Goal: Task Accomplishment & Management: Use online tool/utility

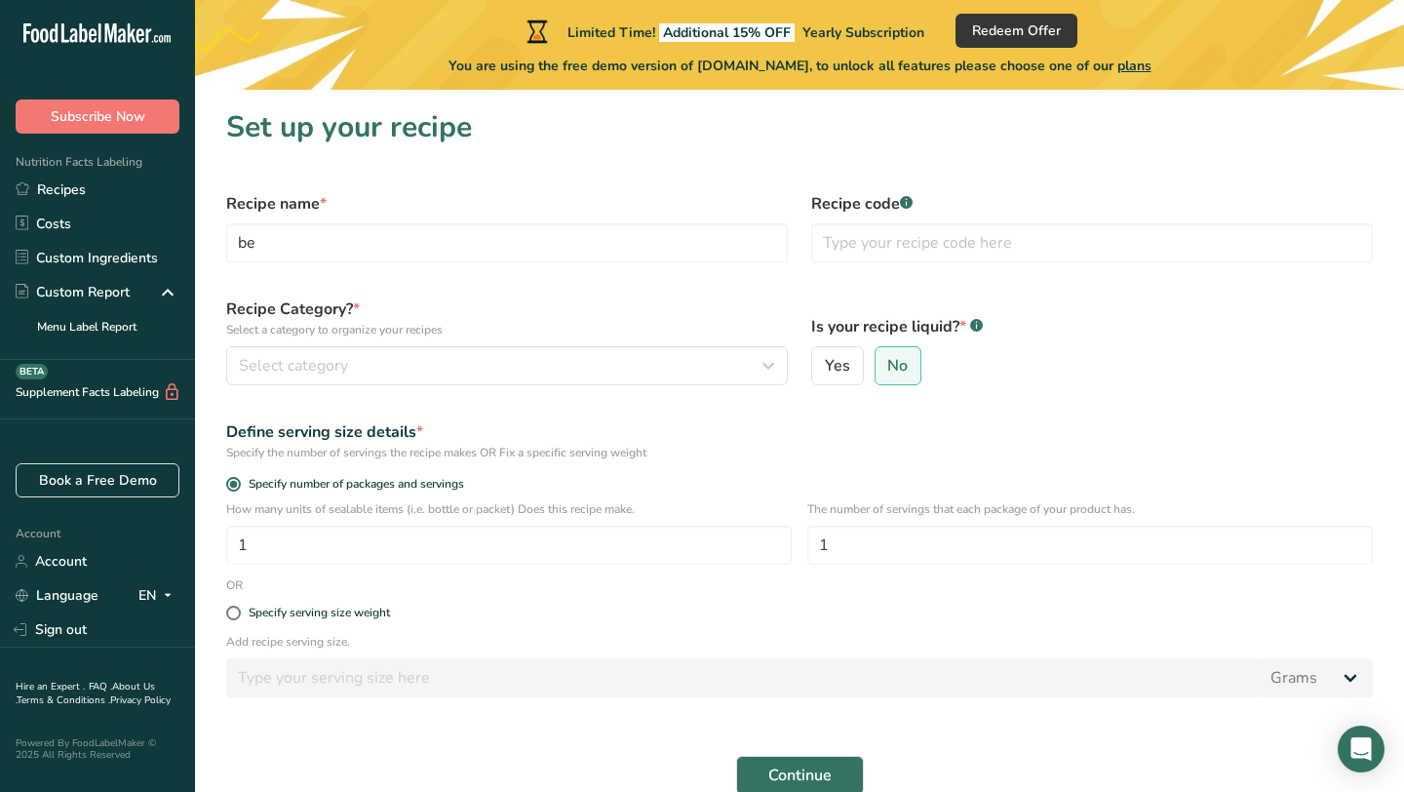
type input "b"
type input "L"
type input "Beef Sautee"
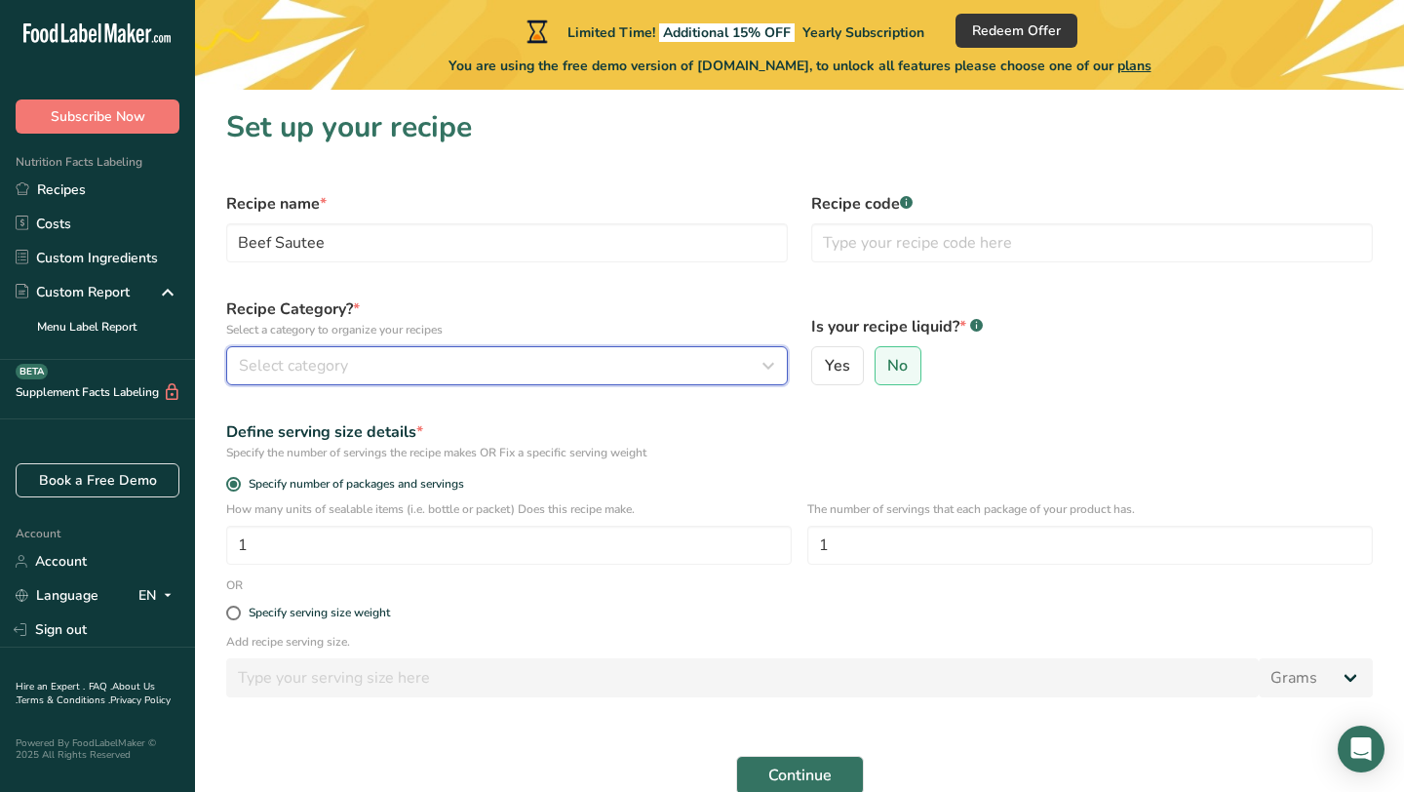
click at [424, 362] on div "Select category" at bounding box center [501, 365] width 525 height 23
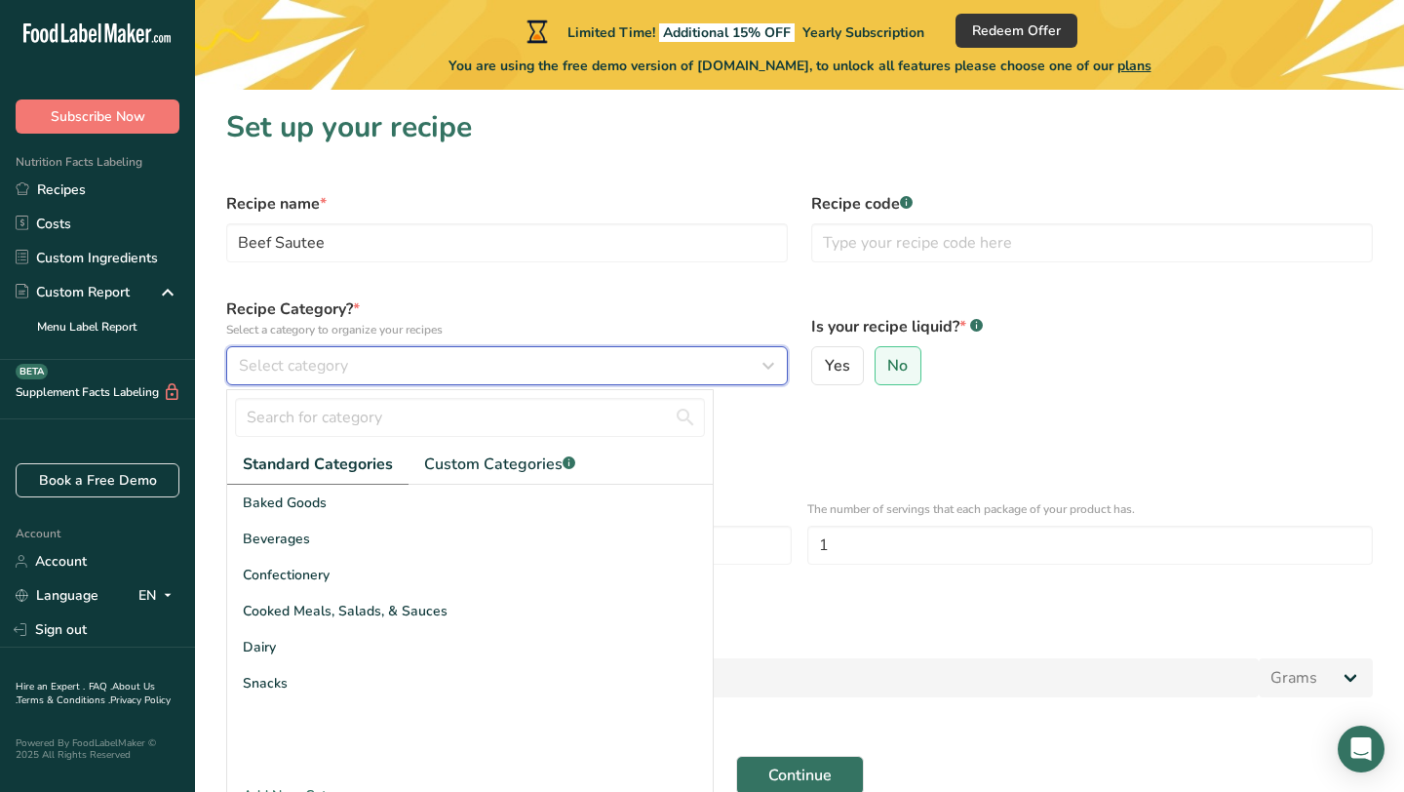
click at [389, 365] on div "Select category" at bounding box center [501, 365] width 525 height 23
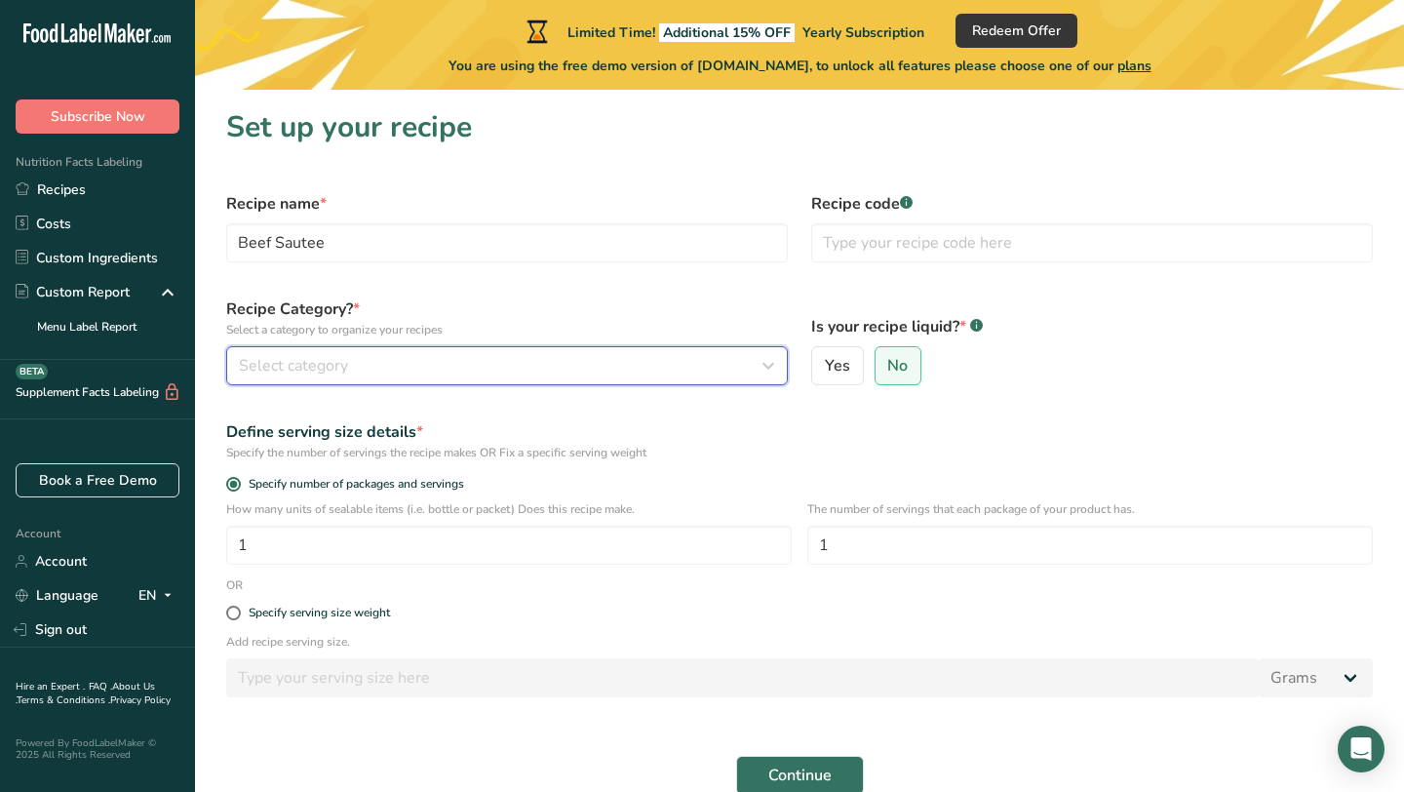
click at [389, 365] on div "Select category" at bounding box center [501, 365] width 525 height 23
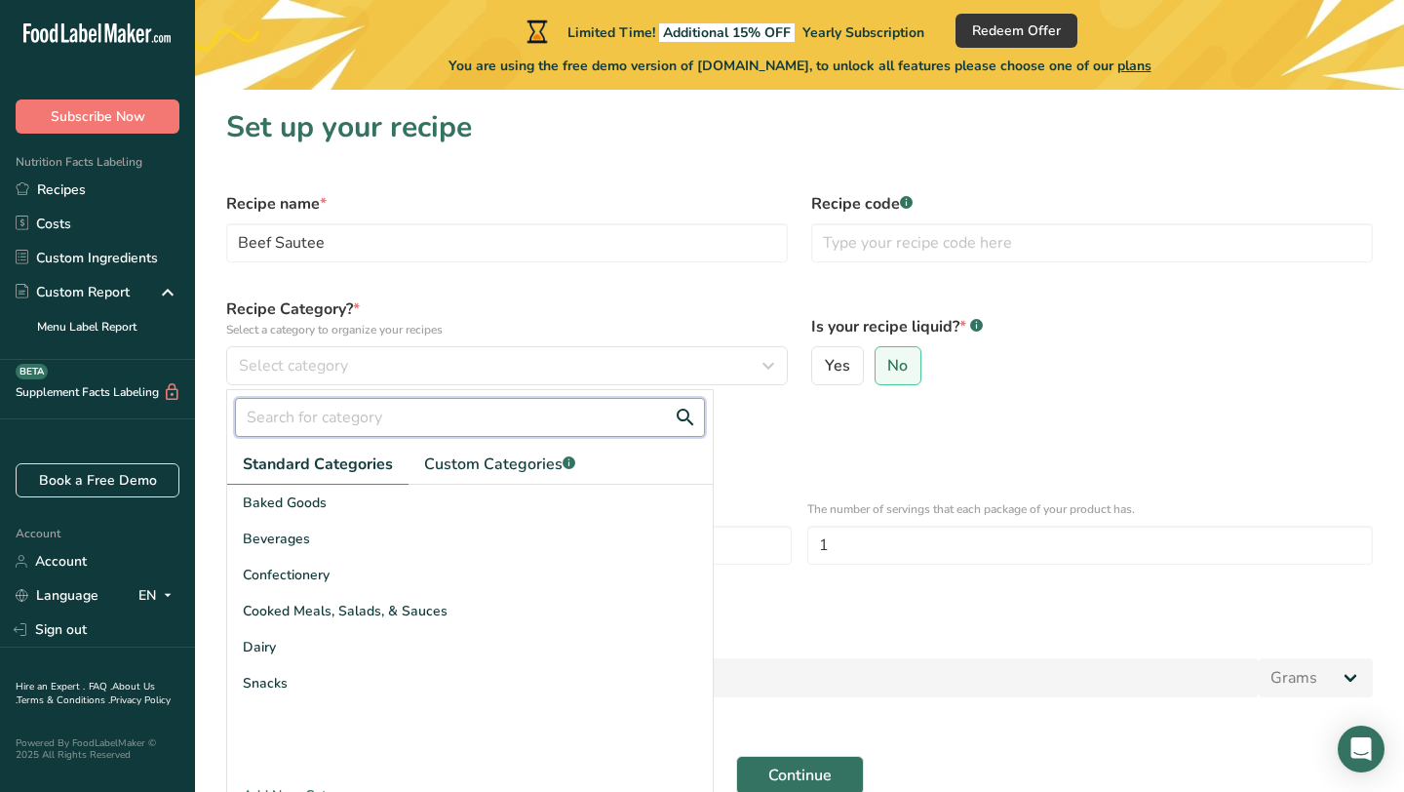
click at [374, 415] on input "text" at bounding box center [470, 417] width 470 height 39
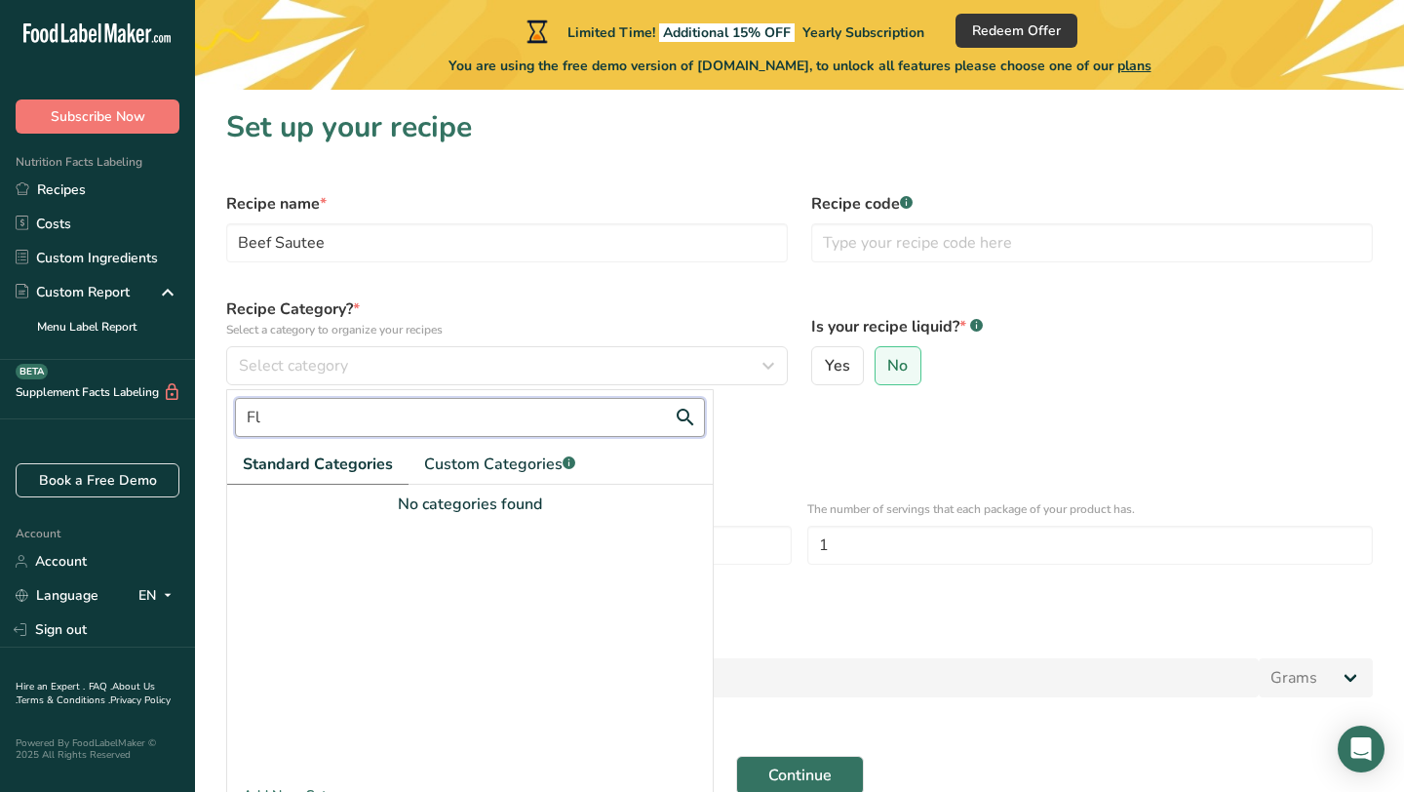
type input "F"
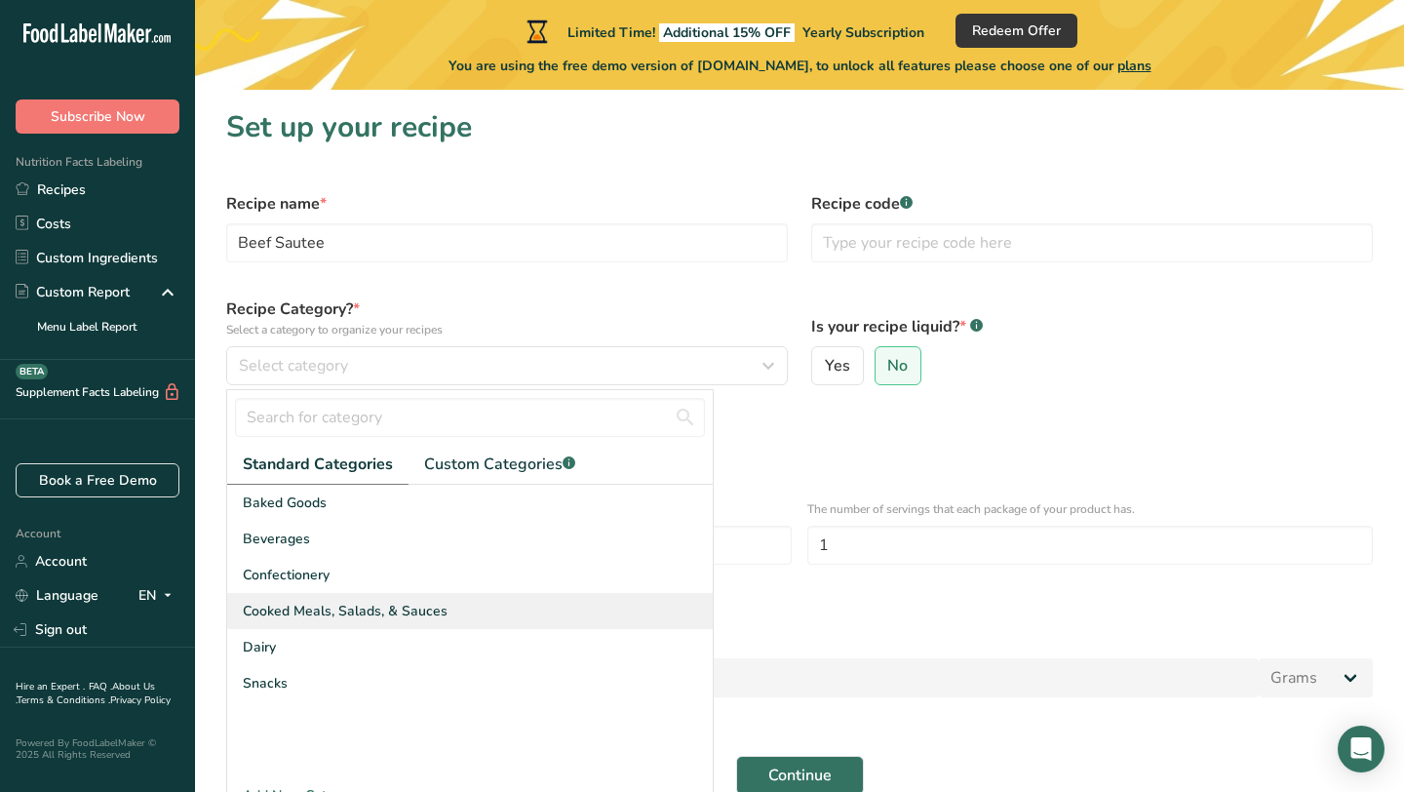
click at [317, 607] on span "Cooked Meals, Salads, & Sauces" at bounding box center [345, 611] width 205 height 20
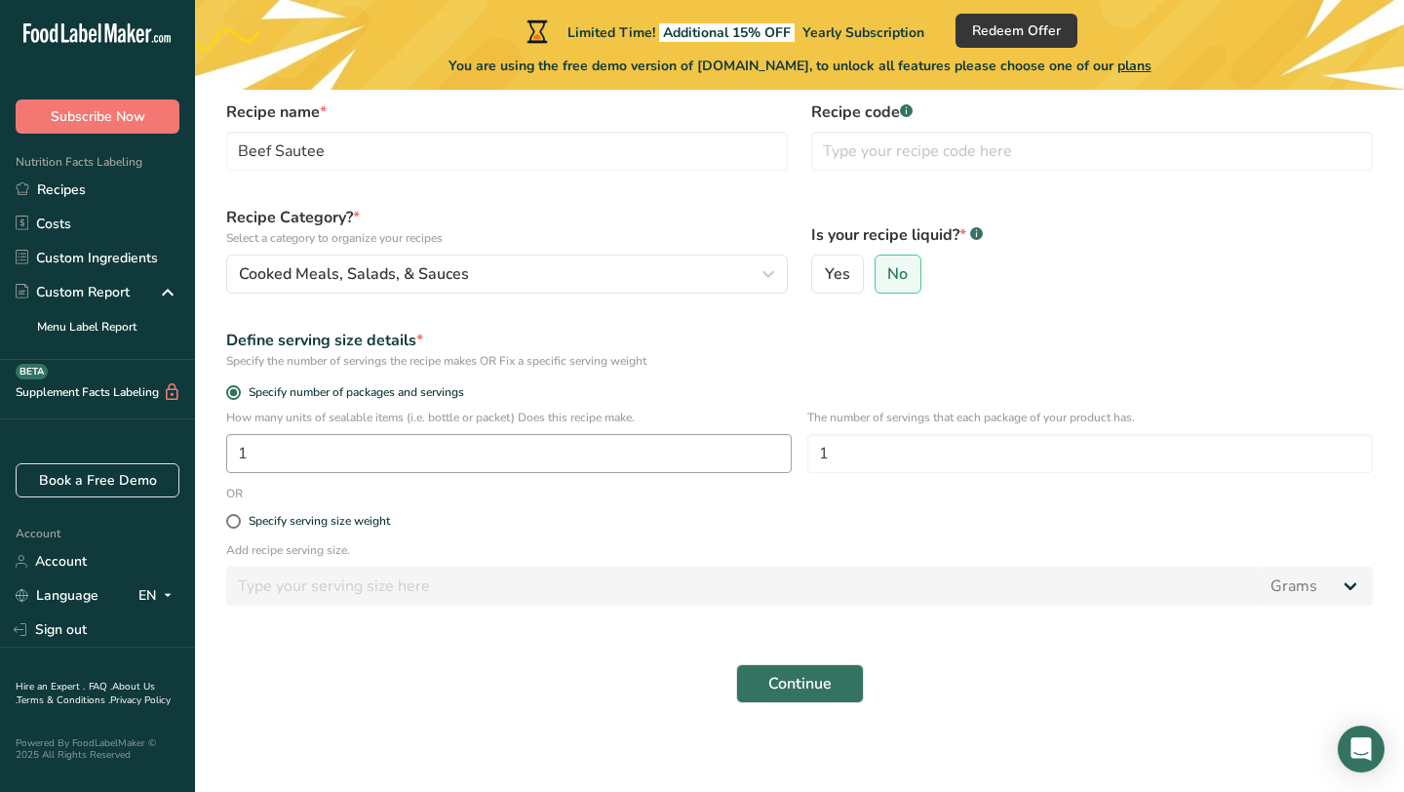
scroll to position [97, 0]
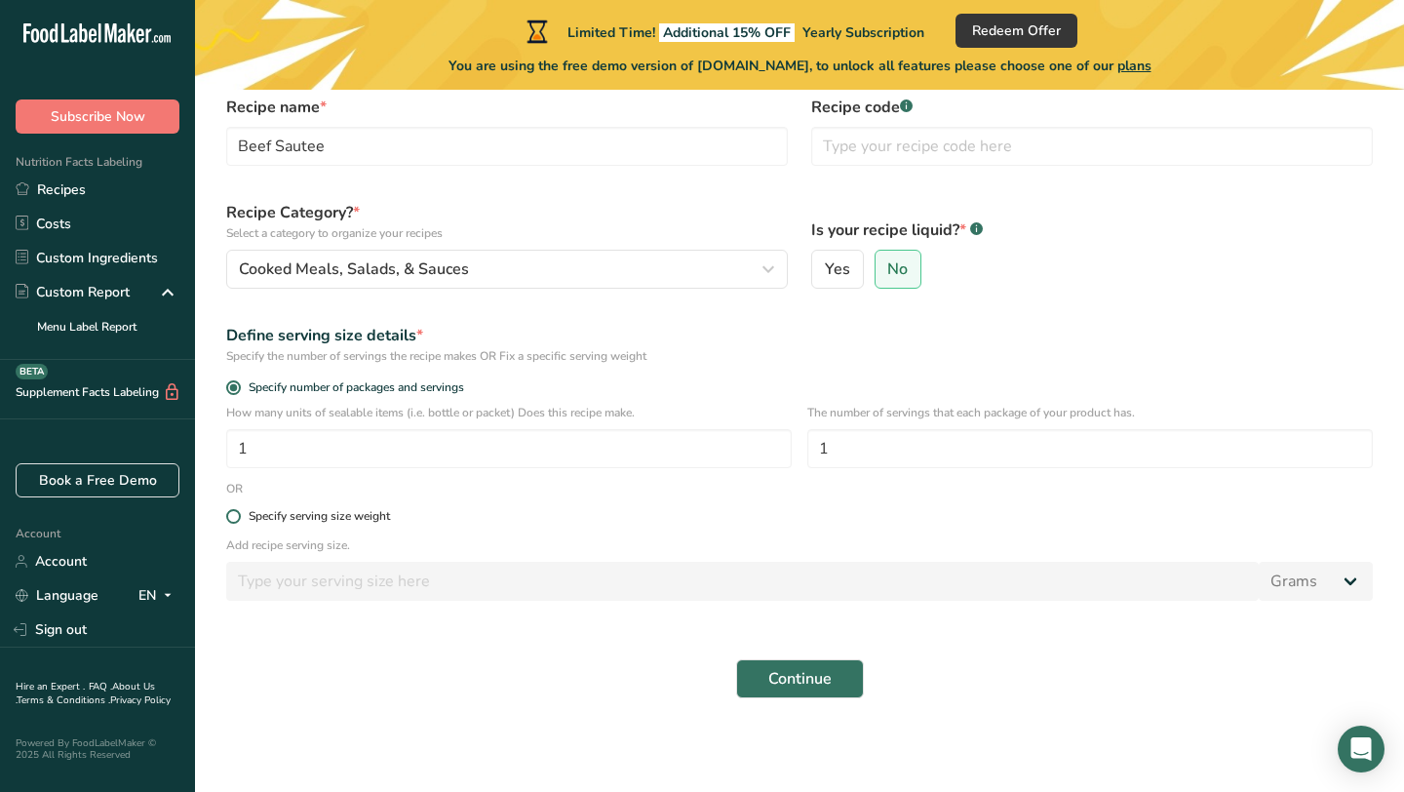
click at [234, 520] on span at bounding box center [233, 516] width 15 height 15
click at [234, 520] on input "Specify serving size weight" at bounding box center [232, 516] width 13 height 13
radio input "true"
radio input "false"
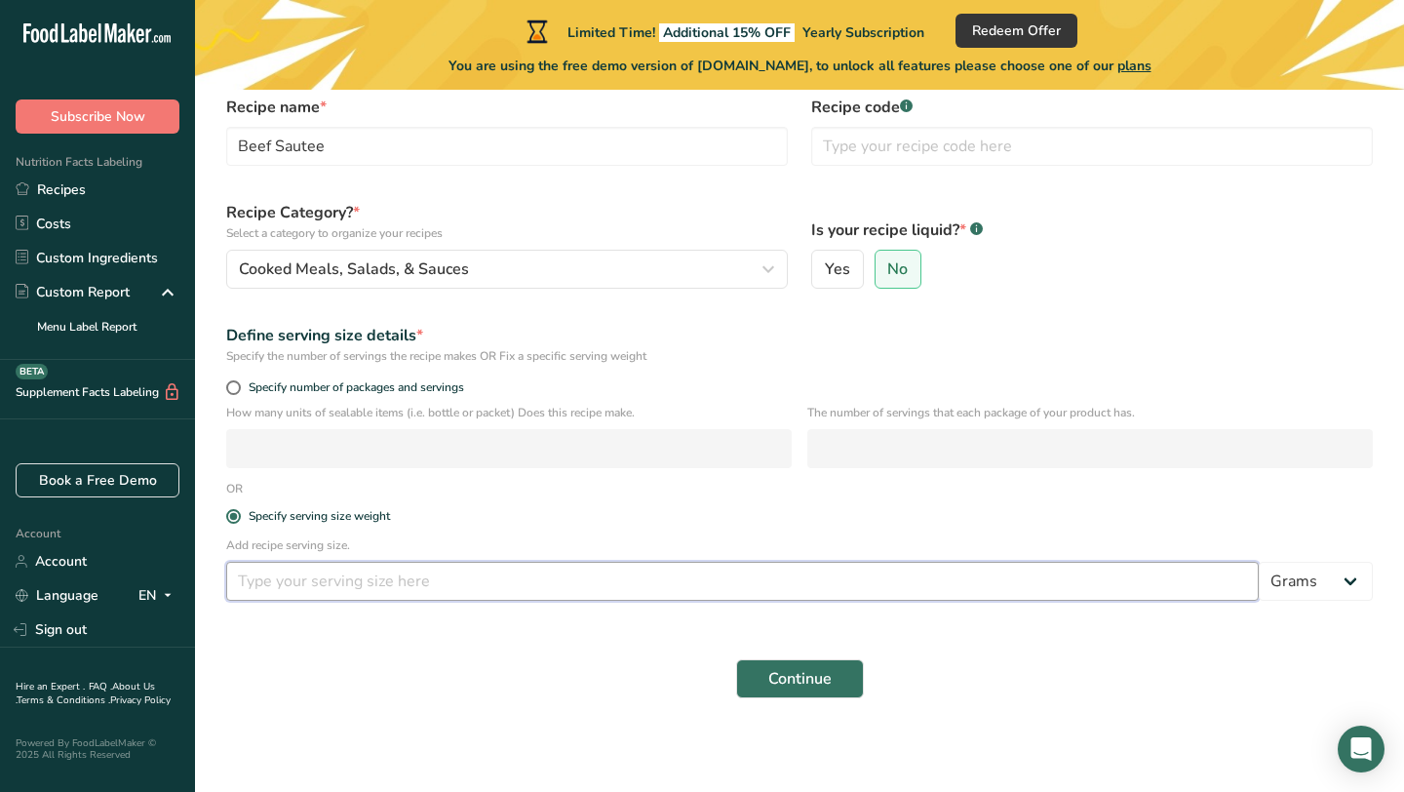
click at [301, 589] on input "number" at bounding box center [742, 581] width 1033 height 39
type input "200"
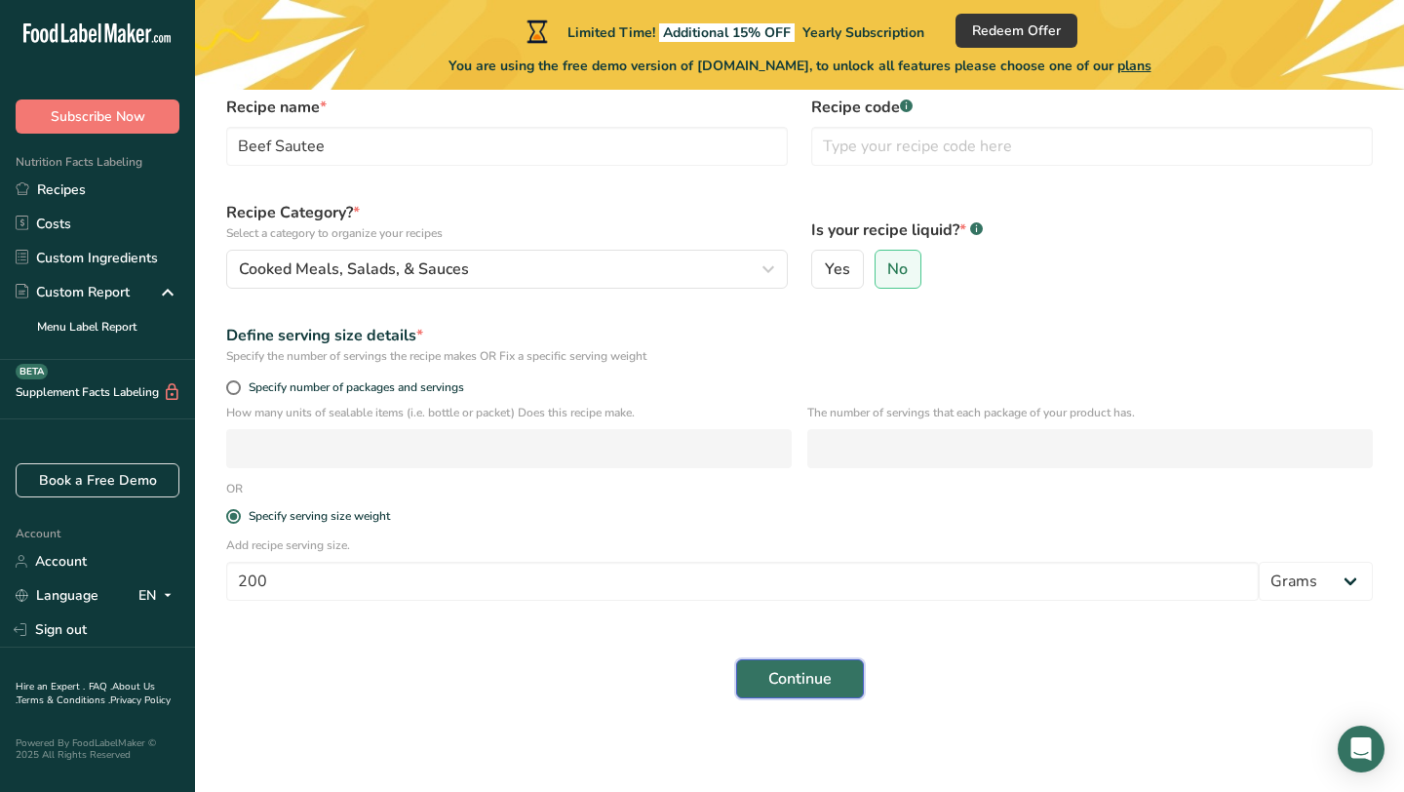
click at [808, 665] on button "Continue" at bounding box center [800, 678] width 128 height 39
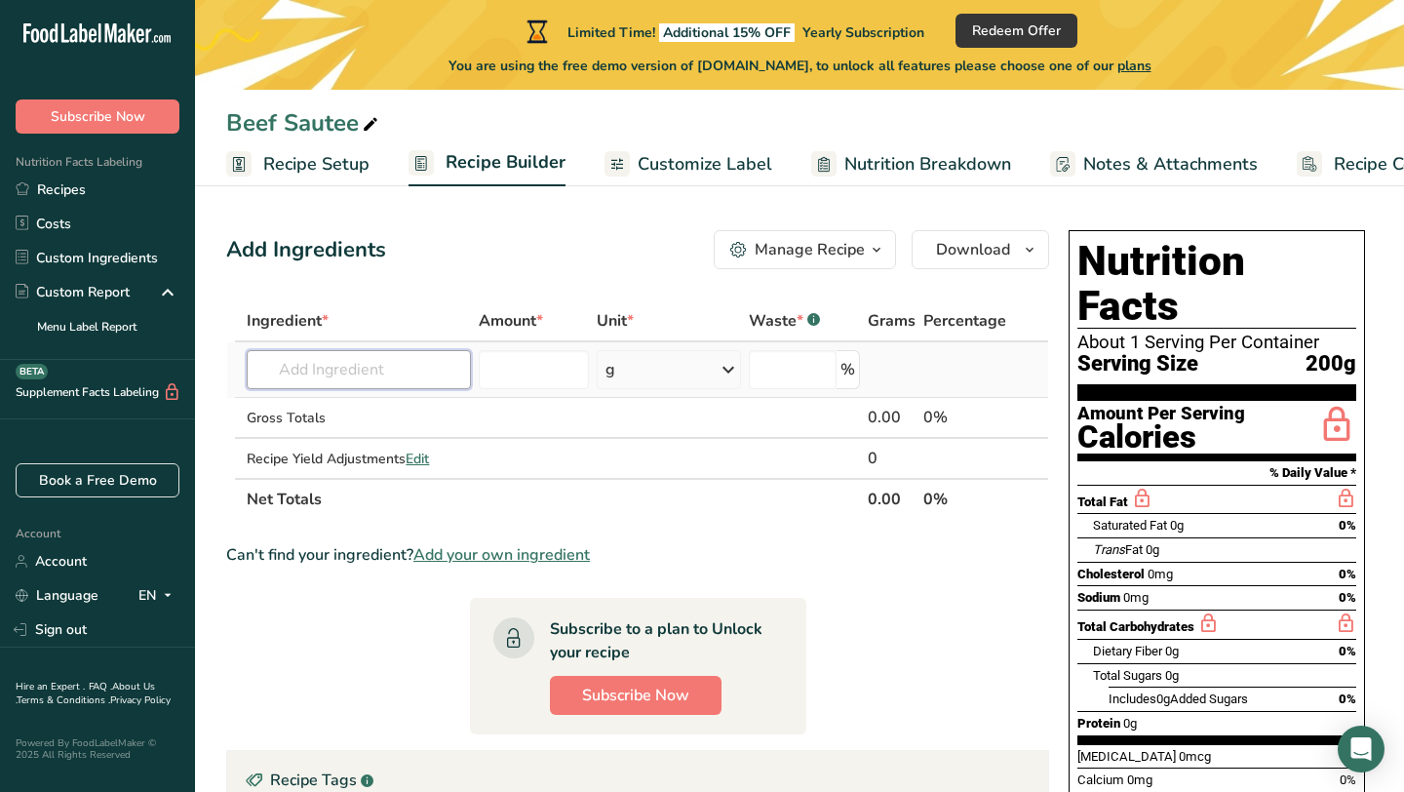
click at [404, 373] on input "text" at bounding box center [359, 369] width 224 height 39
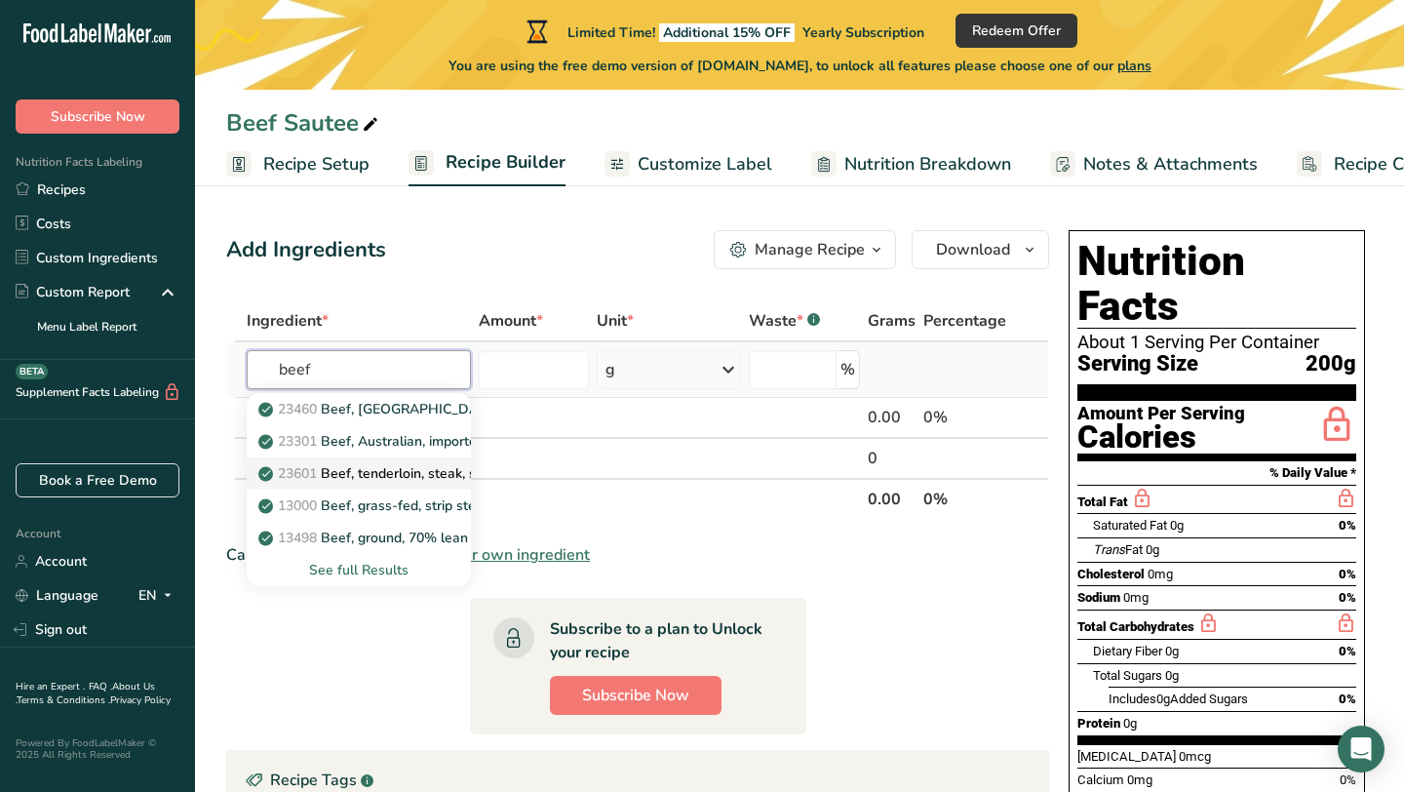
type input "beef"
click at [412, 464] on p "23601 Beef, tenderloin, steak, separable lean only, trimmed to 1/8" fat, all gr…" at bounding box center [540, 473] width 556 height 20
type input "Beef, tenderloin, steak, separable lean only, trimmed to 1/8" fat, all grades, …"
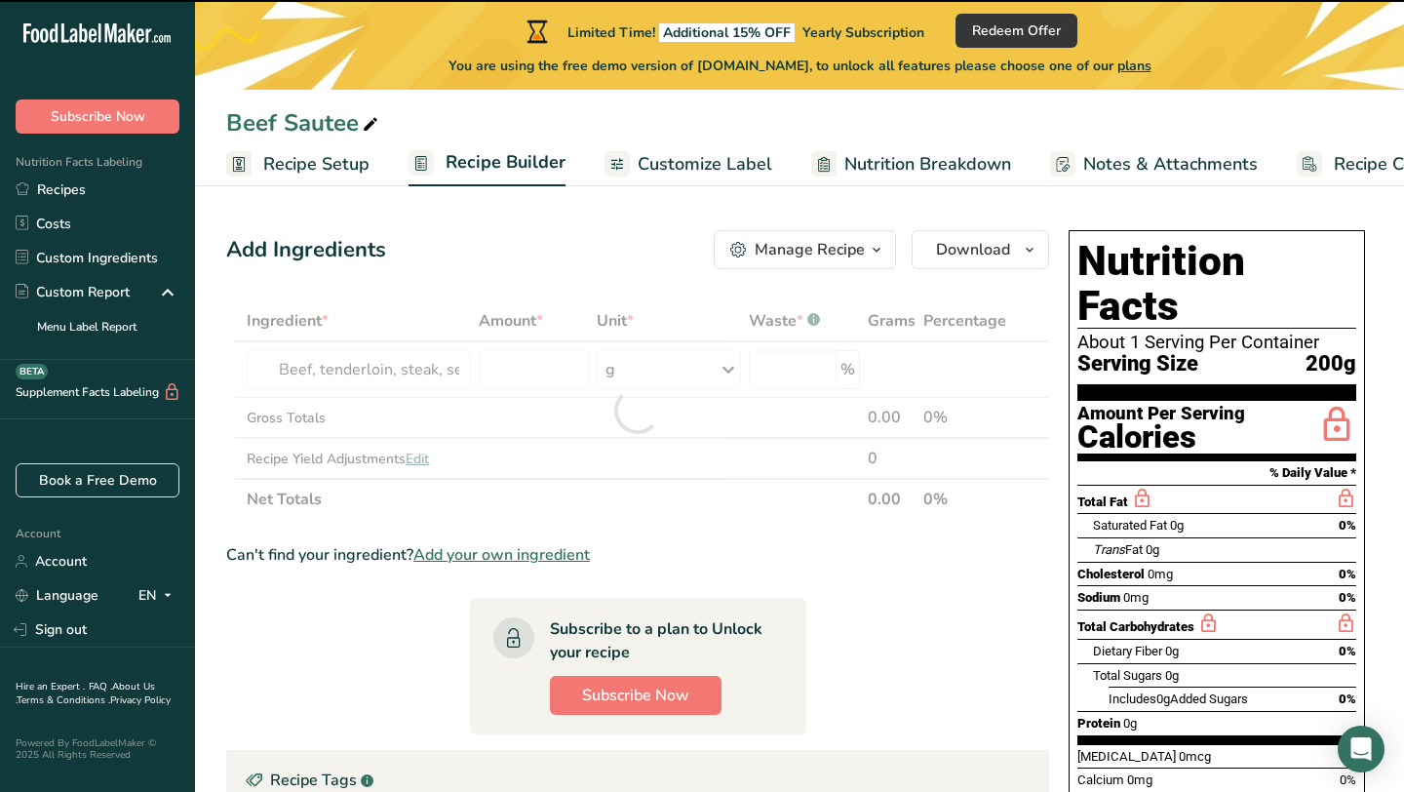
type input "0"
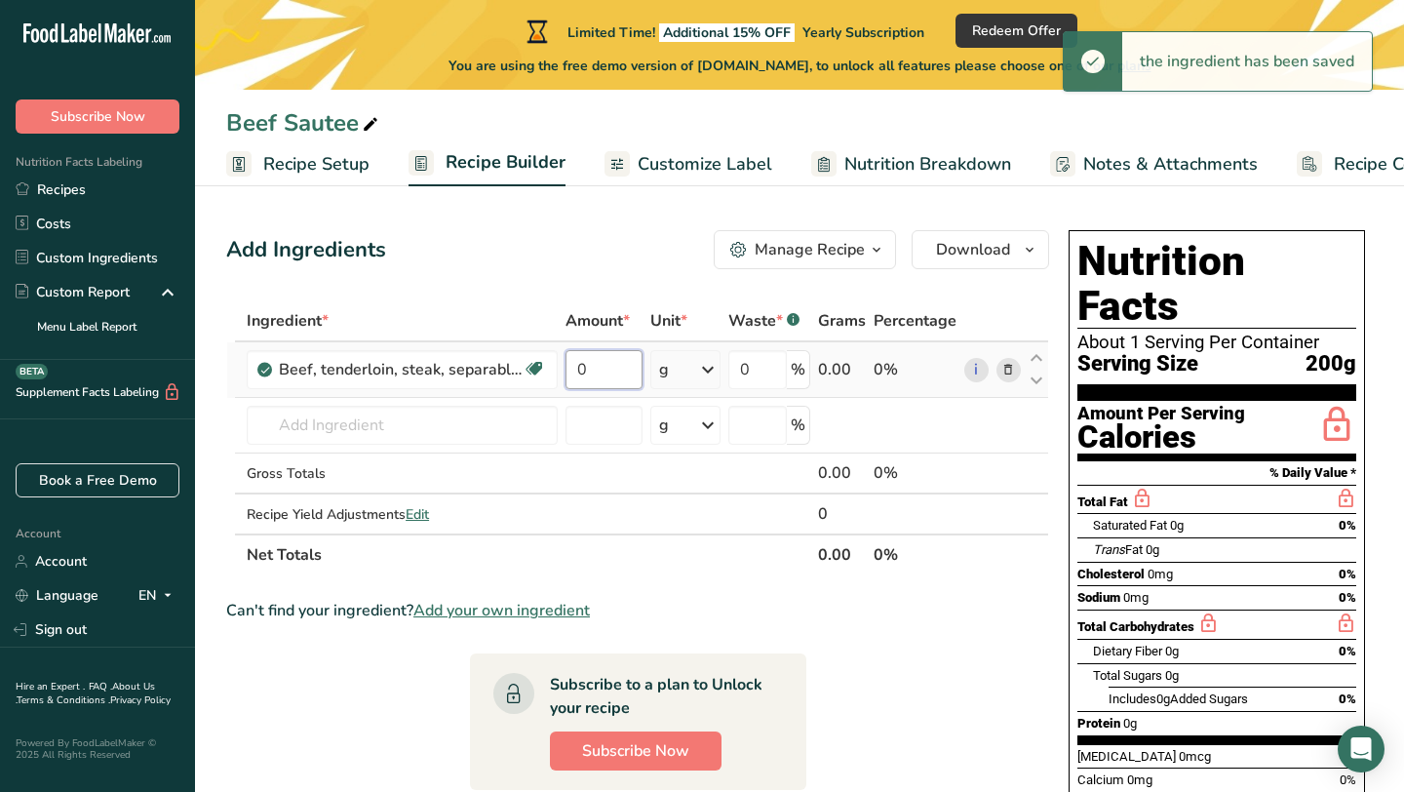
click at [613, 371] on input "0" at bounding box center [604, 369] width 77 height 39
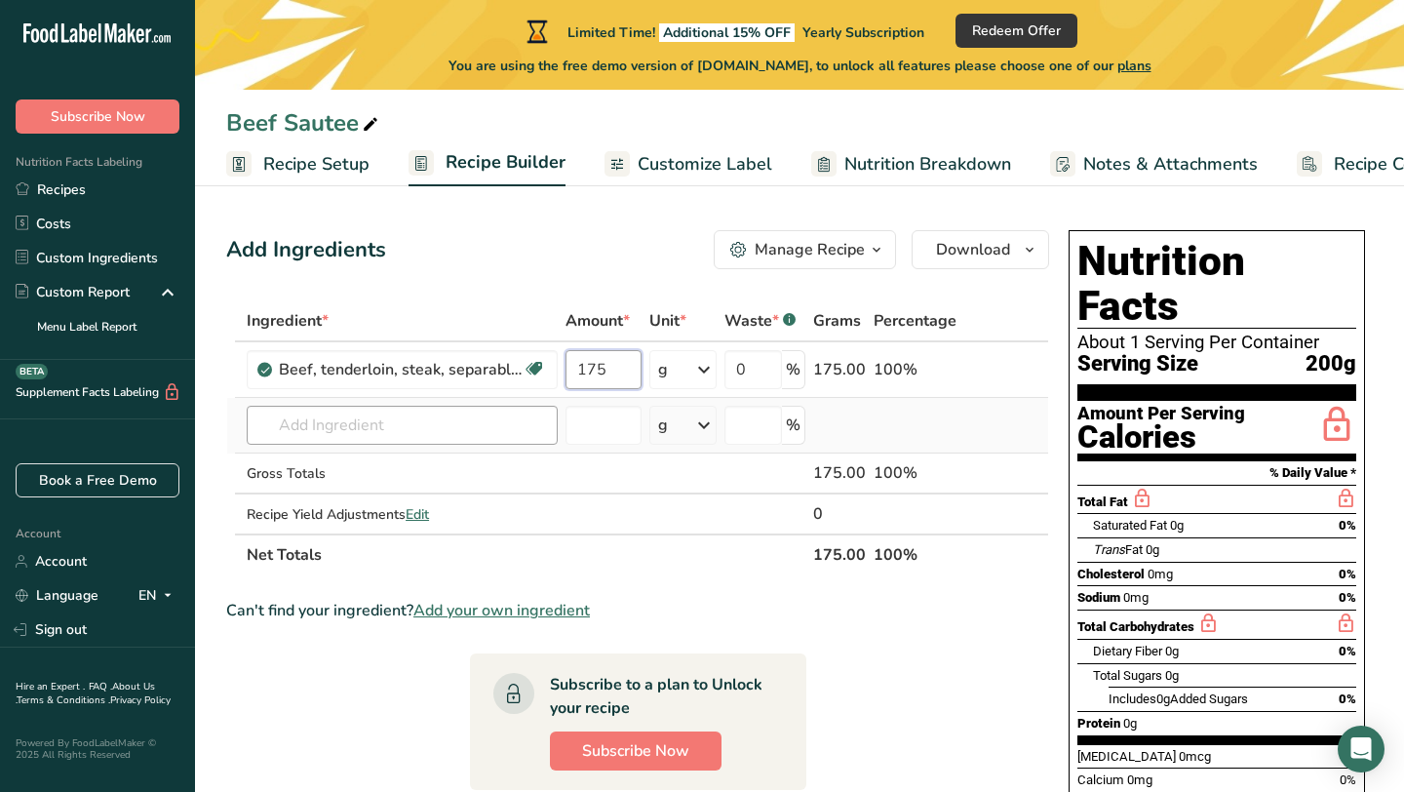
type input "175"
click at [431, 428] on div "Ingredient * Amount * Unit * Waste * .a-a{fill:#347362;}.b-a{fill:#fff;} Grams …" at bounding box center [637, 437] width 823 height 275
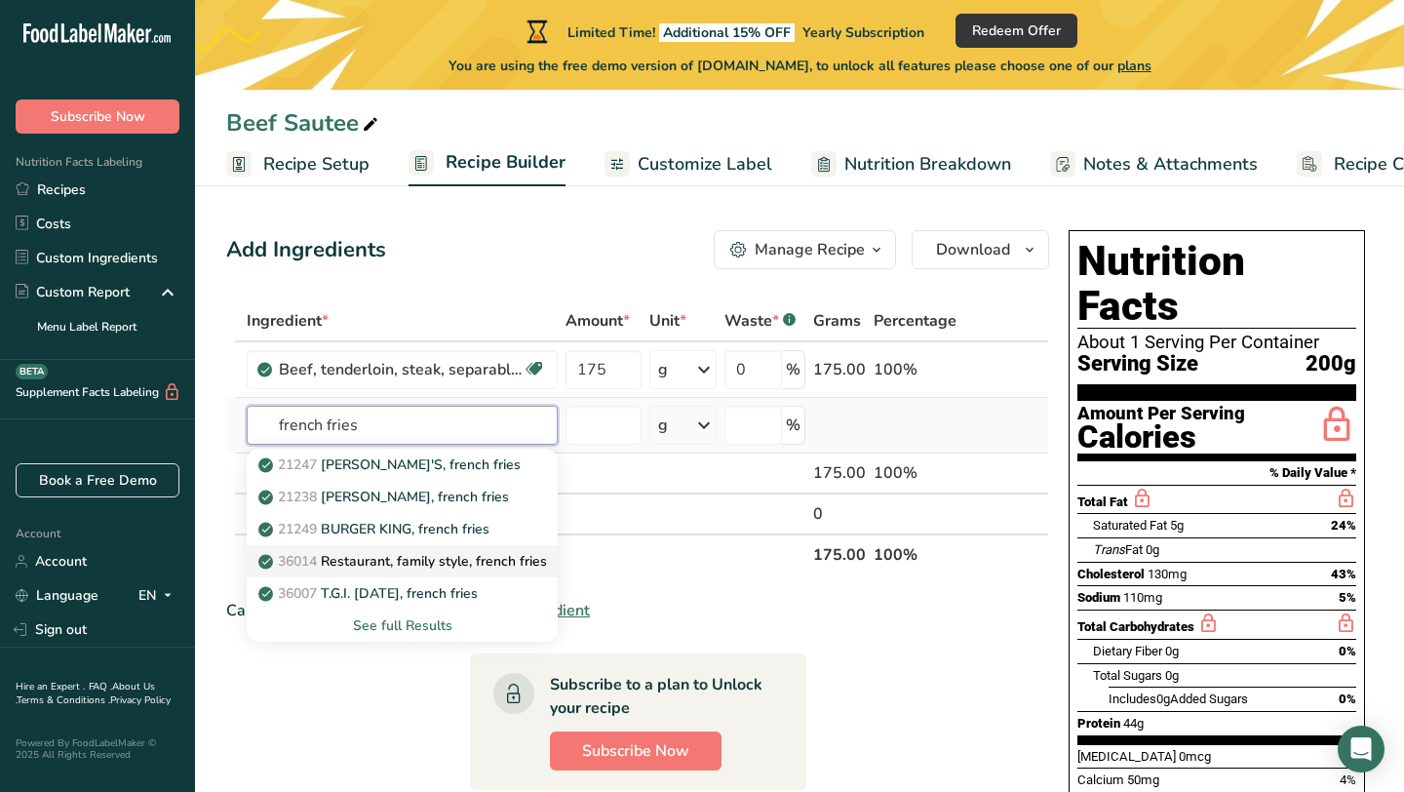
type input "french fries"
click at [458, 555] on p "36014 Restaurant, family style, french fries" at bounding box center [404, 561] width 285 height 20
type input "Restaurant, family style, french fries"
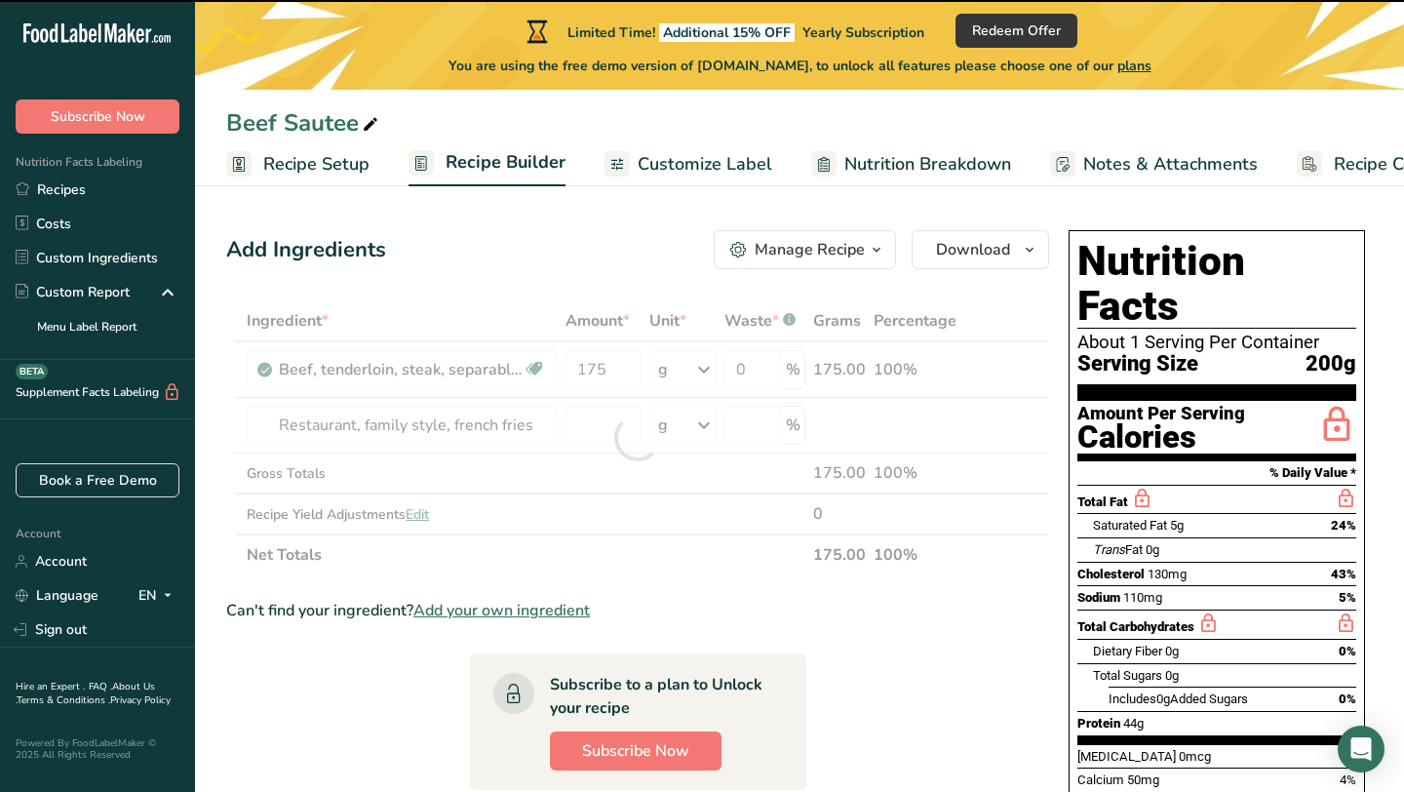
type input "0"
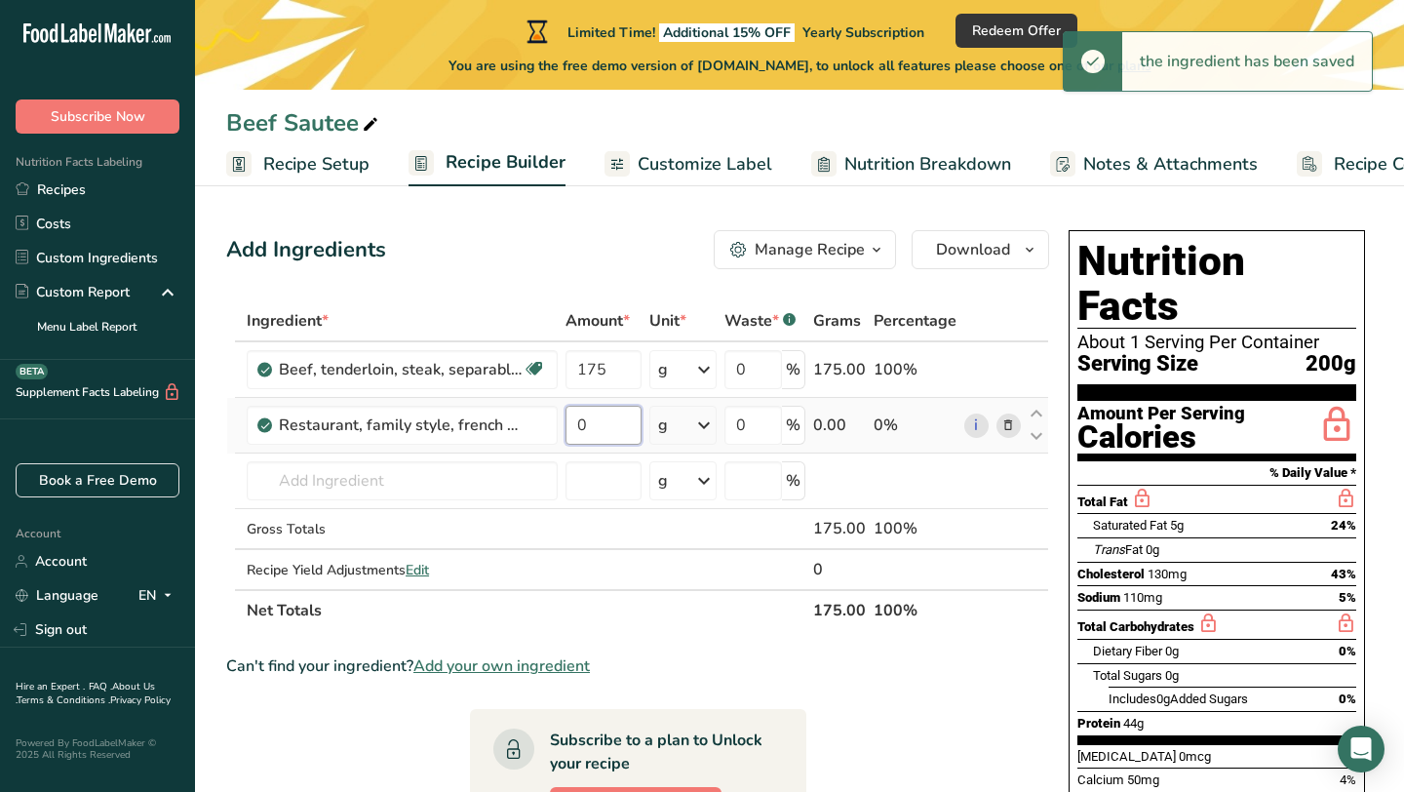
click at [610, 431] on input "0" at bounding box center [603, 425] width 75 height 39
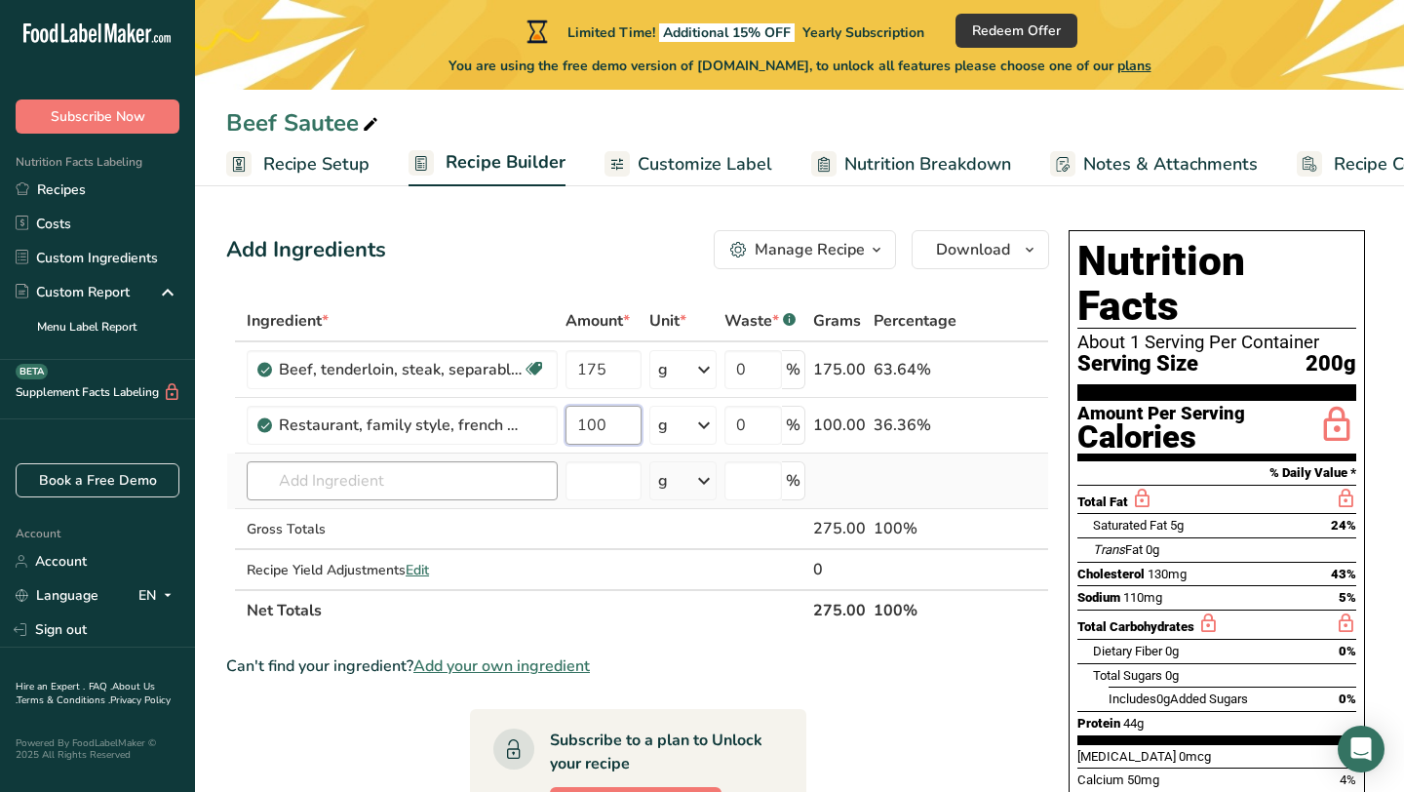
type input "100"
click at [491, 486] on div "Ingredient * Amount * Unit * Waste * .a-a{fill:#347362;}.b-a{fill:#fff;} Grams …" at bounding box center [637, 465] width 823 height 331
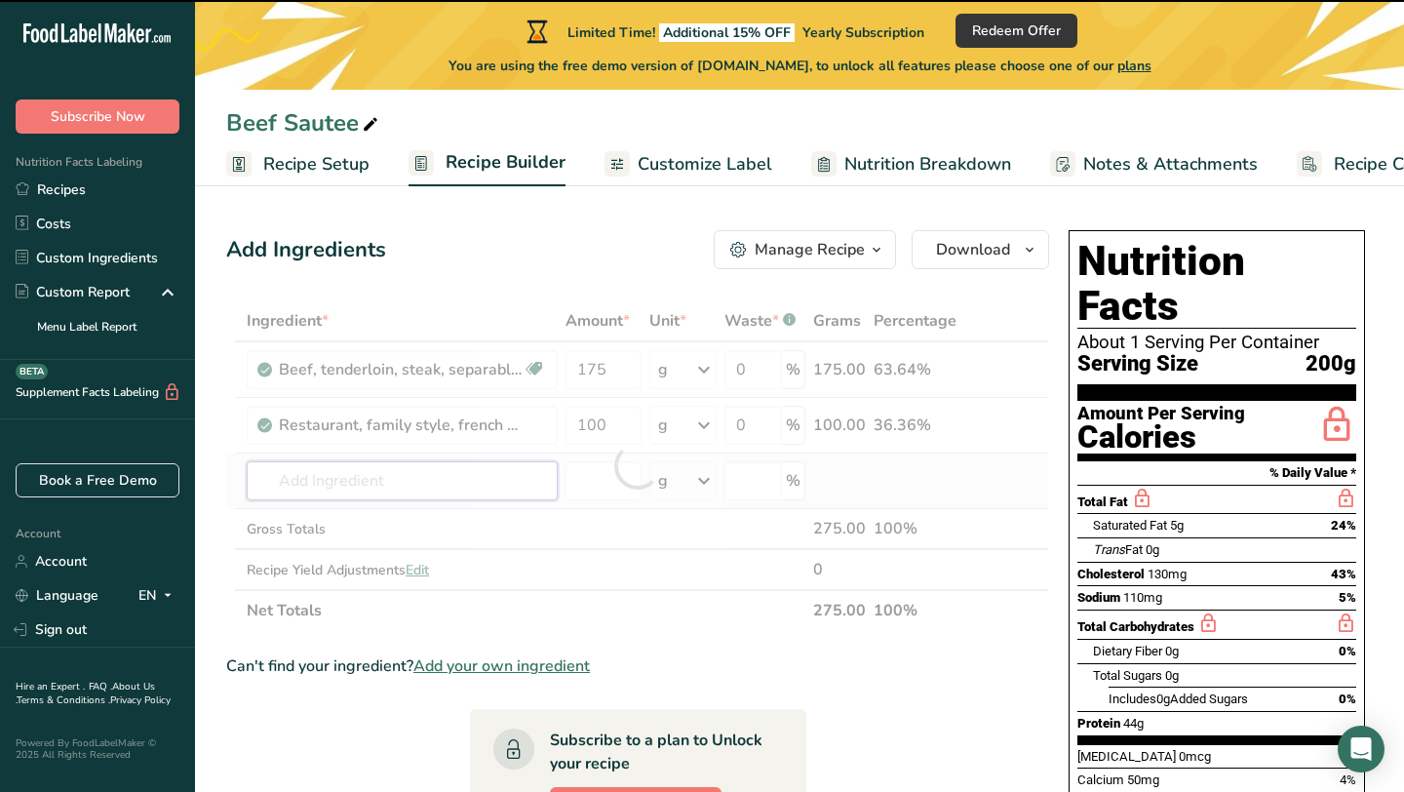
type input "t"
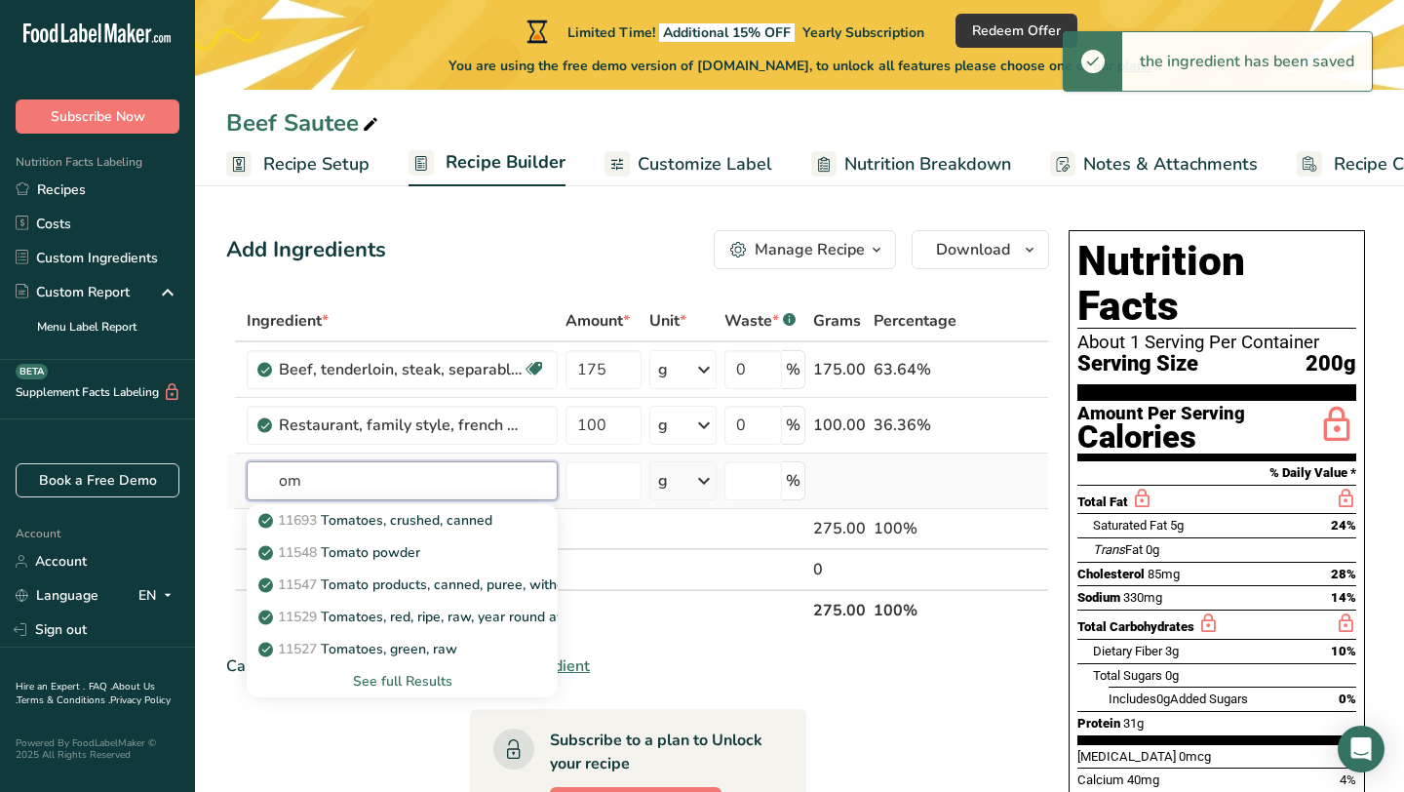
type input "o"
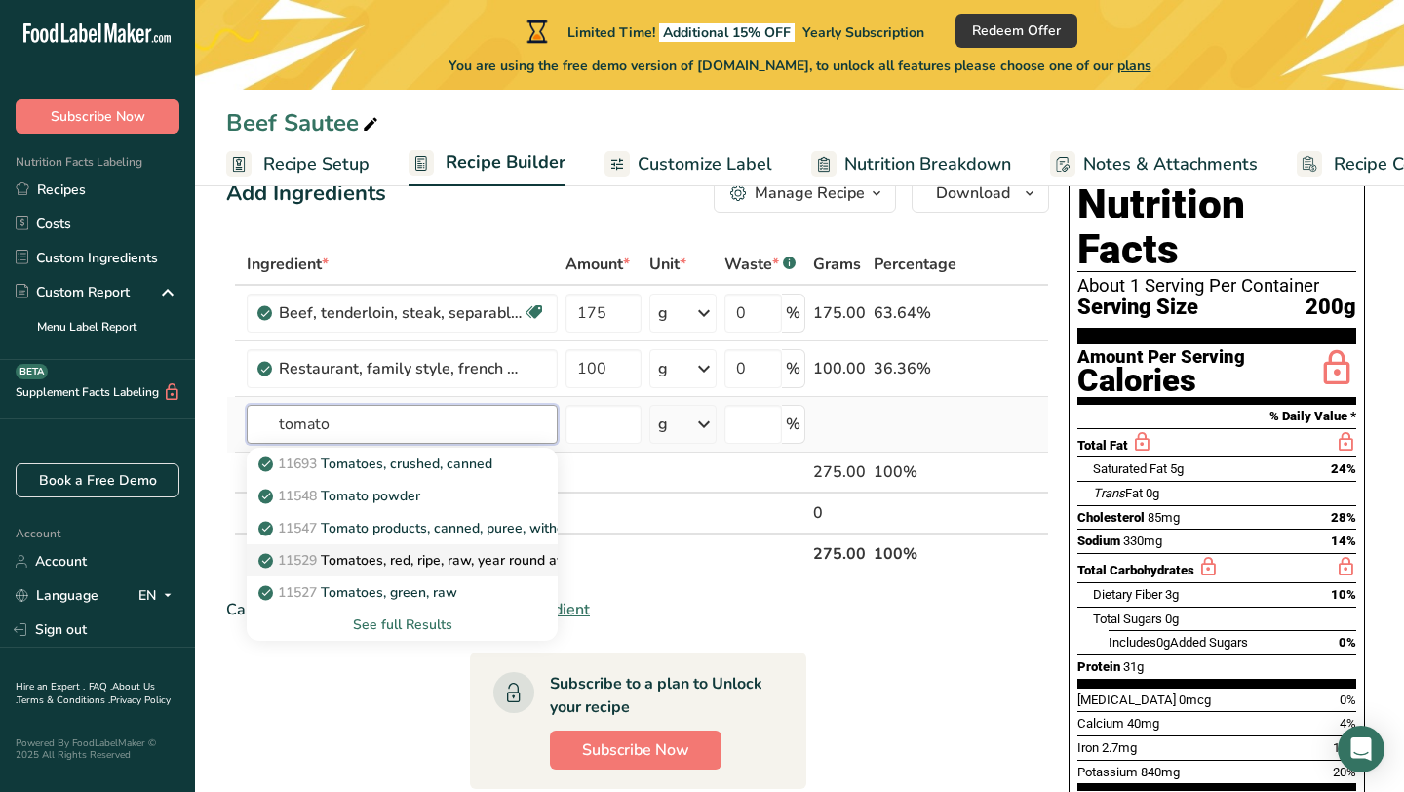
scroll to position [59, 0]
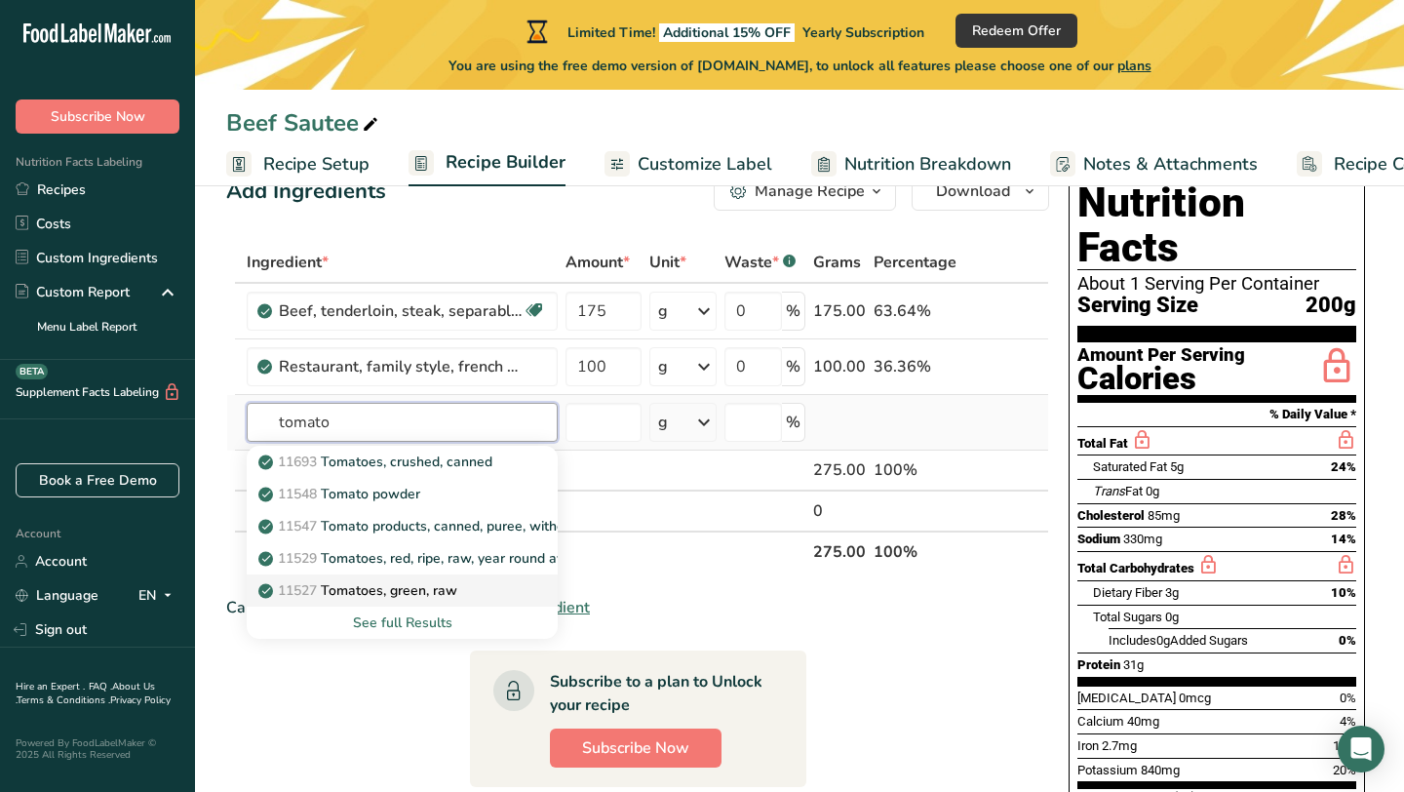
type input "tomato"
click at [461, 592] on div "11527 Tomatoes, green, raw" at bounding box center [386, 590] width 249 height 20
type input "Tomatoes, green, raw"
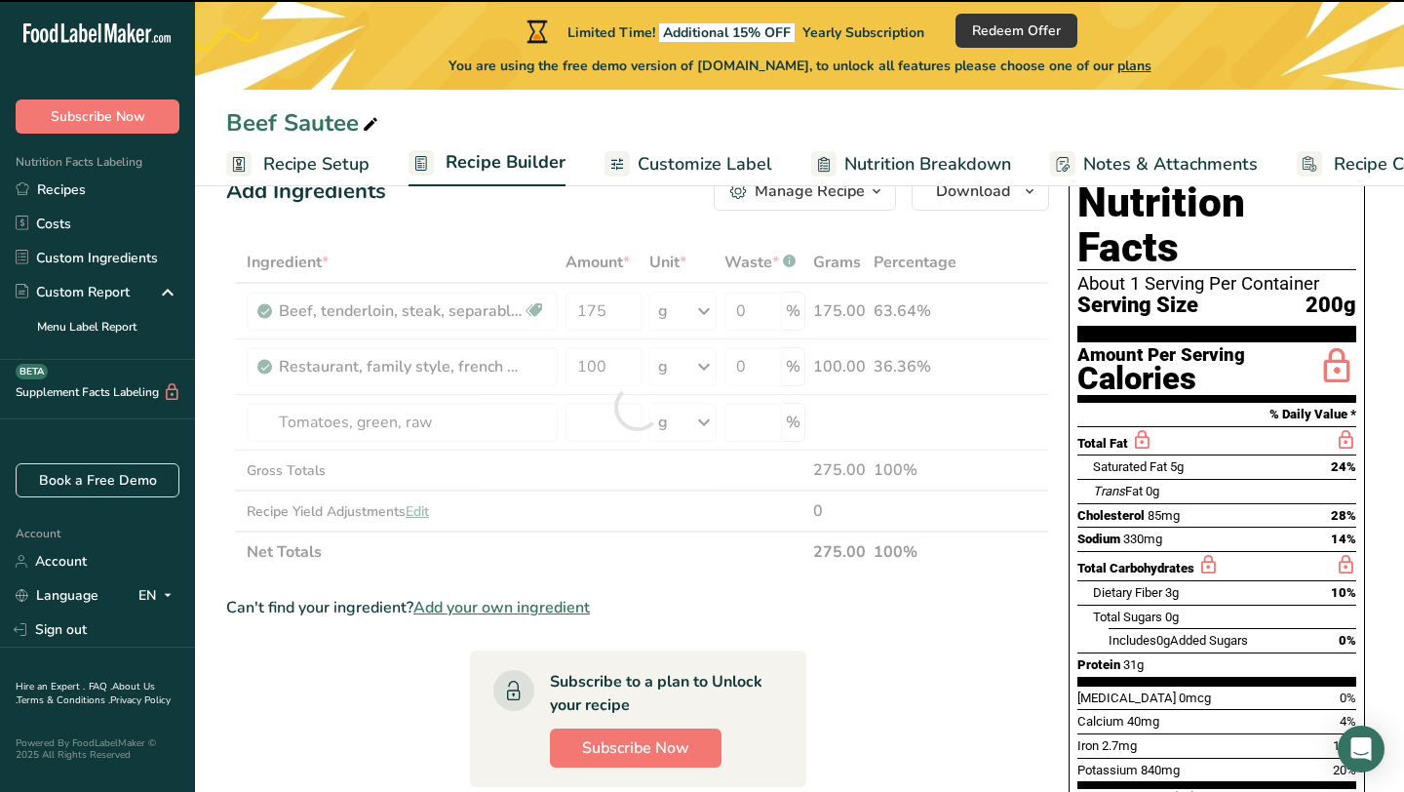
type input "0"
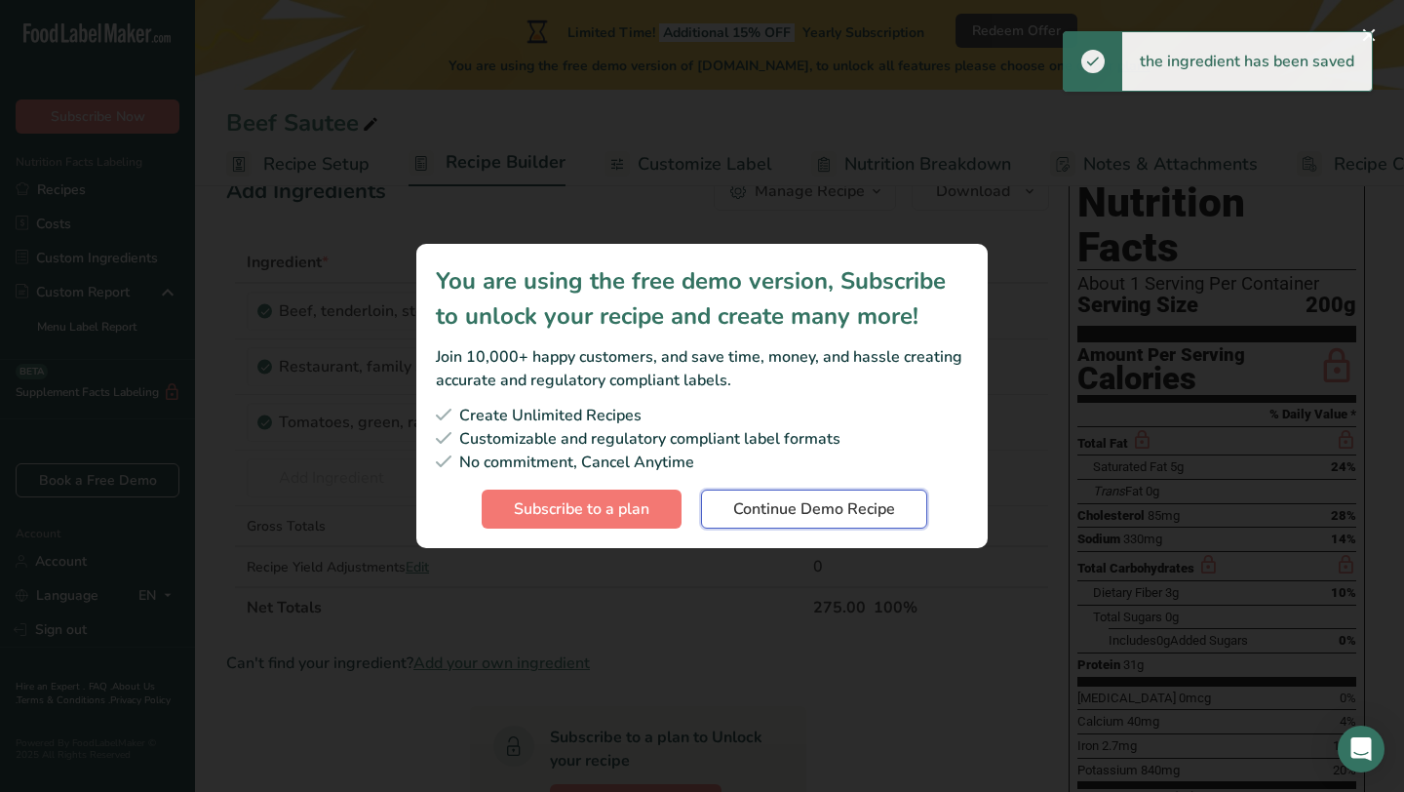
click at [752, 509] on span "Continue Demo Recipe" at bounding box center [814, 508] width 162 height 23
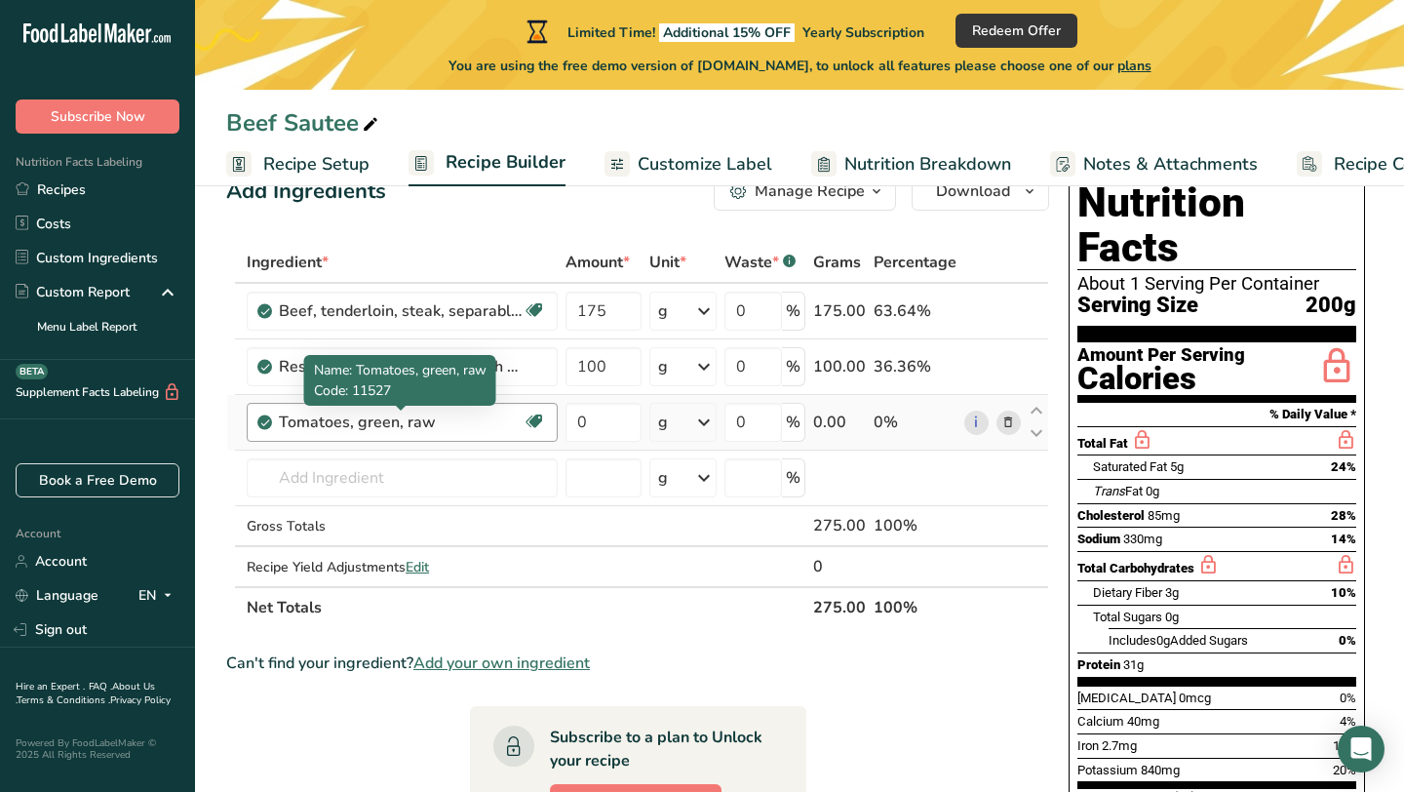
click at [443, 425] on div "Tomatoes, green, raw" at bounding box center [401, 422] width 244 height 23
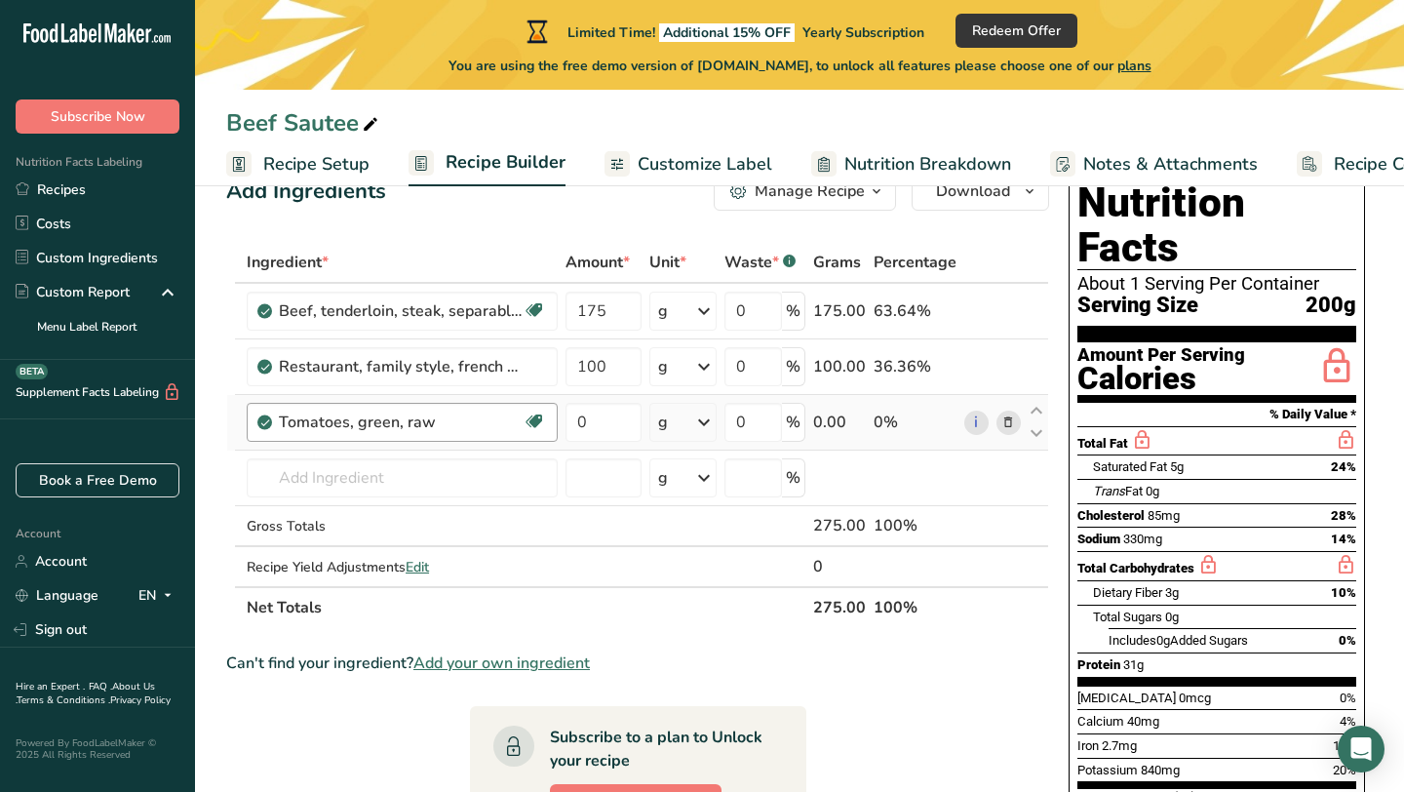
click at [451, 414] on div "Tomatoes, green, raw" at bounding box center [401, 422] width 244 height 23
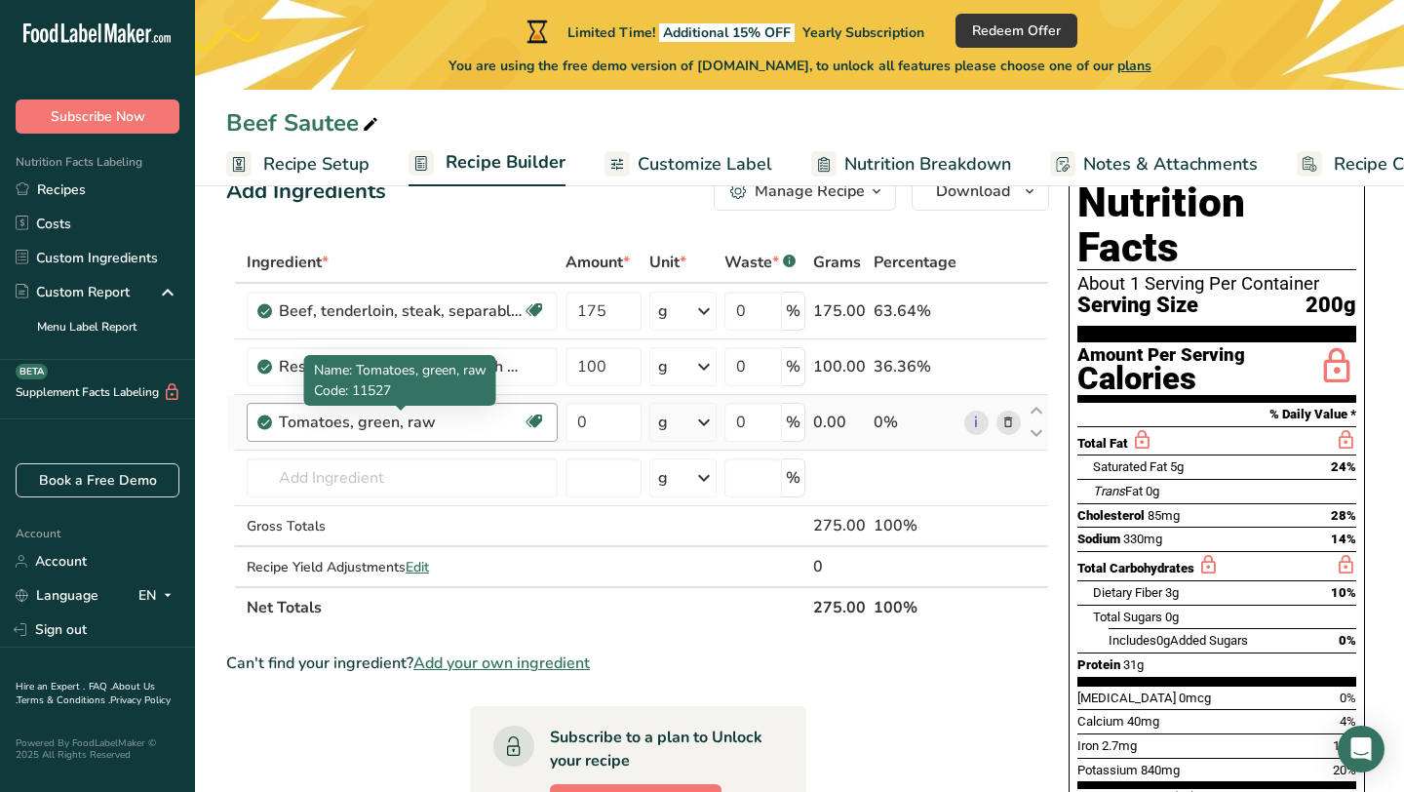
click at [452, 421] on div "Tomatoes, green, raw" at bounding box center [401, 422] width 244 height 23
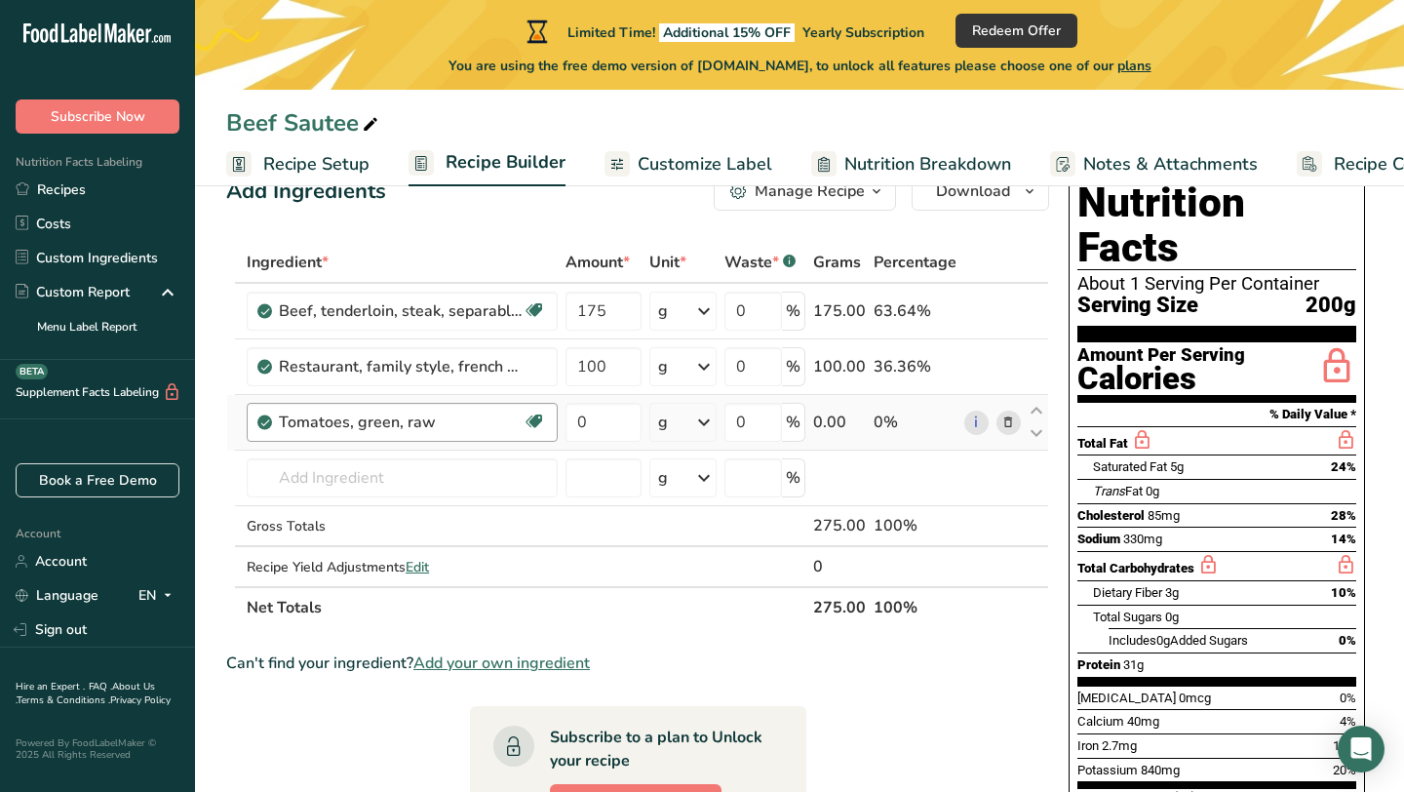
click at [405, 417] on div "Tomatoes, green, raw" at bounding box center [401, 422] width 244 height 23
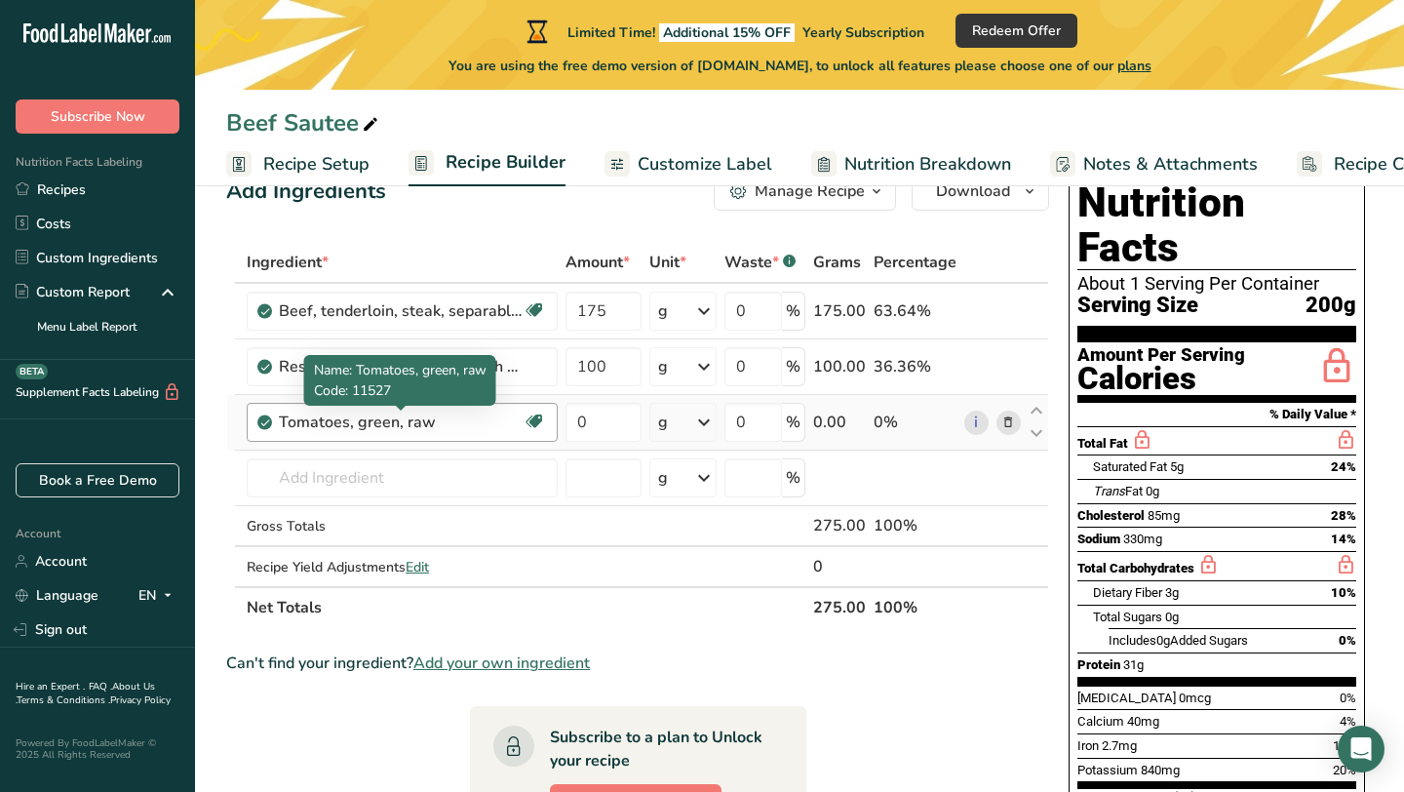
click at [405, 417] on div "Tomatoes, green, raw" at bounding box center [401, 422] width 244 height 23
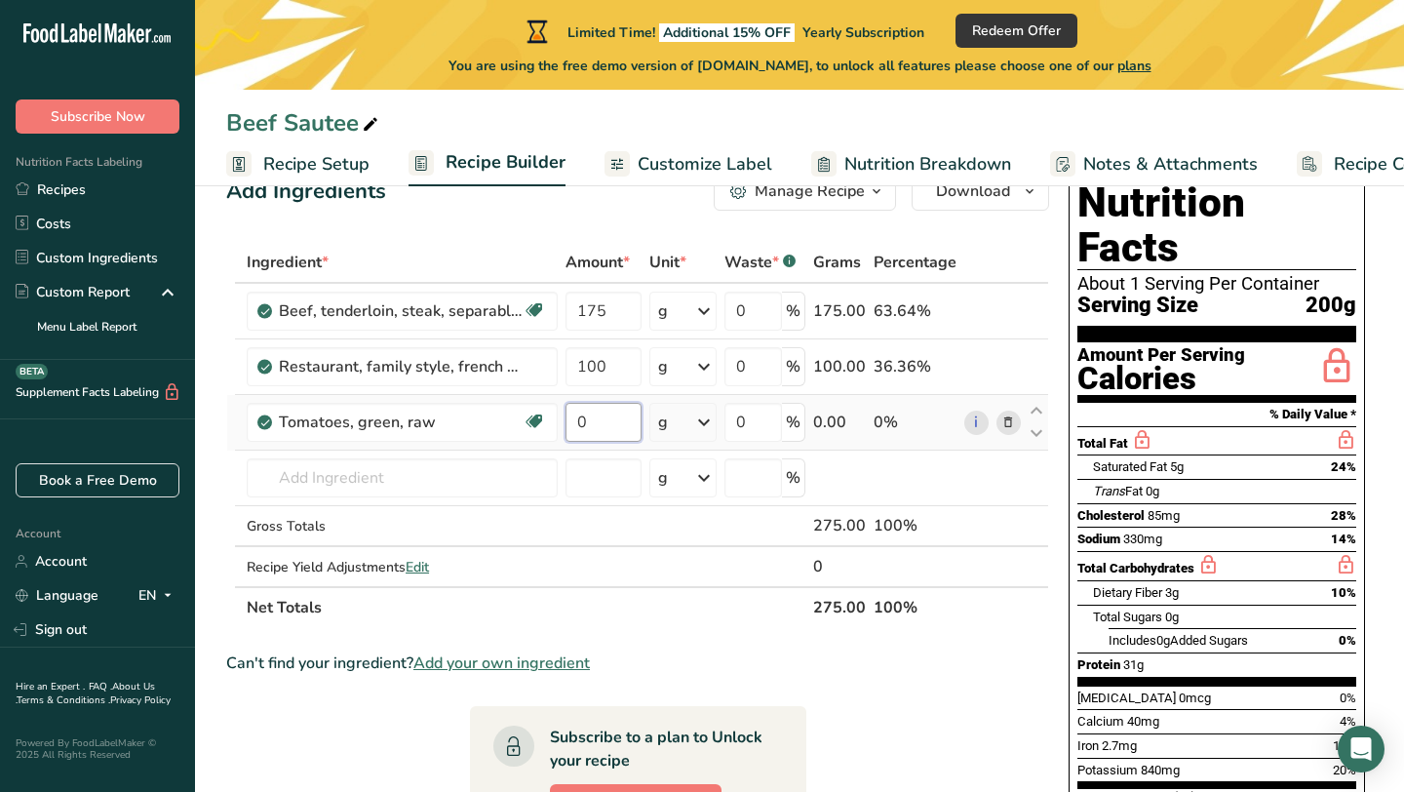
click at [592, 419] on input "0" at bounding box center [603, 422] width 75 height 39
type input "35"
click at [463, 484] on div "Ingredient * Amount * Unit * Waste * .a-a{fill:#347362;}.b-a{fill:#fff;} Grams …" at bounding box center [637, 435] width 823 height 386
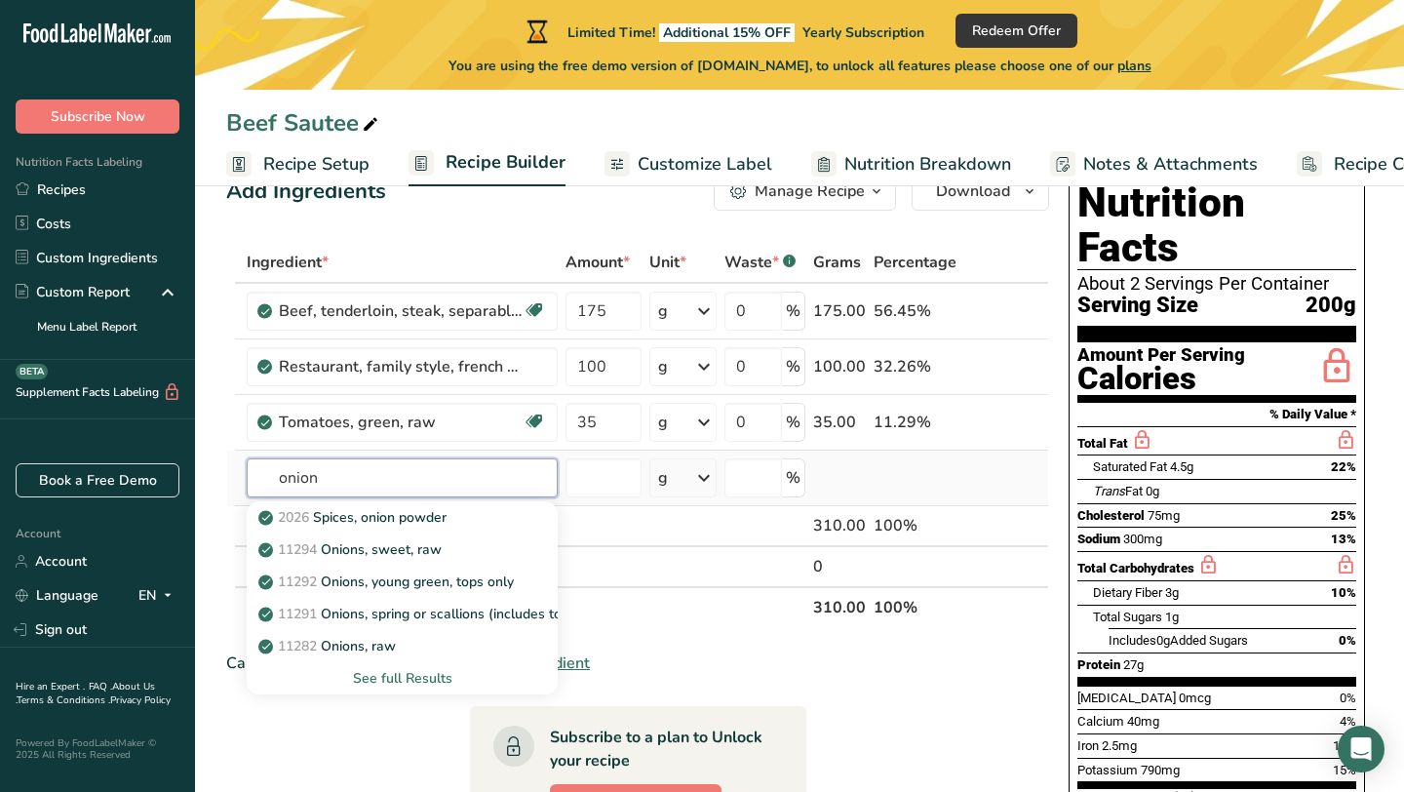
type input "onion"
click at [384, 672] on div "See full Results" at bounding box center [402, 678] width 280 height 20
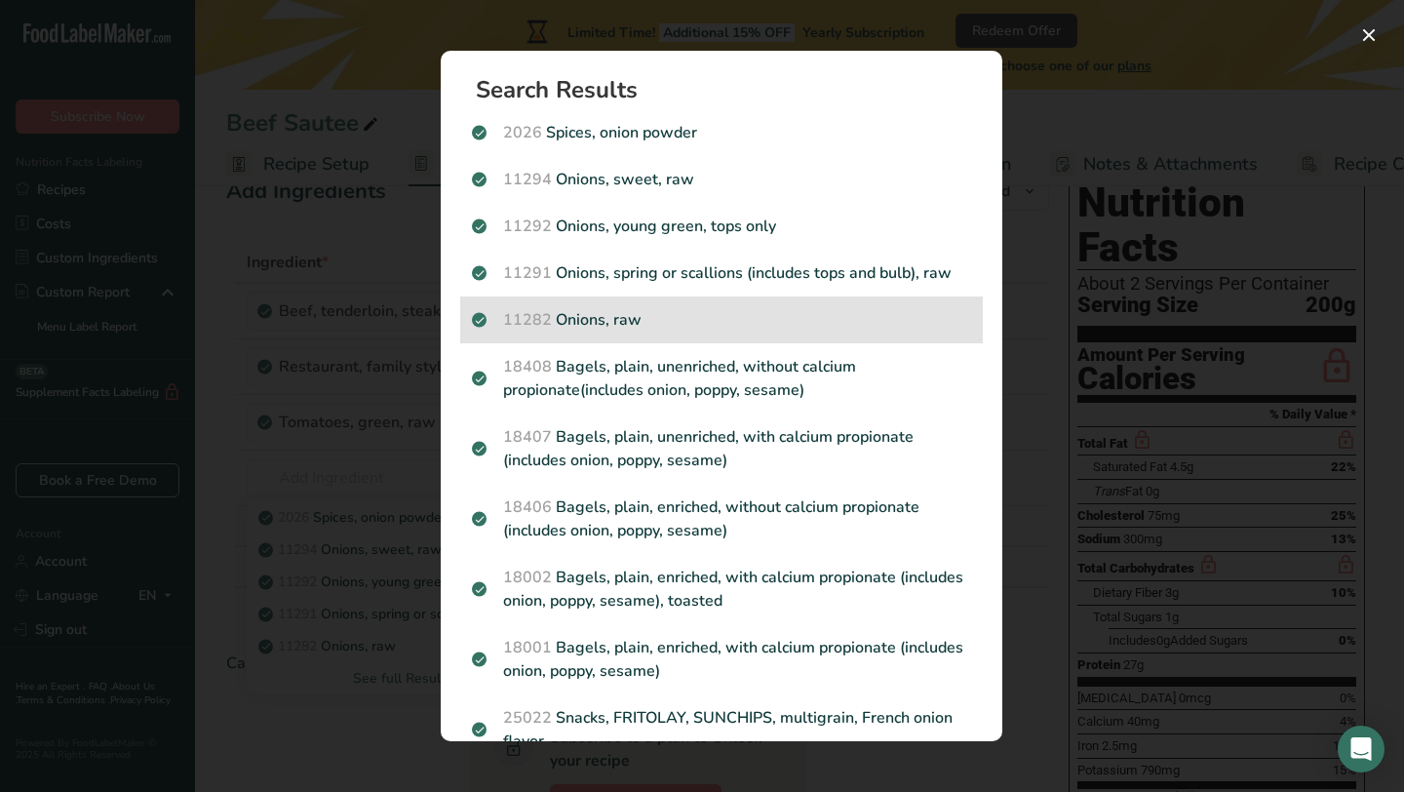
click at [612, 321] on p "11282 Onions, raw" at bounding box center [721, 319] width 499 height 23
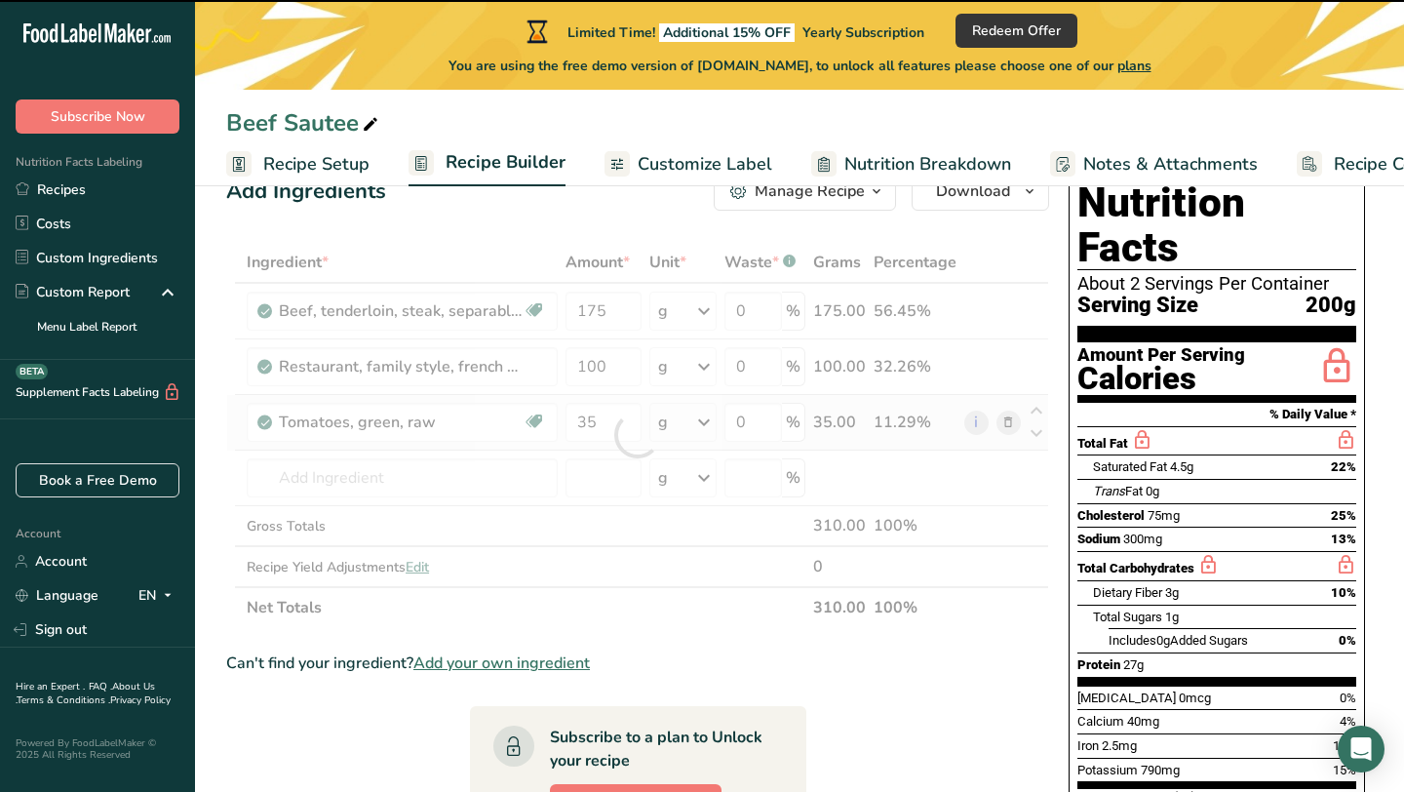
type input "0"
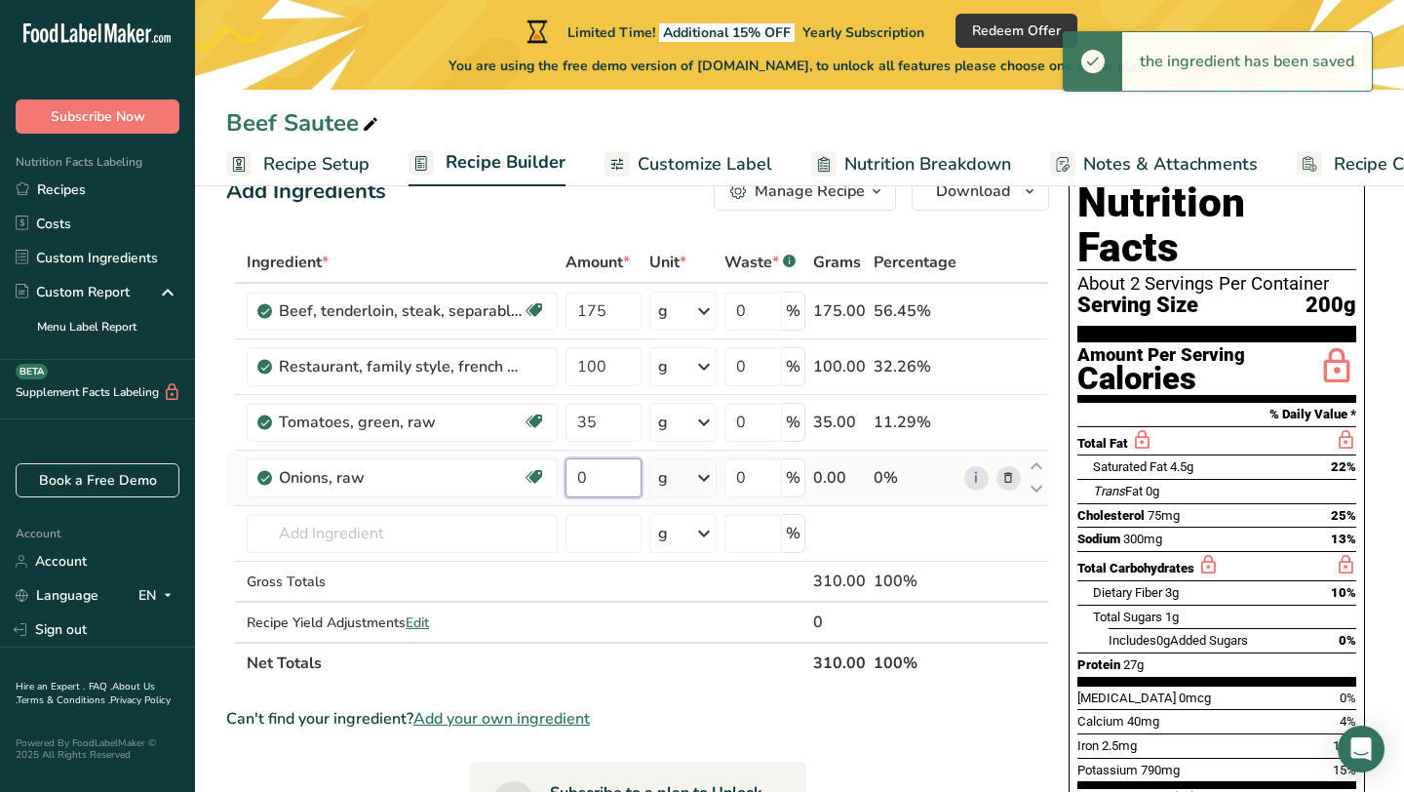
click at [603, 485] on input "0" at bounding box center [603, 477] width 75 height 39
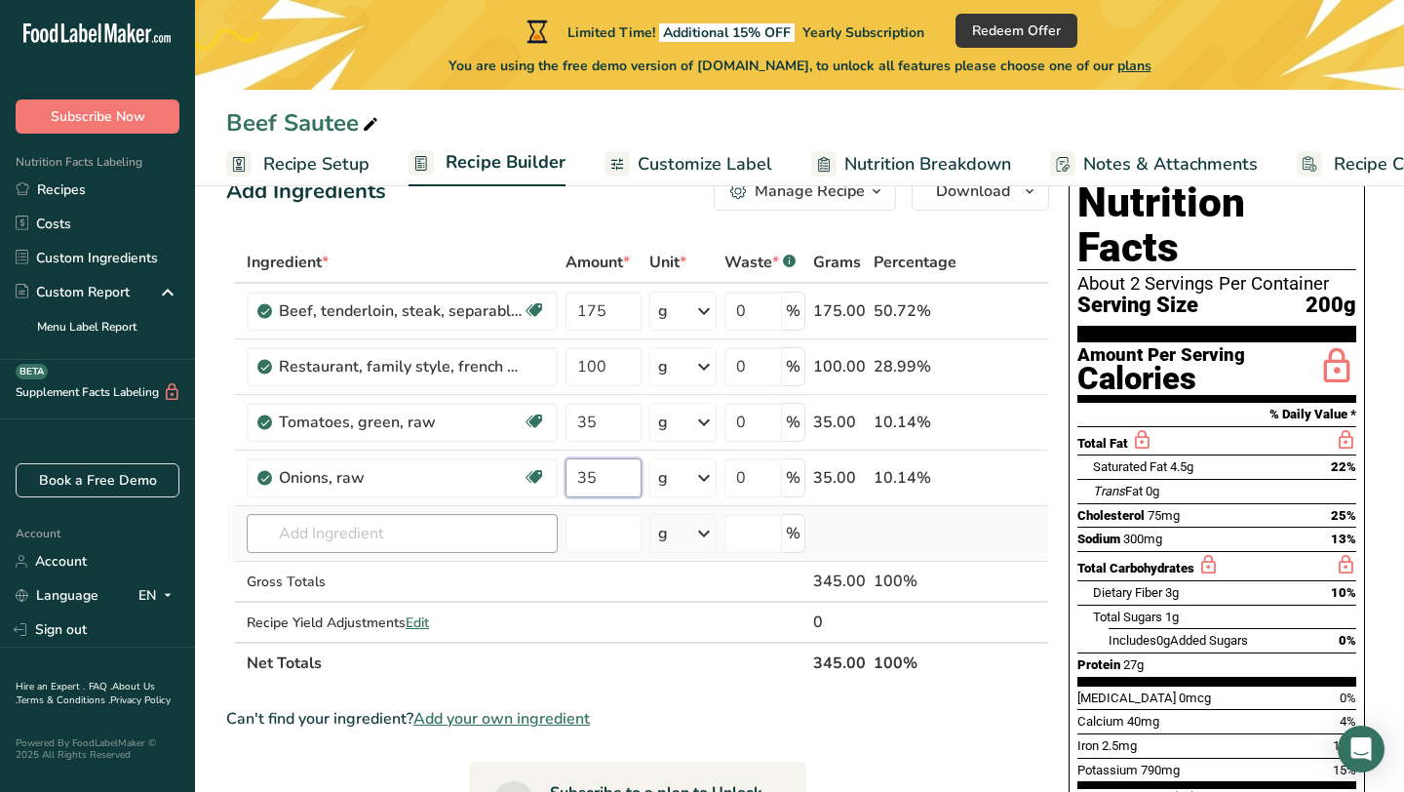
type input "35"
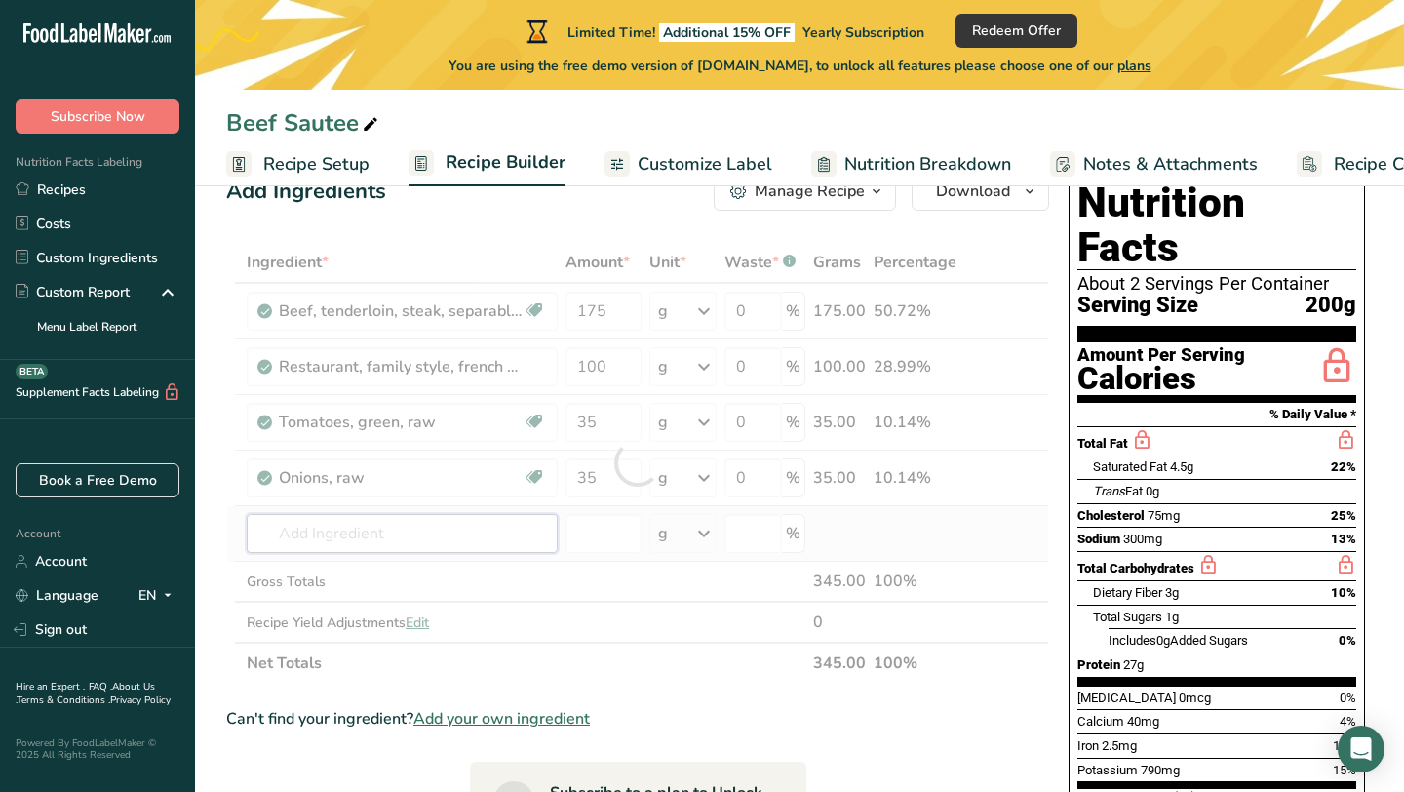
click at [477, 540] on div "Ingredient * Amount * Unit * Waste * .a-a{fill:#347362;}.b-a{fill:#fff;} Grams …" at bounding box center [637, 463] width 823 height 442
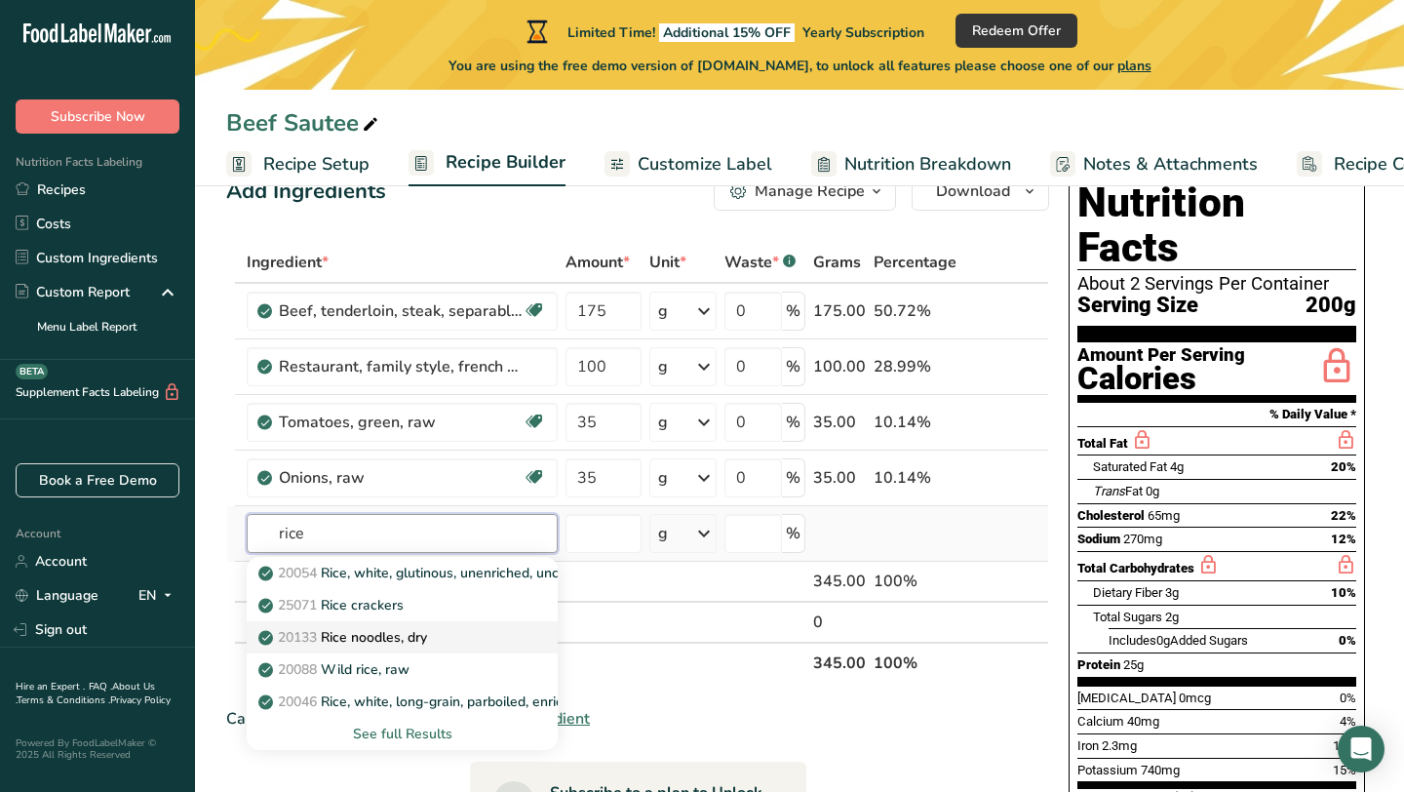
scroll to position [69, 0]
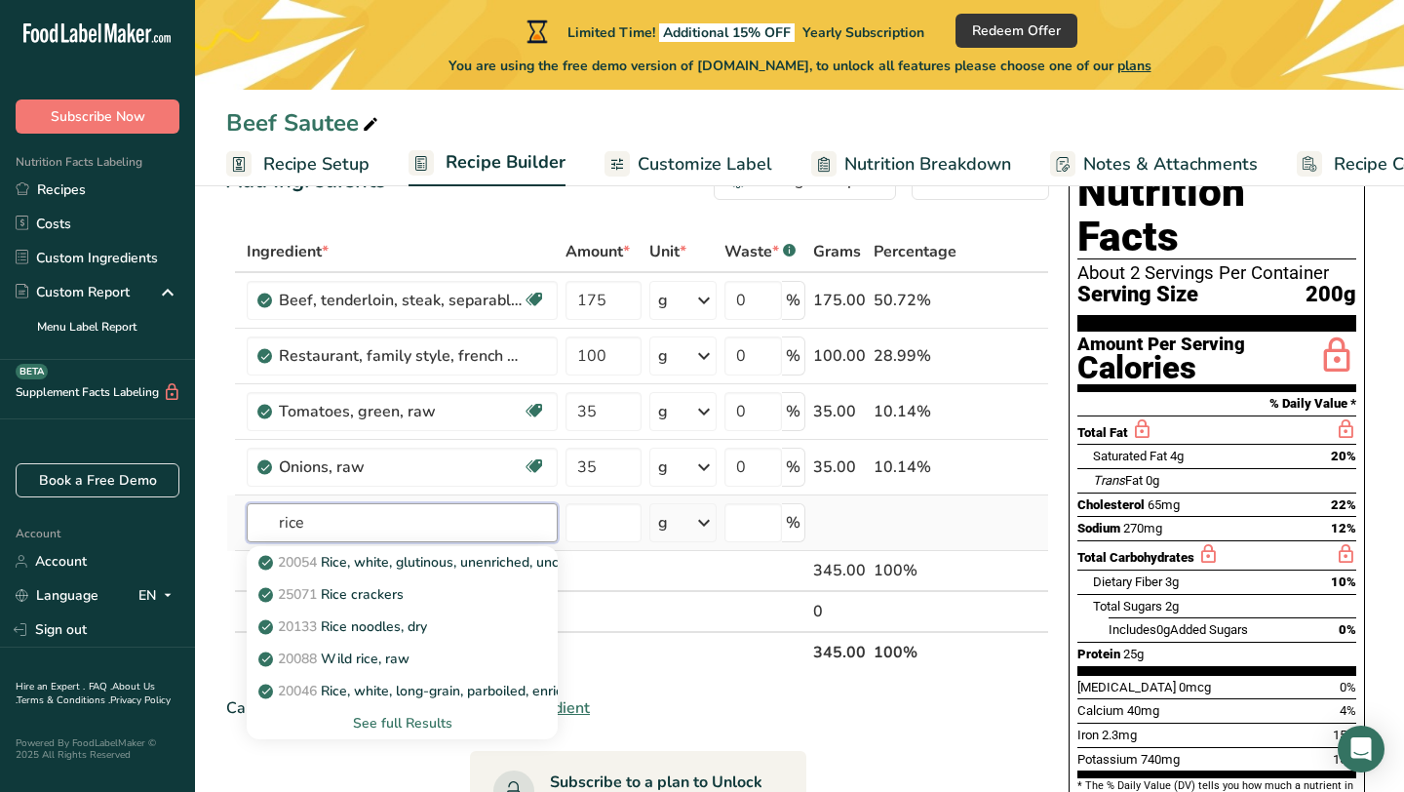
type input "rice"
click at [427, 716] on div "See full Results" at bounding box center [402, 723] width 280 height 20
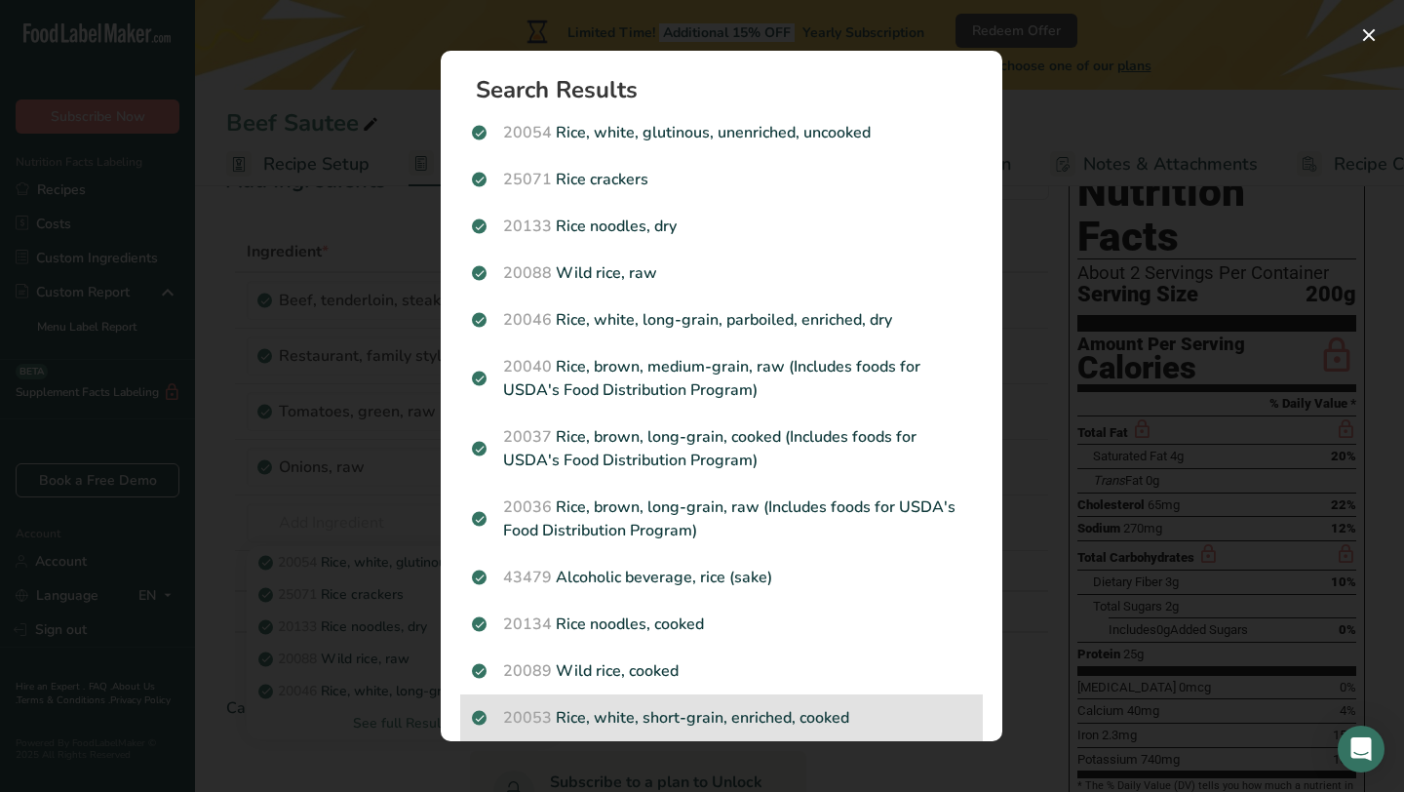
click at [640, 711] on p "20053 Rice, white, short-grain, enriched, cooked" at bounding box center [721, 717] width 499 height 23
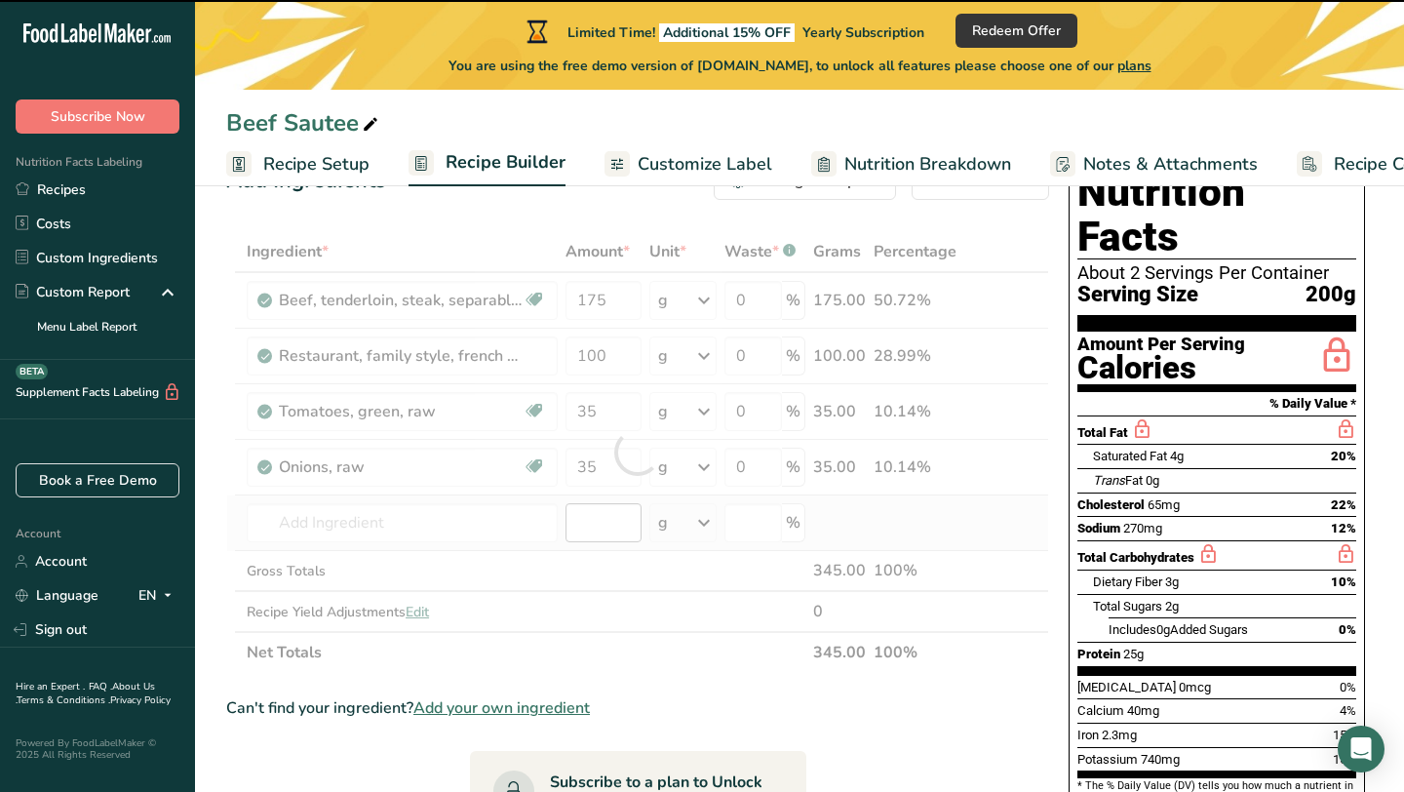
type input "0"
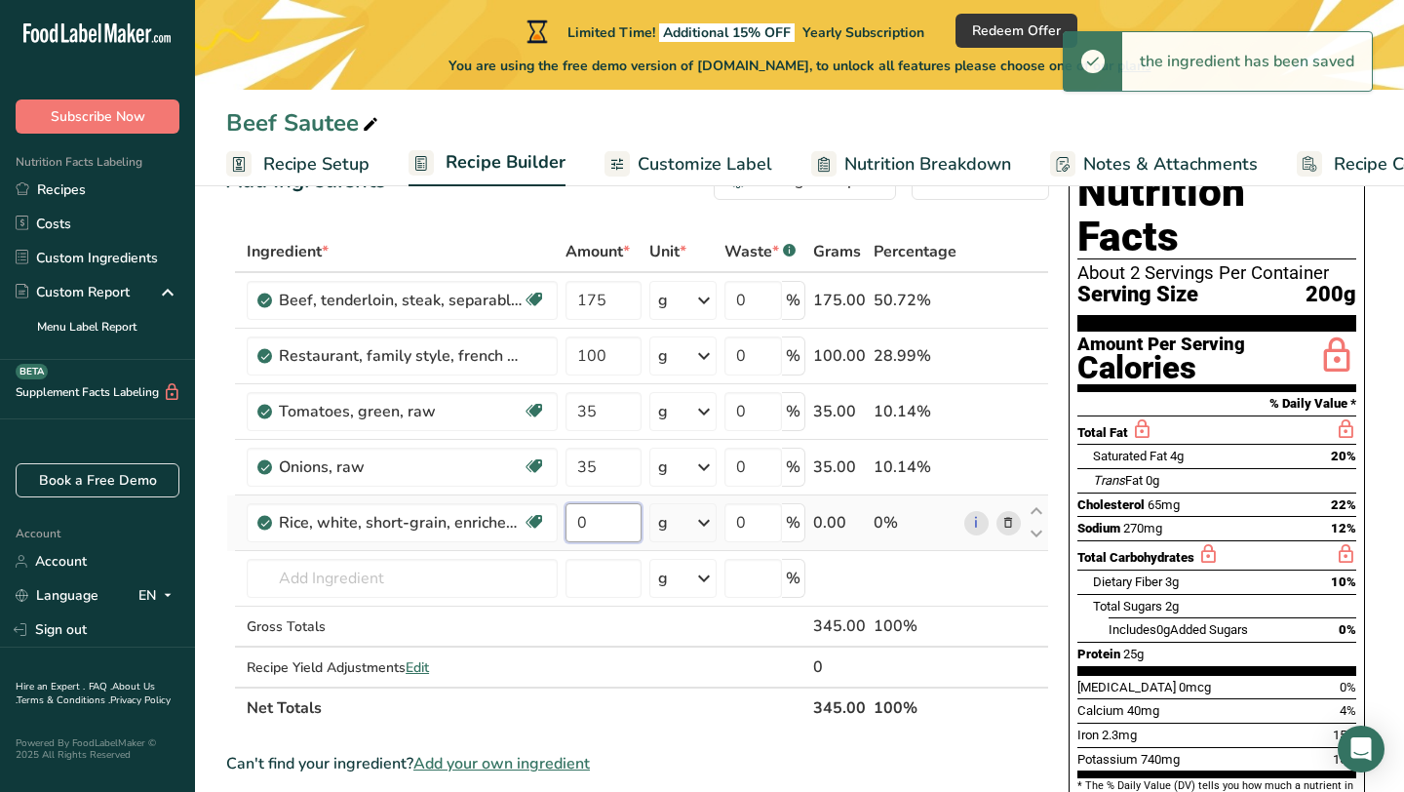
click at [602, 525] on input "0" at bounding box center [603, 522] width 75 height 39
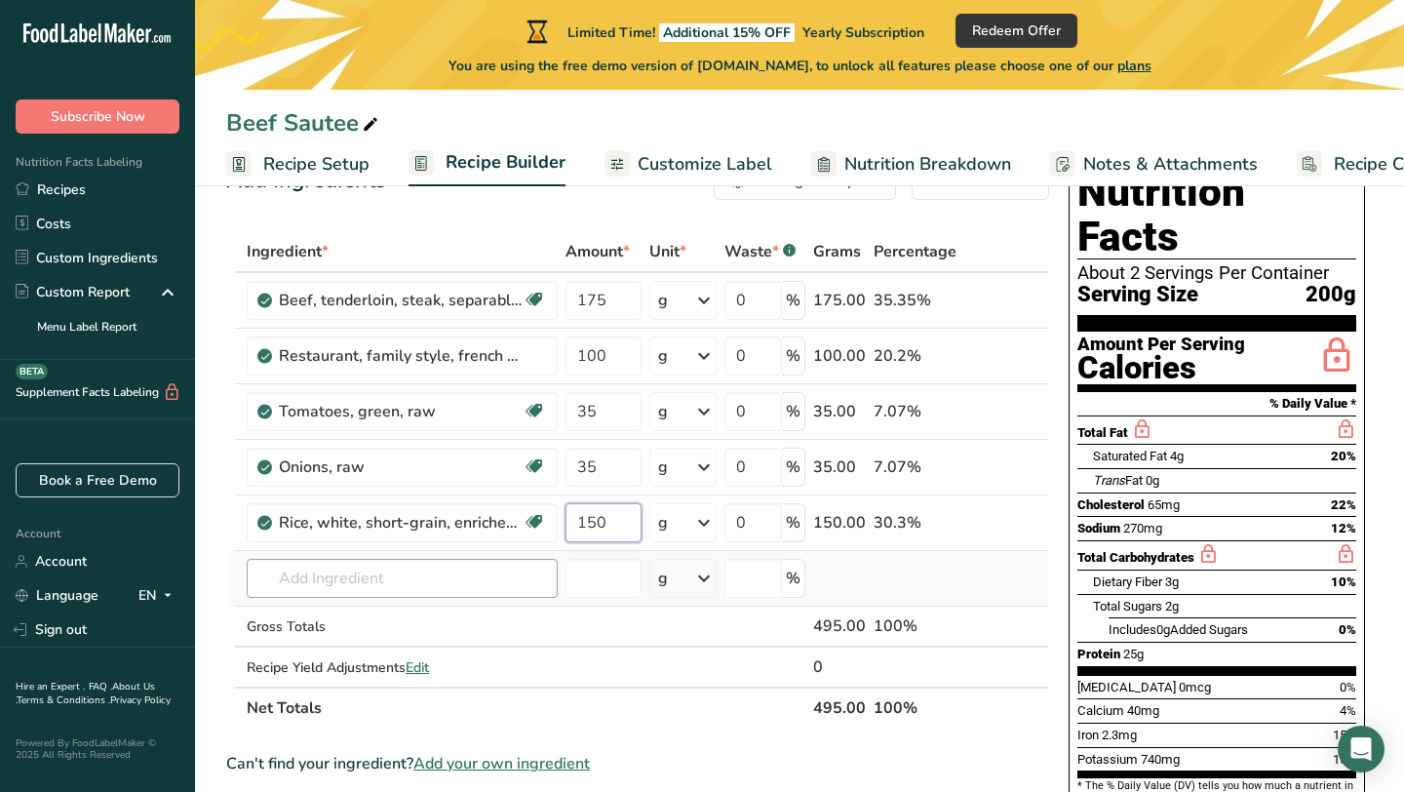
type input "150"
click at [449, 585] on div "Ingredient * Amount * Unit * Waste * .a-a{fill:#347362;}.b-a{fill:#fff;} Grams …" at bounding box center [637, 479] width 823 height 497
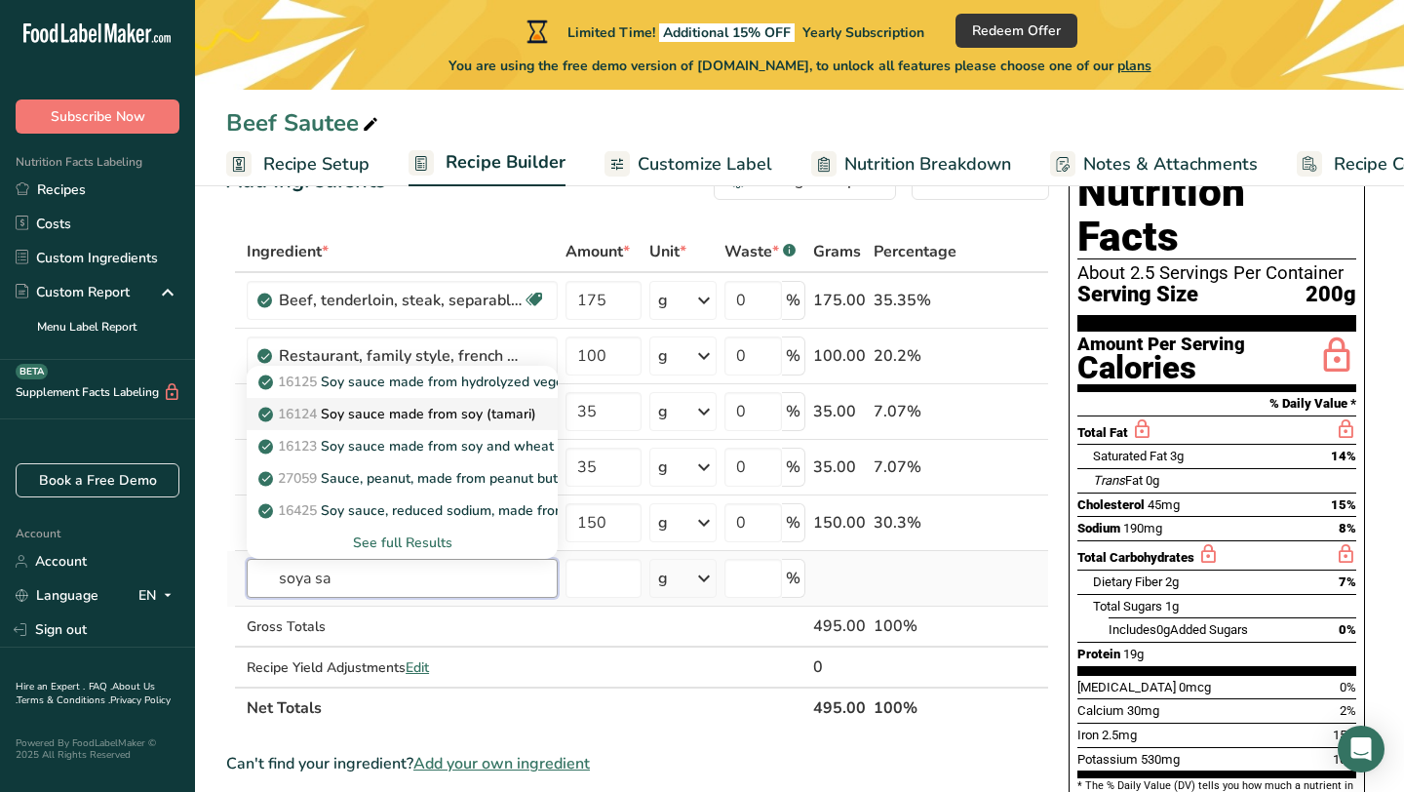
type input "soya sa"
click at [497, 419] on p "16124 Soy sauce made from soy (tamari)" at bounding box center [399, 414] width 274 height 20
type input "Soy sauce made from soy (tamari)"
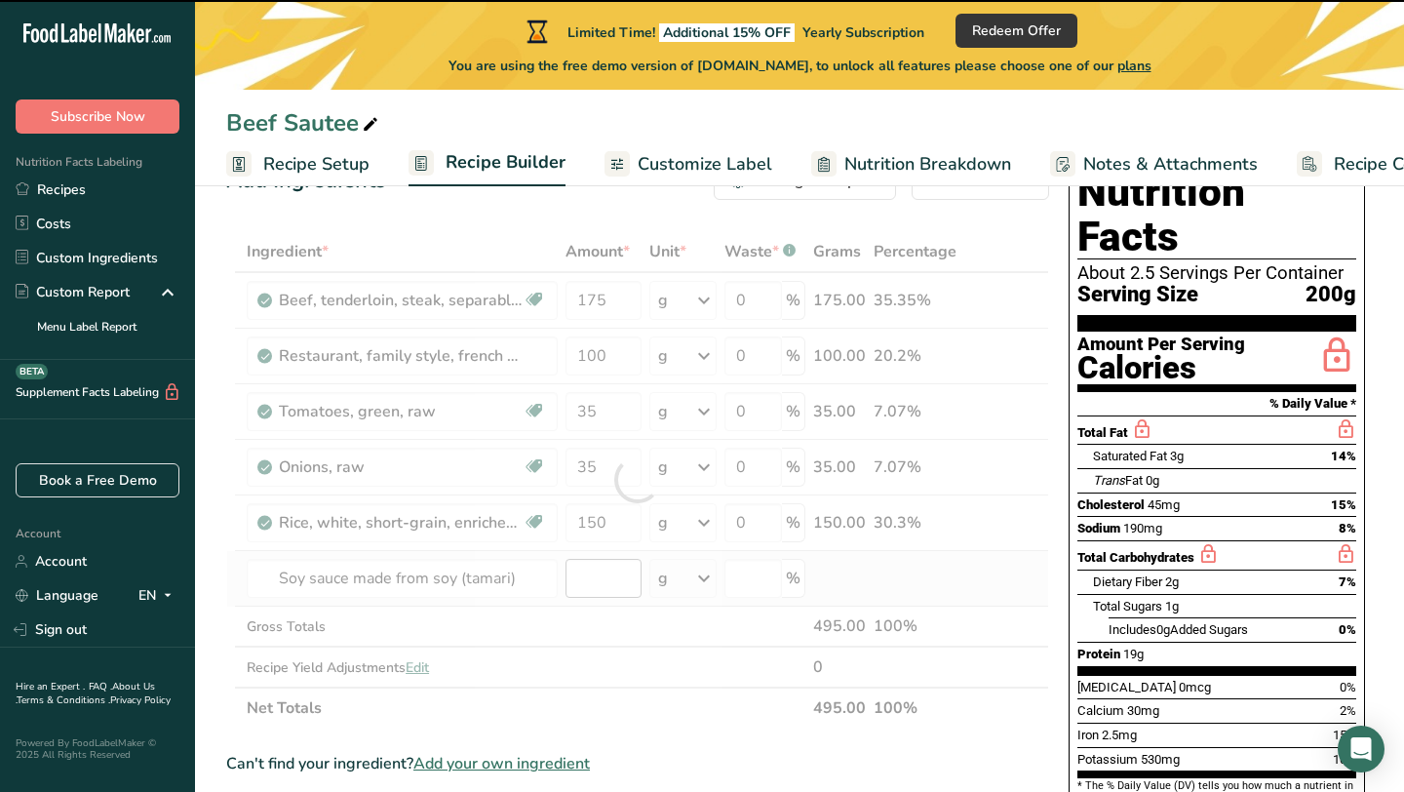
type input "0"
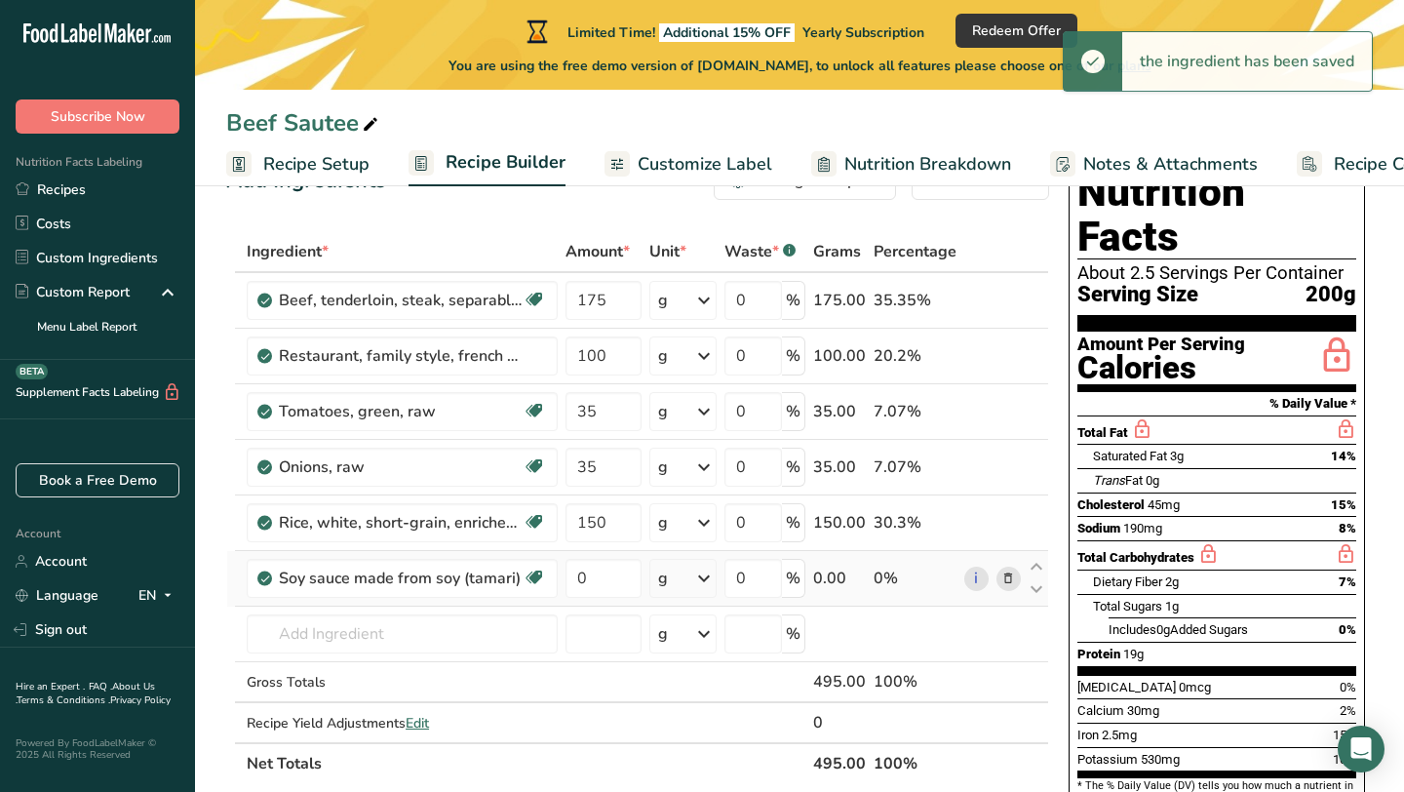
click at [708, 582] on icon at bounding box center [703, 578] width 23 height 35
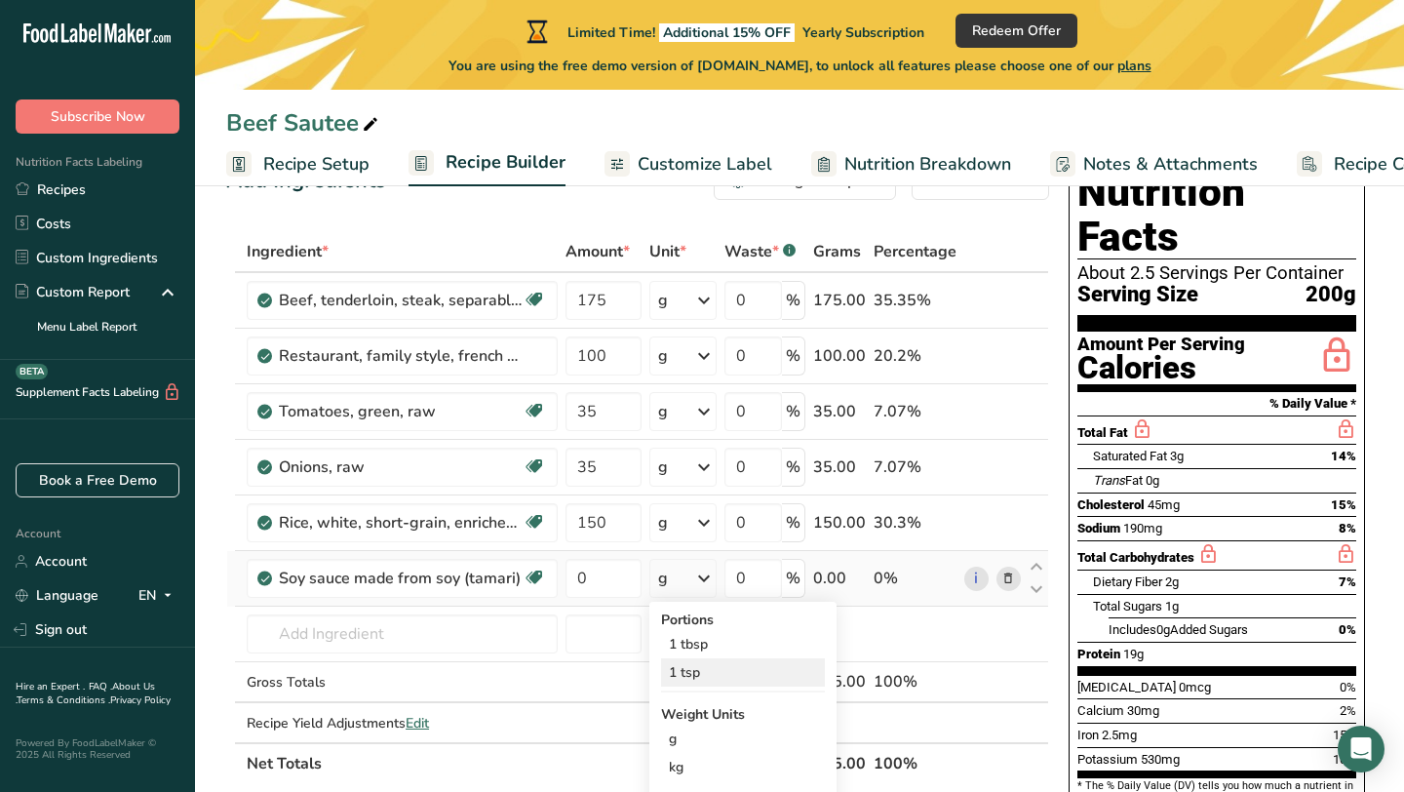
click at [701, 667] on div "1 tsp" at bounding box center [743, 672] width 164 height 28
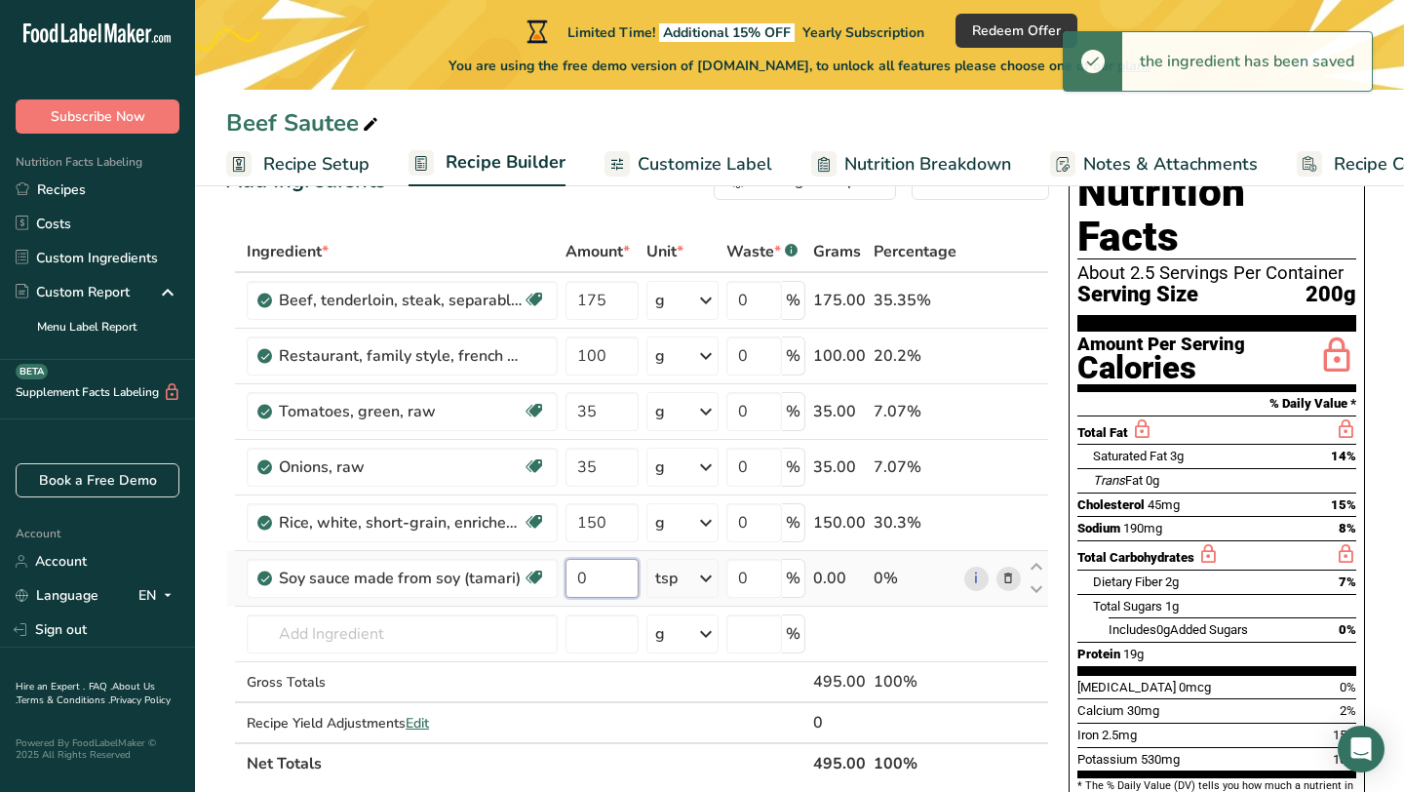
click at [602, 579] on input "0" at bounding box center [602, 578] width 73 height 39
type input "1"
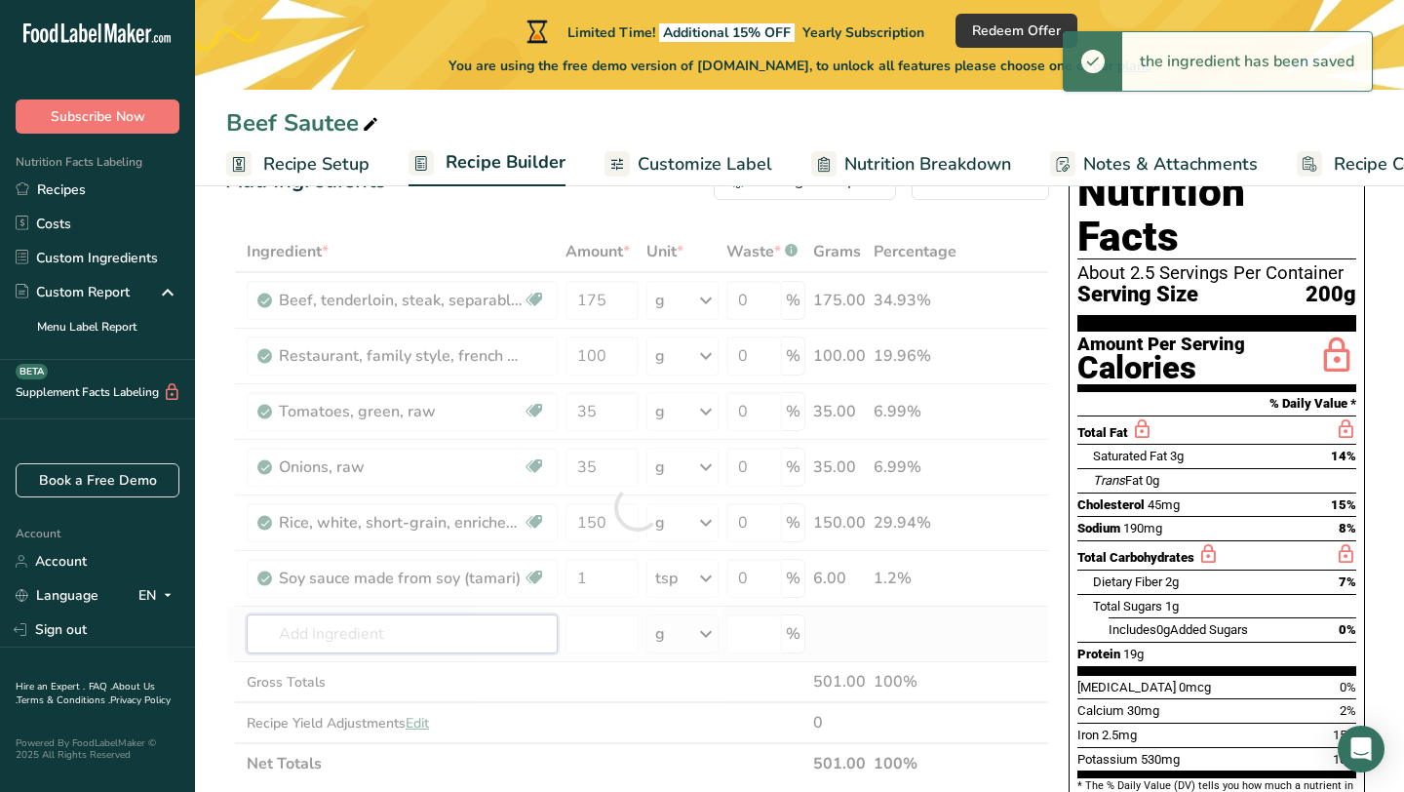
click at [437, 632] on div "Ingredient * Amount * Unit * Waste * .a-a{fill:#347362;}.b-a{fill:#fff;} Grams …" at bounding box center [637, 507] width 823 height 553
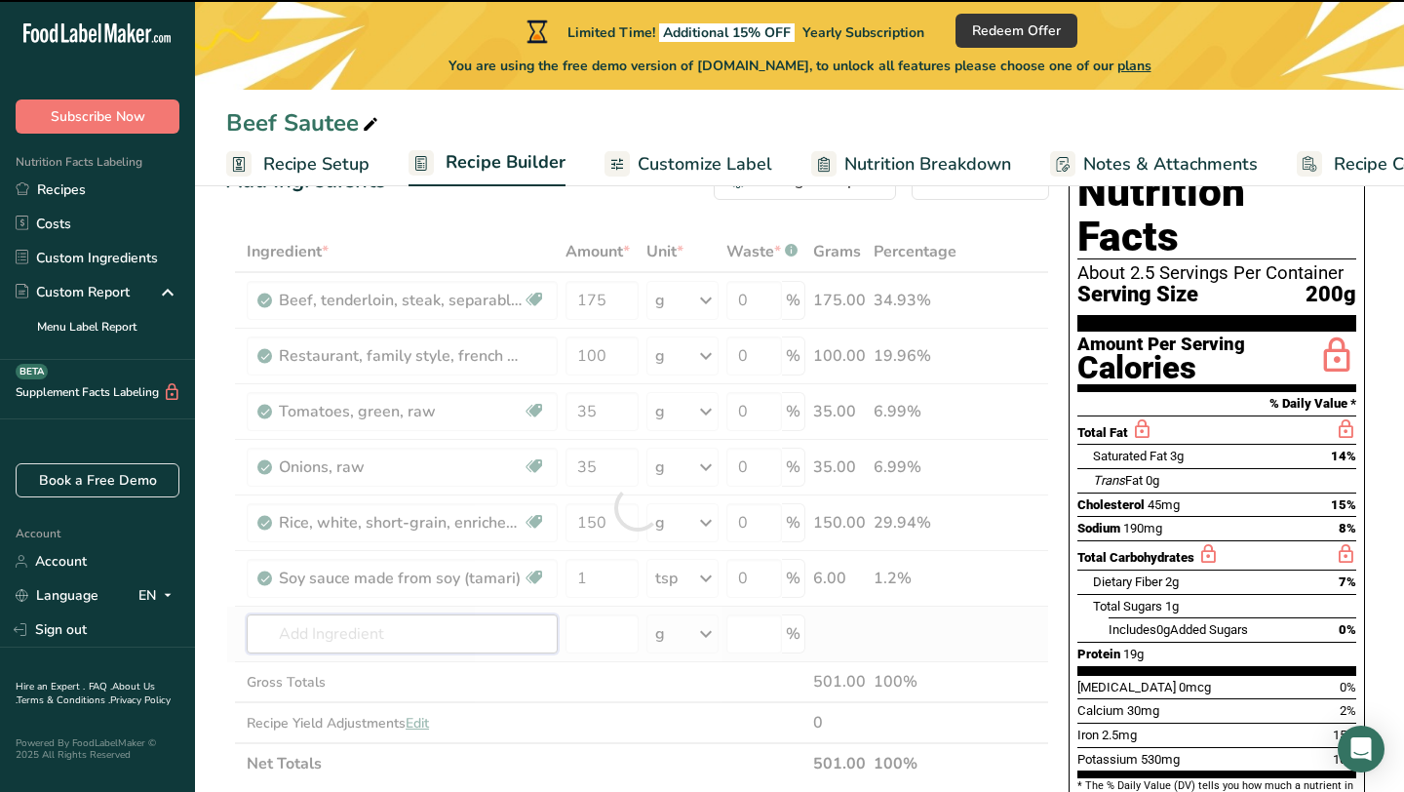
type input "w"
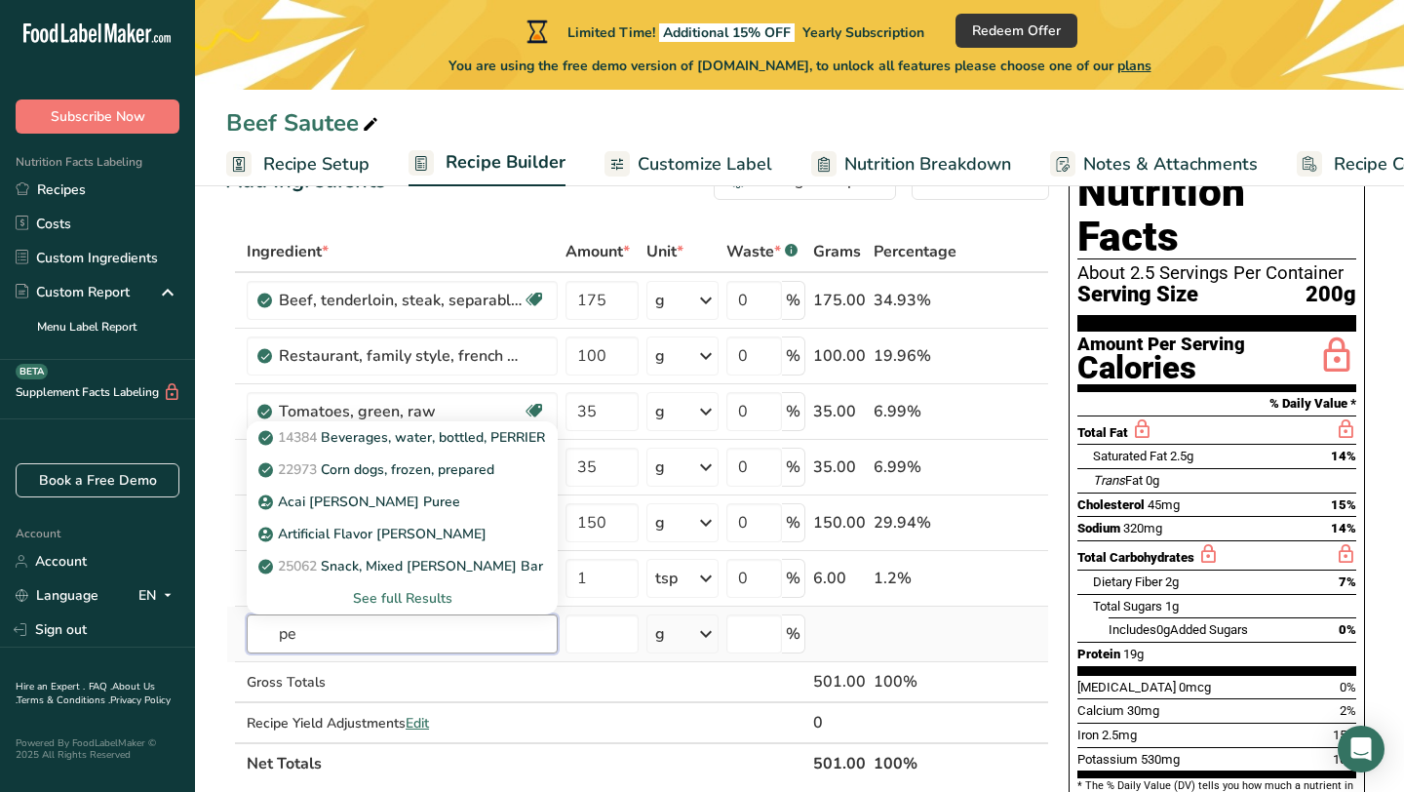
type input "p"
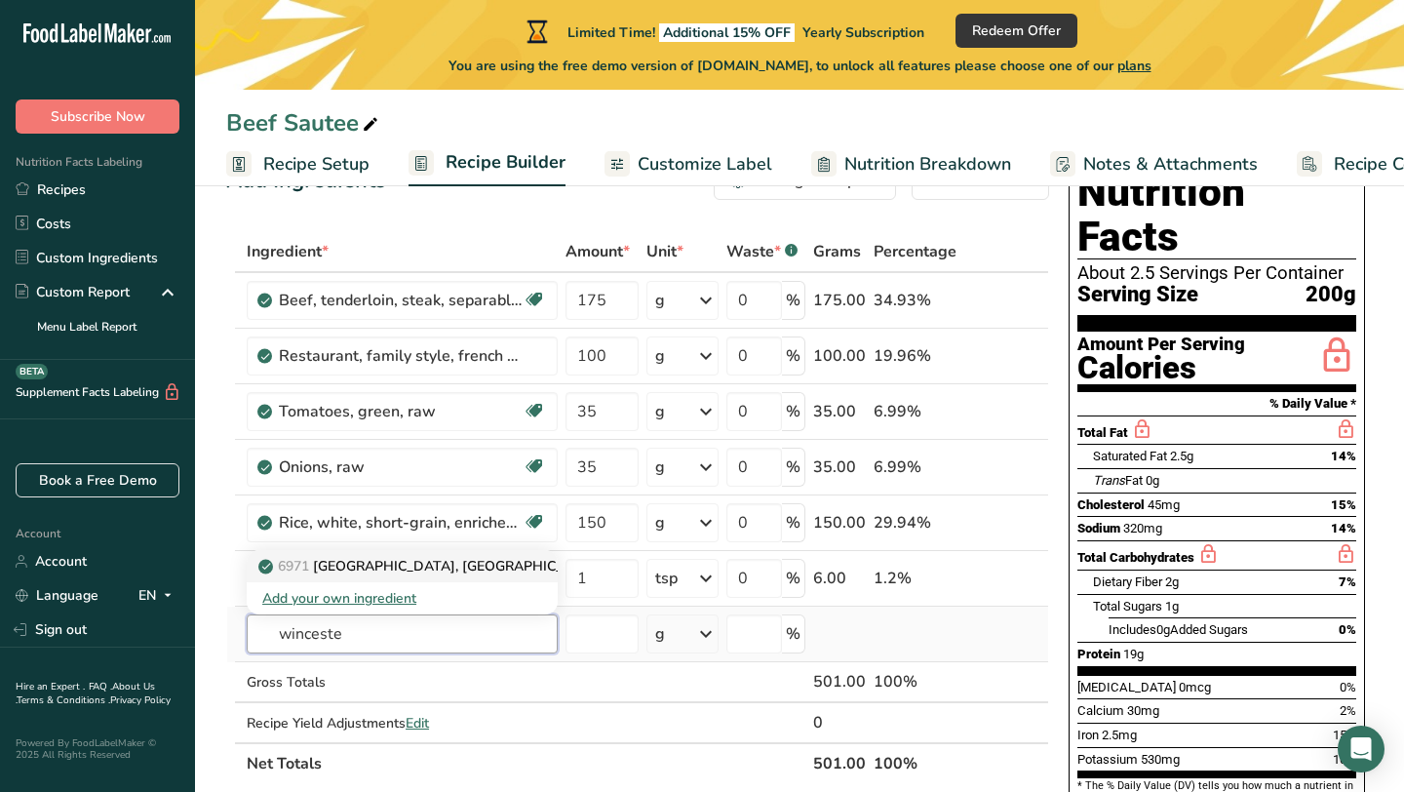
type input "winceste"
click at [432, 563] on p "6971 [GEOGRAPHIC_DATA], [GEOGRAPHIC_DATA]" at bounding box center [433, 566] width 342 height 20
type input "[GEOGRAPHIC_DATA], [GEOGRAPHIC_DATA]"
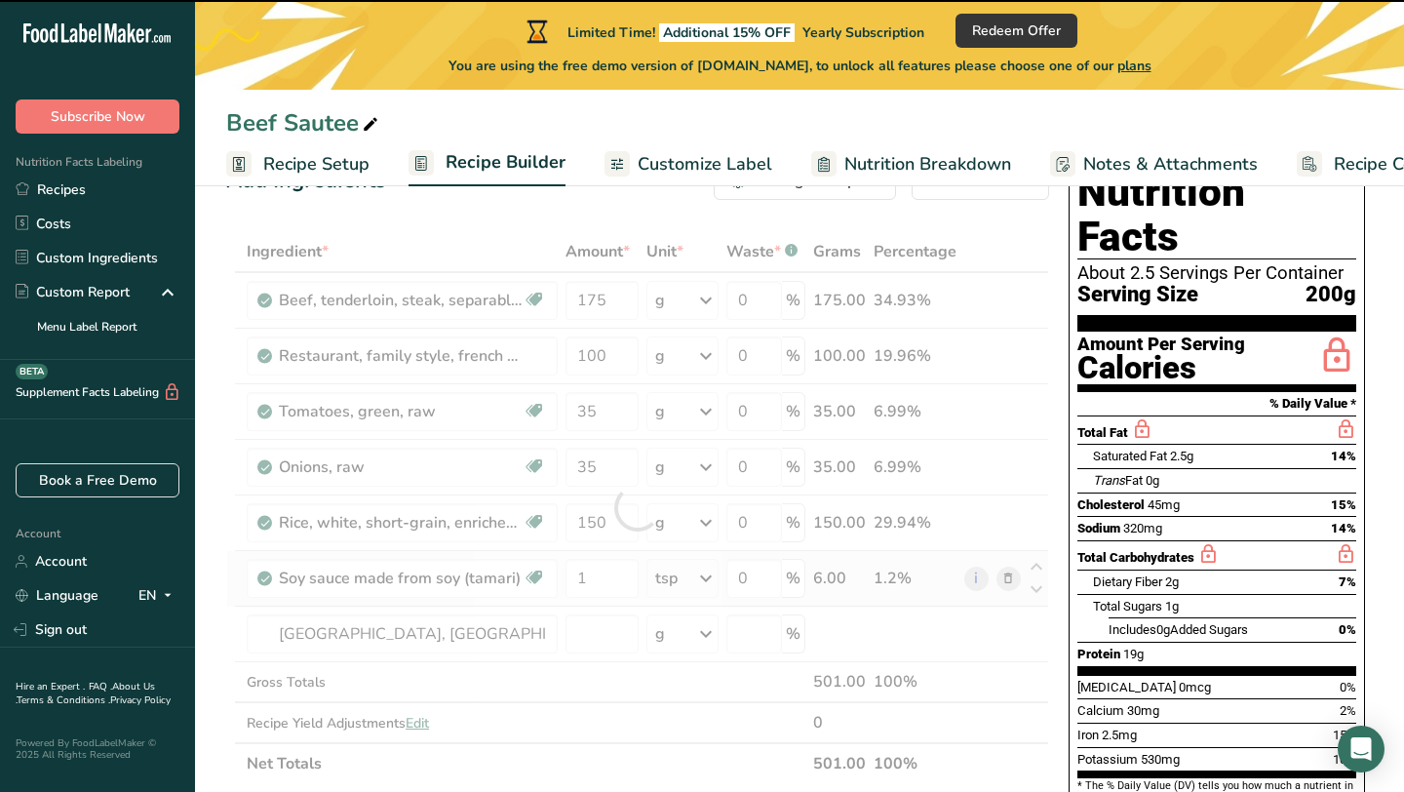
type input "0"
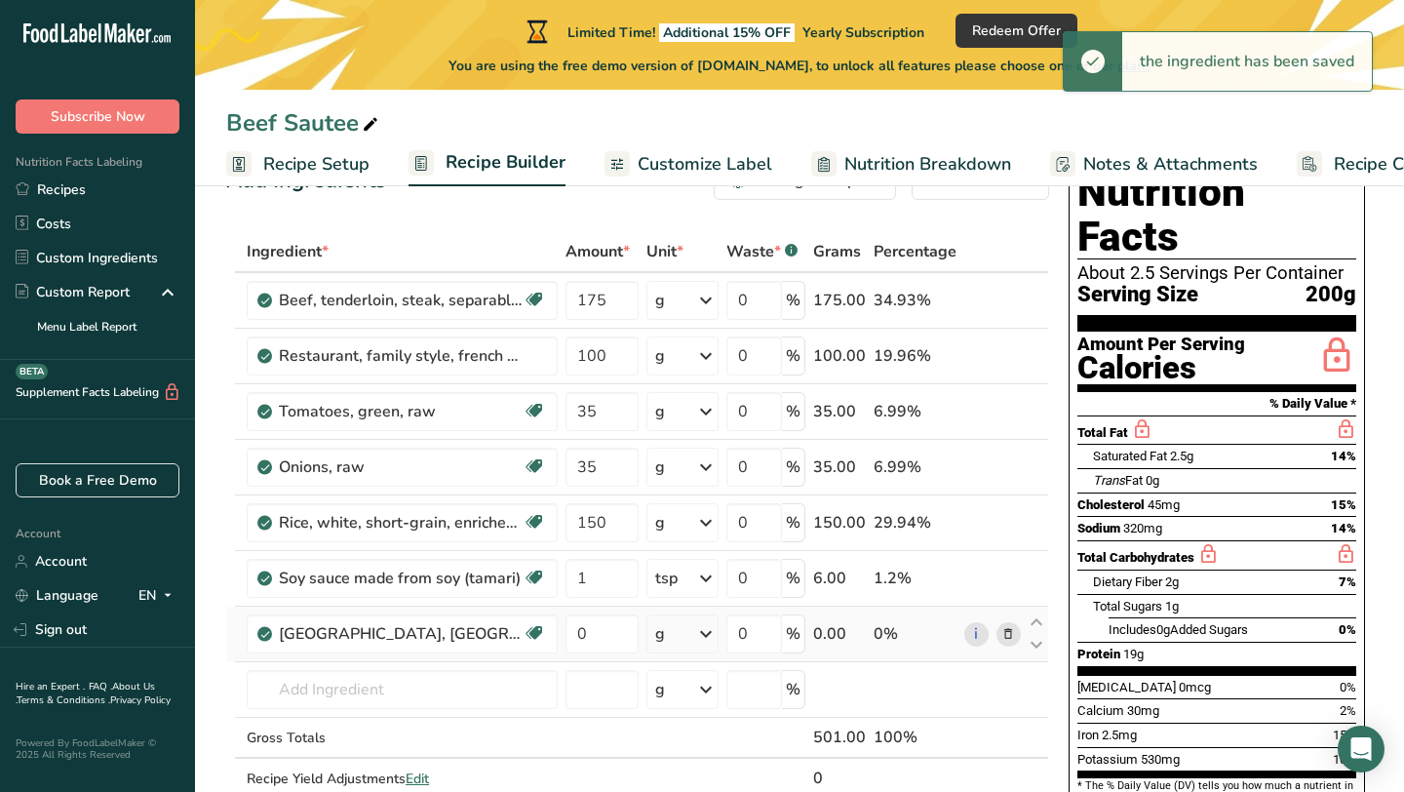
click at [716, 638] on icon at bounding box center [705, 633] width 23 height 35
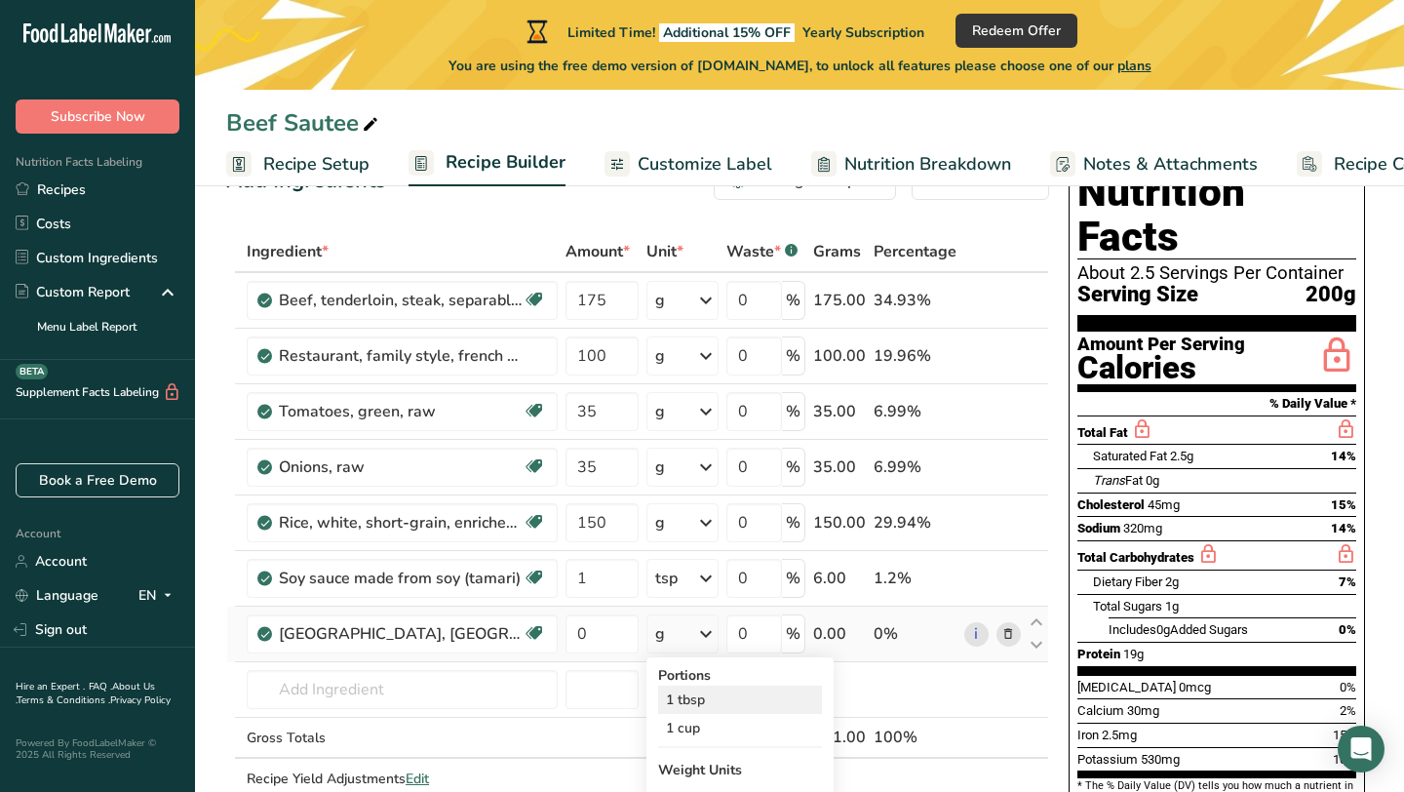
click at [699, 700] on div "1 tbsp" at bounding box center [740, 700] width 164 height 28
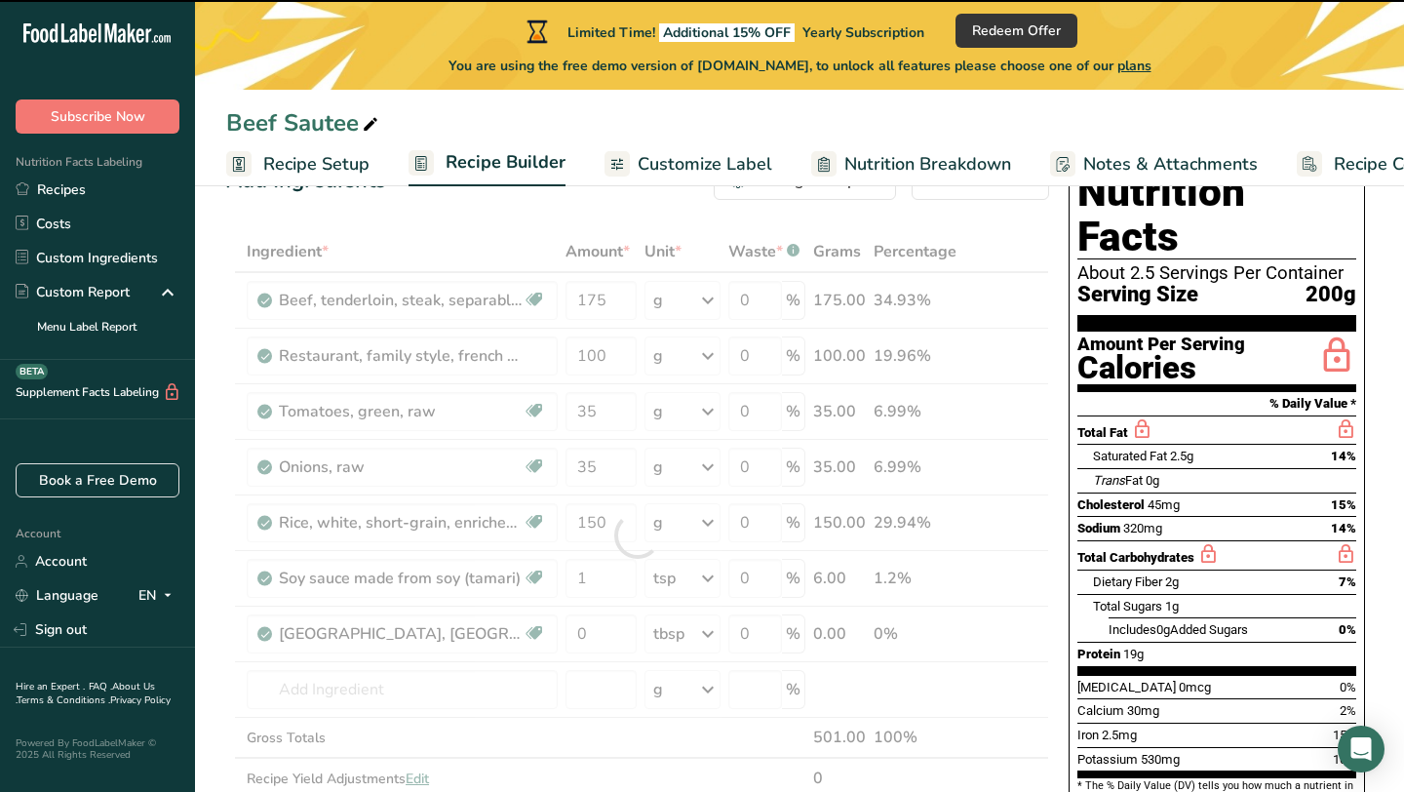
click at [596, 635] on div at bounding box center [637, 535] width 823 height 609
click at [596, 635] on input "0" at bounding box center [601, 633] width 71 height 39
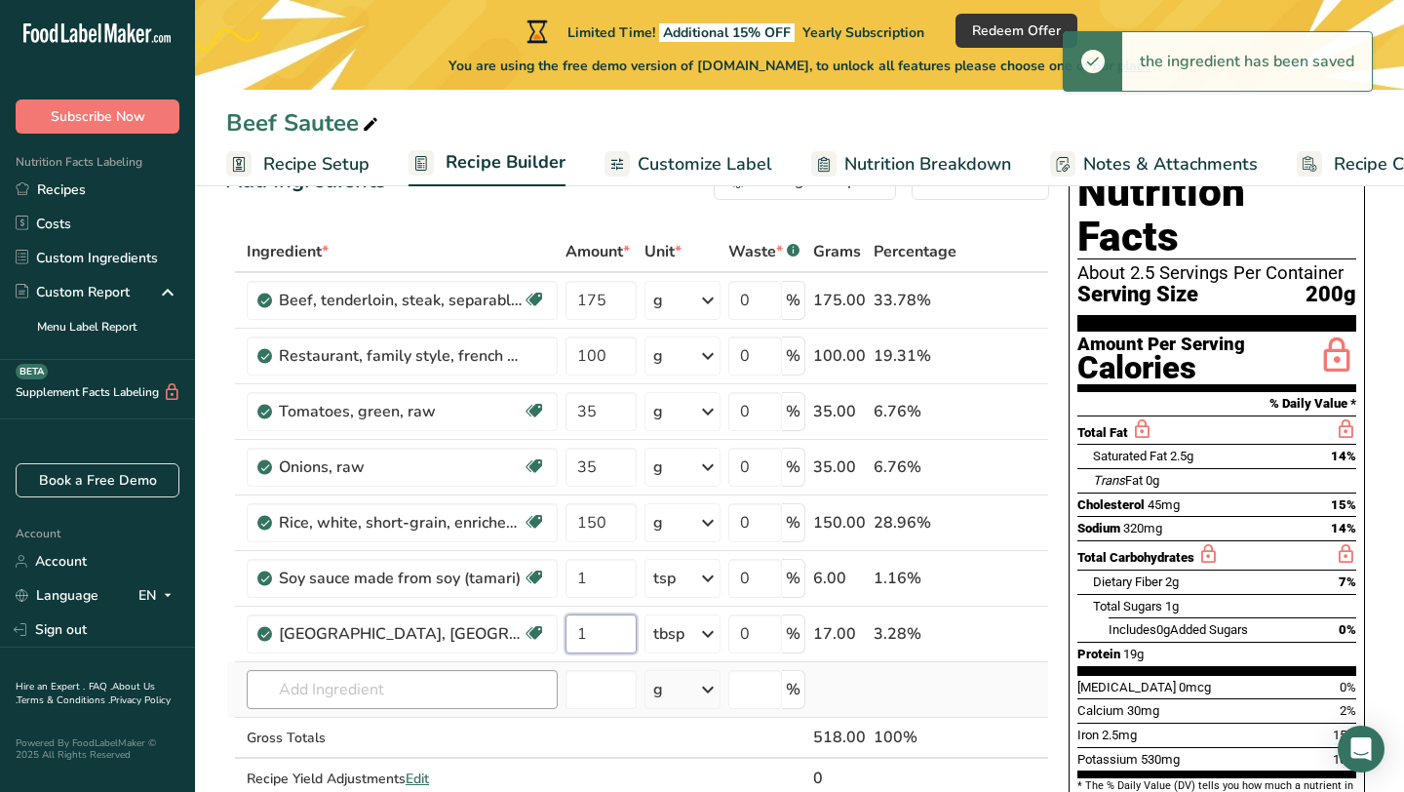
type input "1"
click at [447, 680] on div "Ingredient * Amount * Unit * Waste * .a-a{fill:#347362;}.b-a{fill:#fff;} Grams …" at bounding box center [637, 535] width 823 height 609
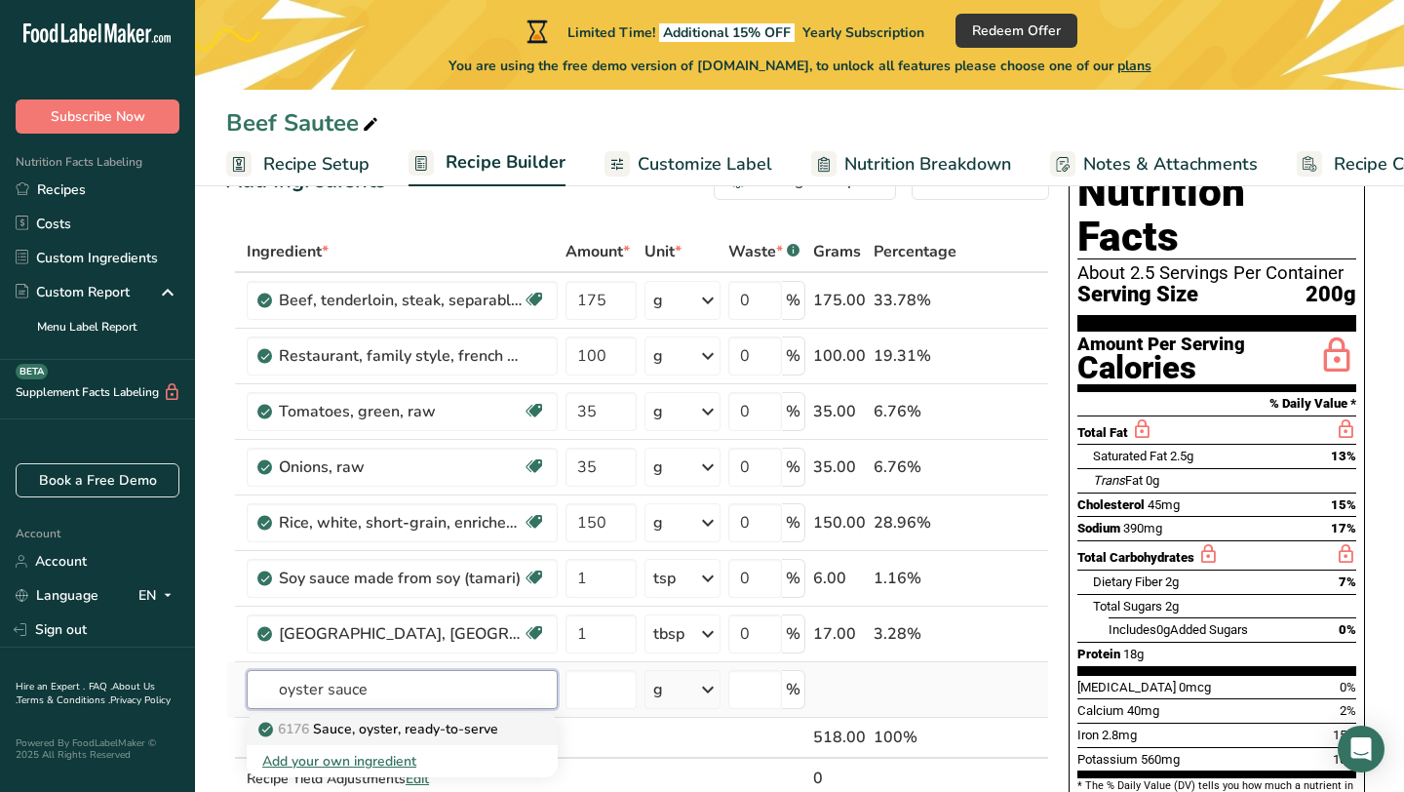
type input "oyster sauce"
click at [449, 724] on p "6176 Sauce, oyster, ready-to-serve" at bounding box center [380, 729] width 236 height 20
type input "Sauce, oyster, ready-to-serve"
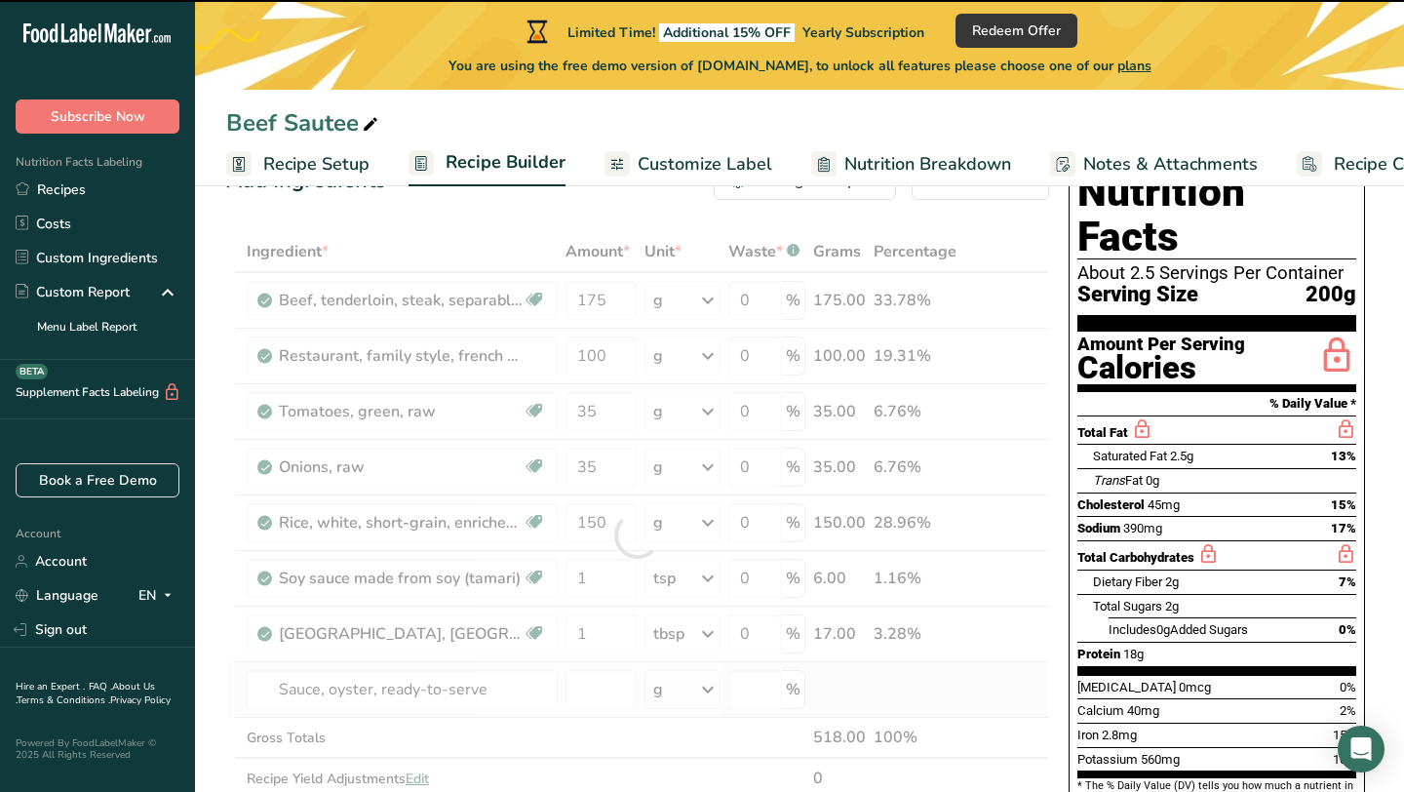
type input "0"
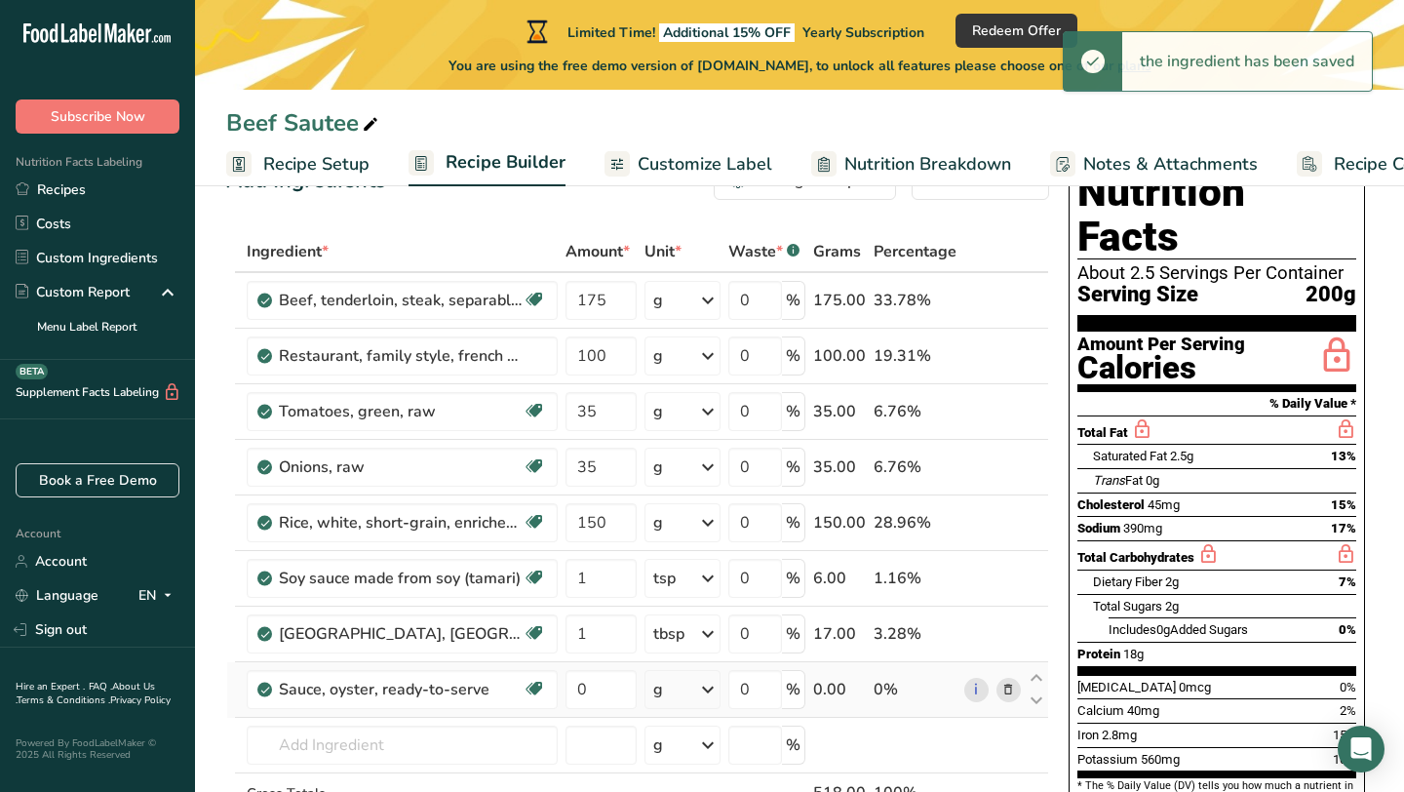
click at [705, 690] on icon at bounding box center [707, 689] width 23 height 35
click at [686, 749] on div "1 tbsp" at bounding box center [738, 755] width 164 height 28
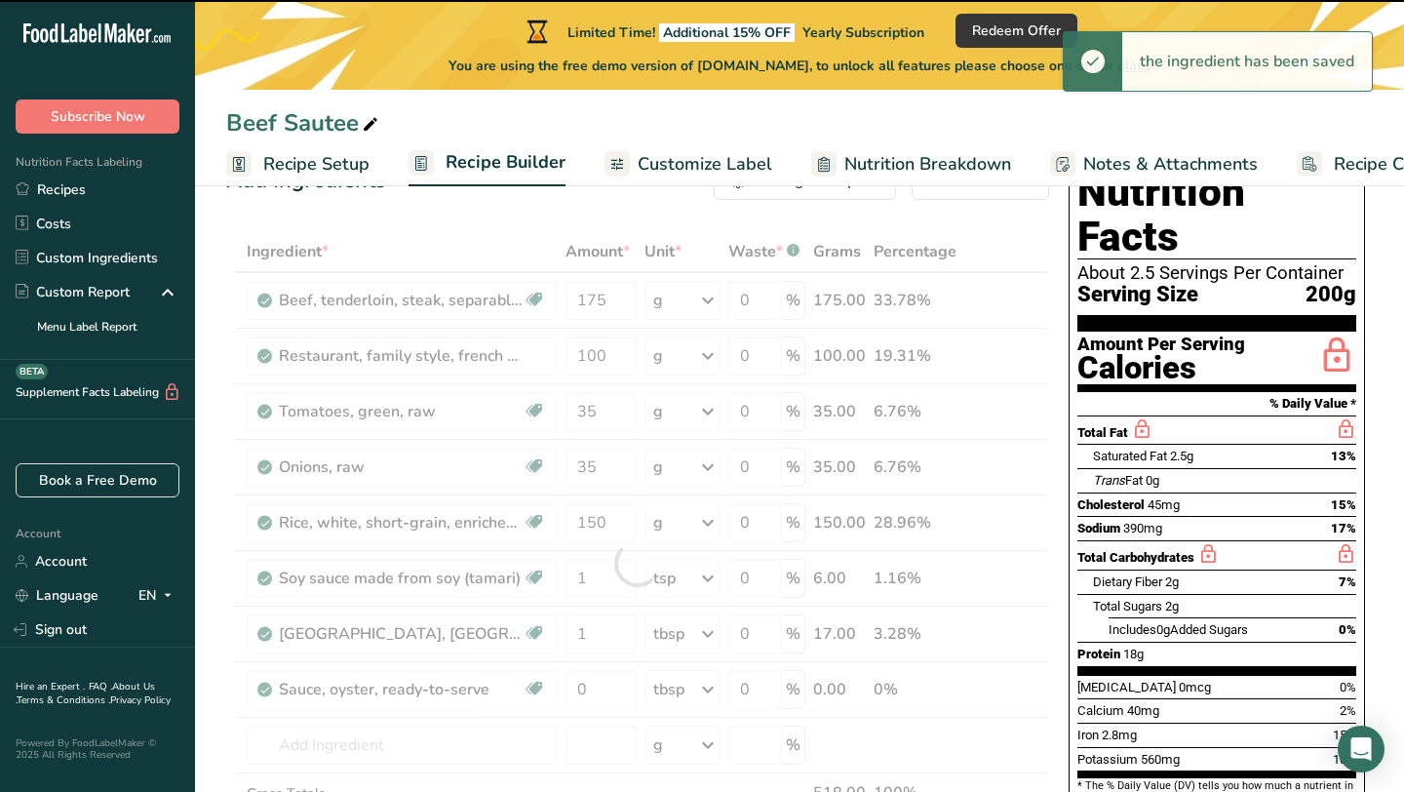
click at [596, 689] on div at bounding box center [637, 563] width 823 height 664
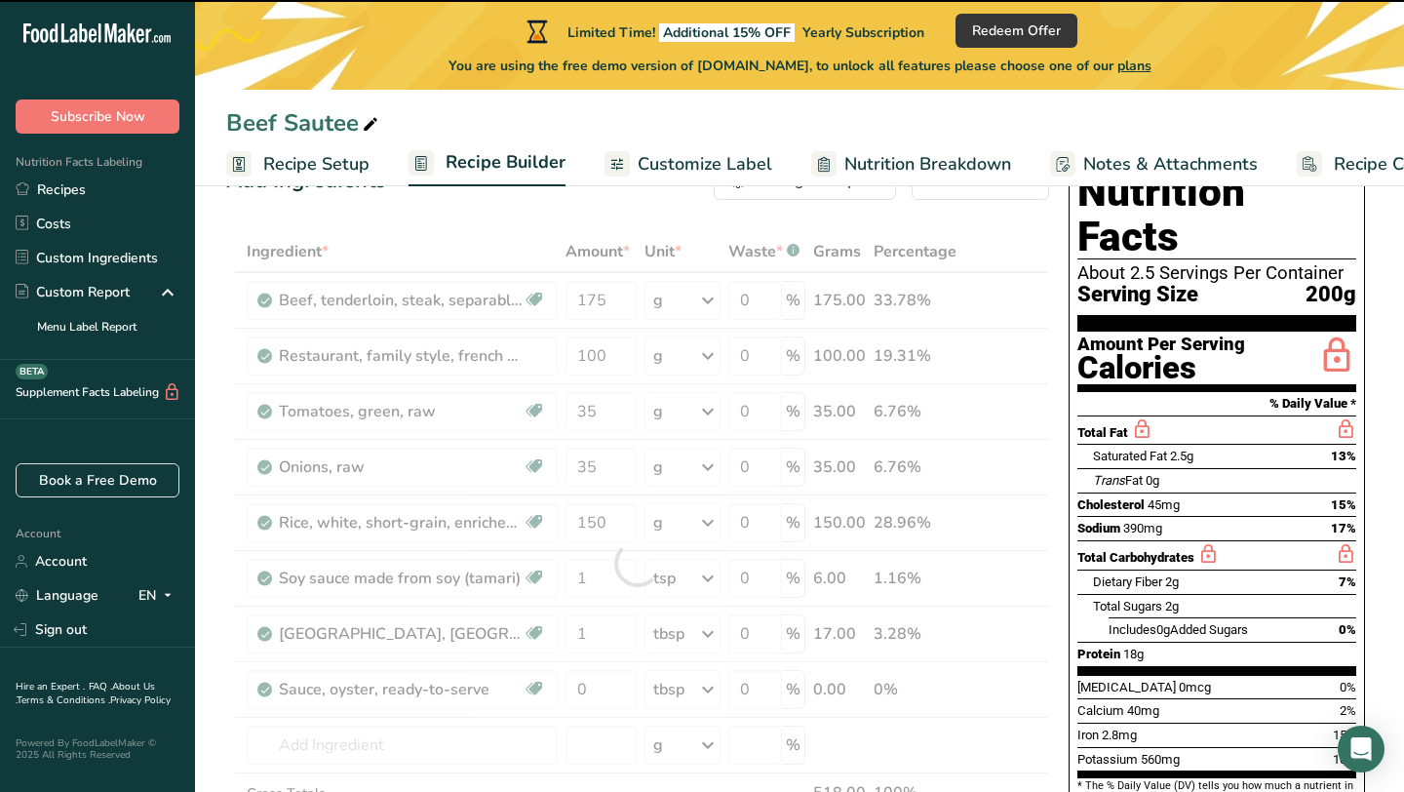
click at [596, 689] on div at bounding box center [637, 563] width 823 height 664
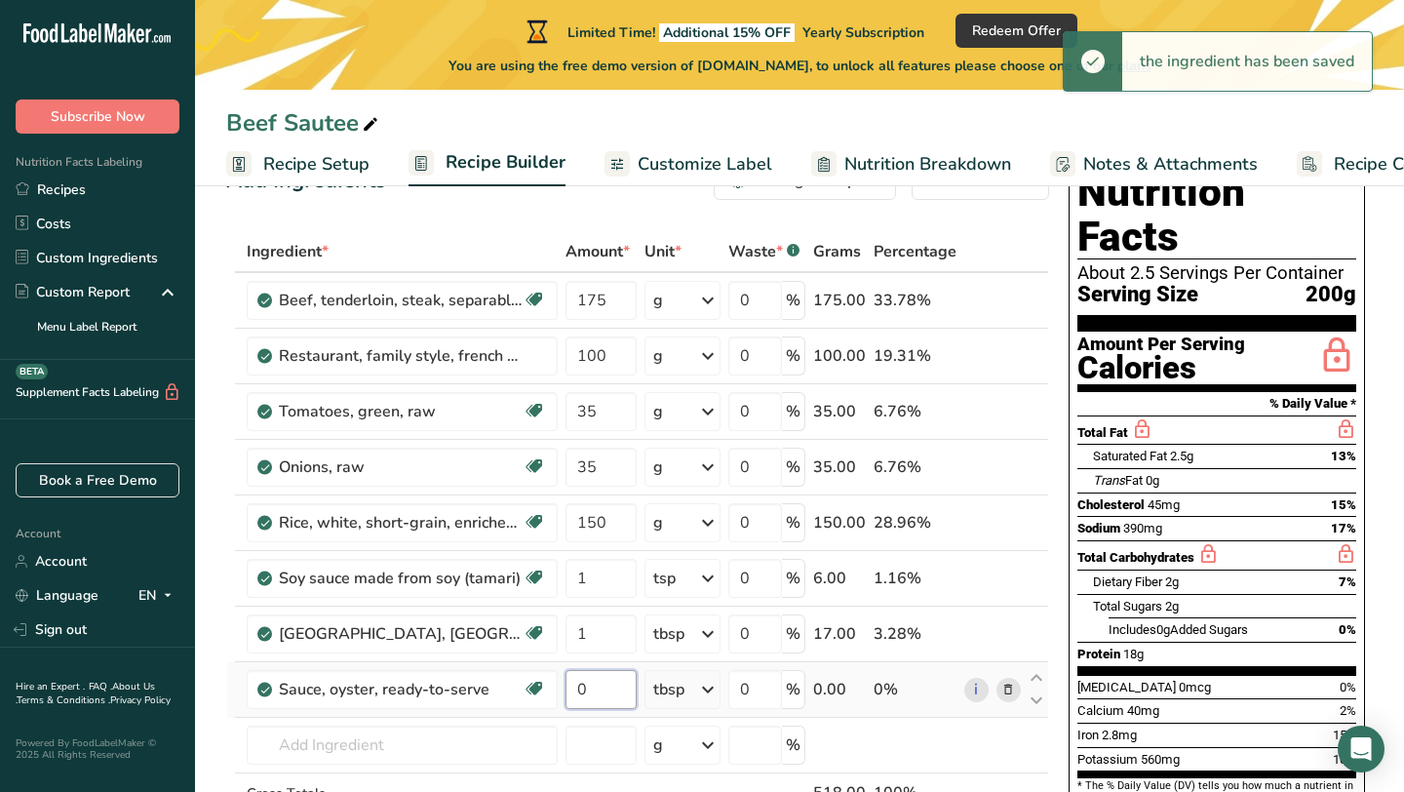
click at [596, 688] on input "0" at bounding box center [601, 689] width 71 height 39
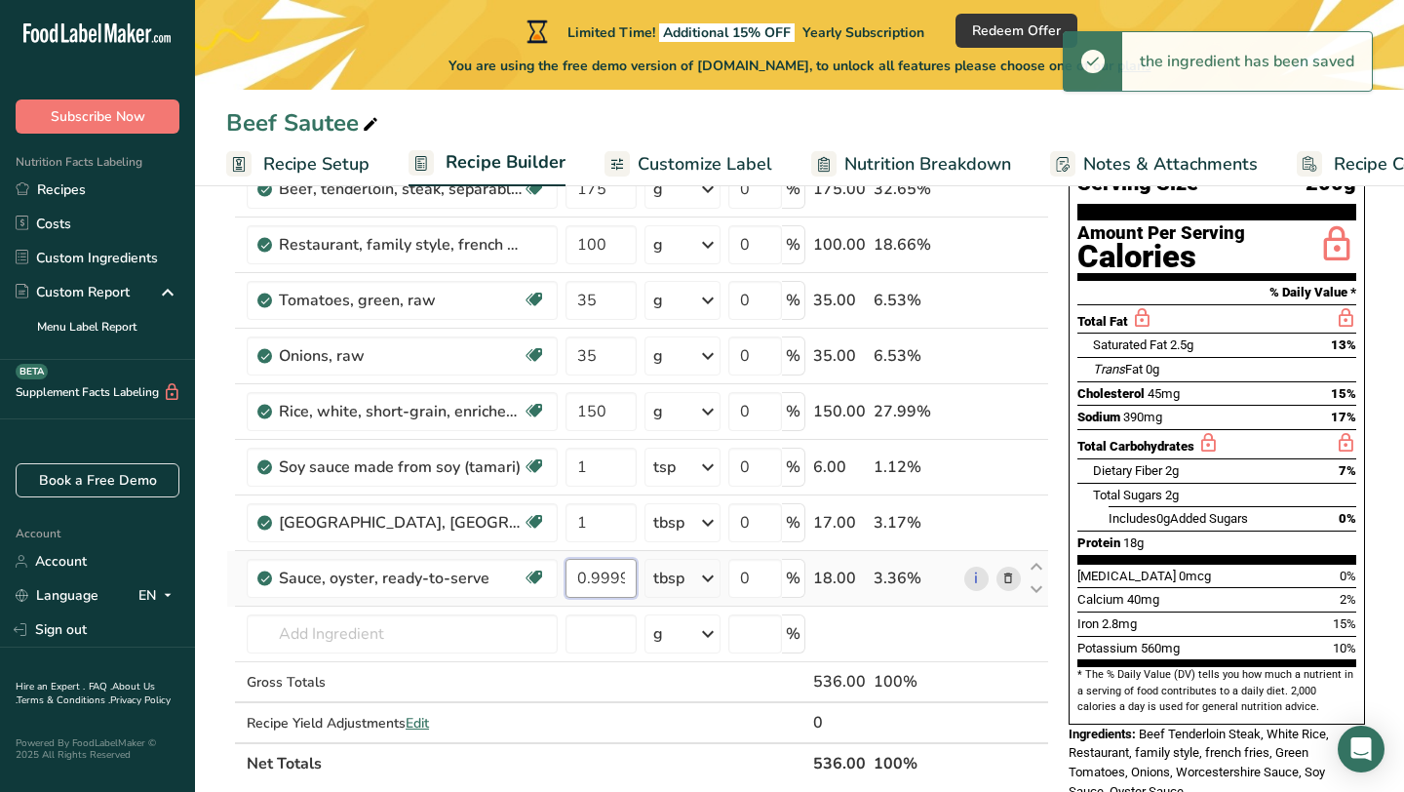
scroll to position [207, 0]
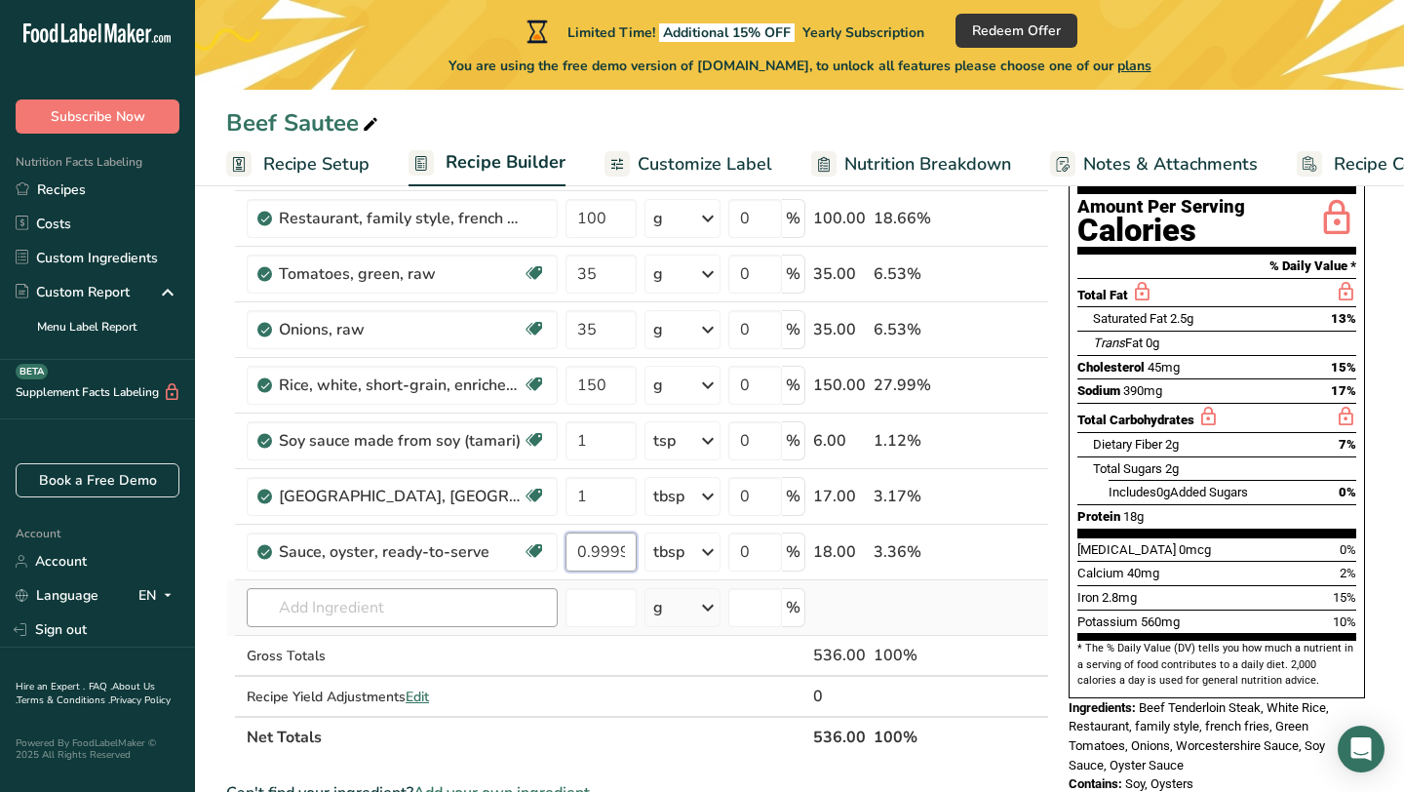
type input "0.999995"
click at [469, 604] on div "Ingredient * Amount * Unit * Waste * .a-a{fill:#347362;}.b-a{fill:#fff;} Grams …" at bounding box center [637, 426] width 823 height 664
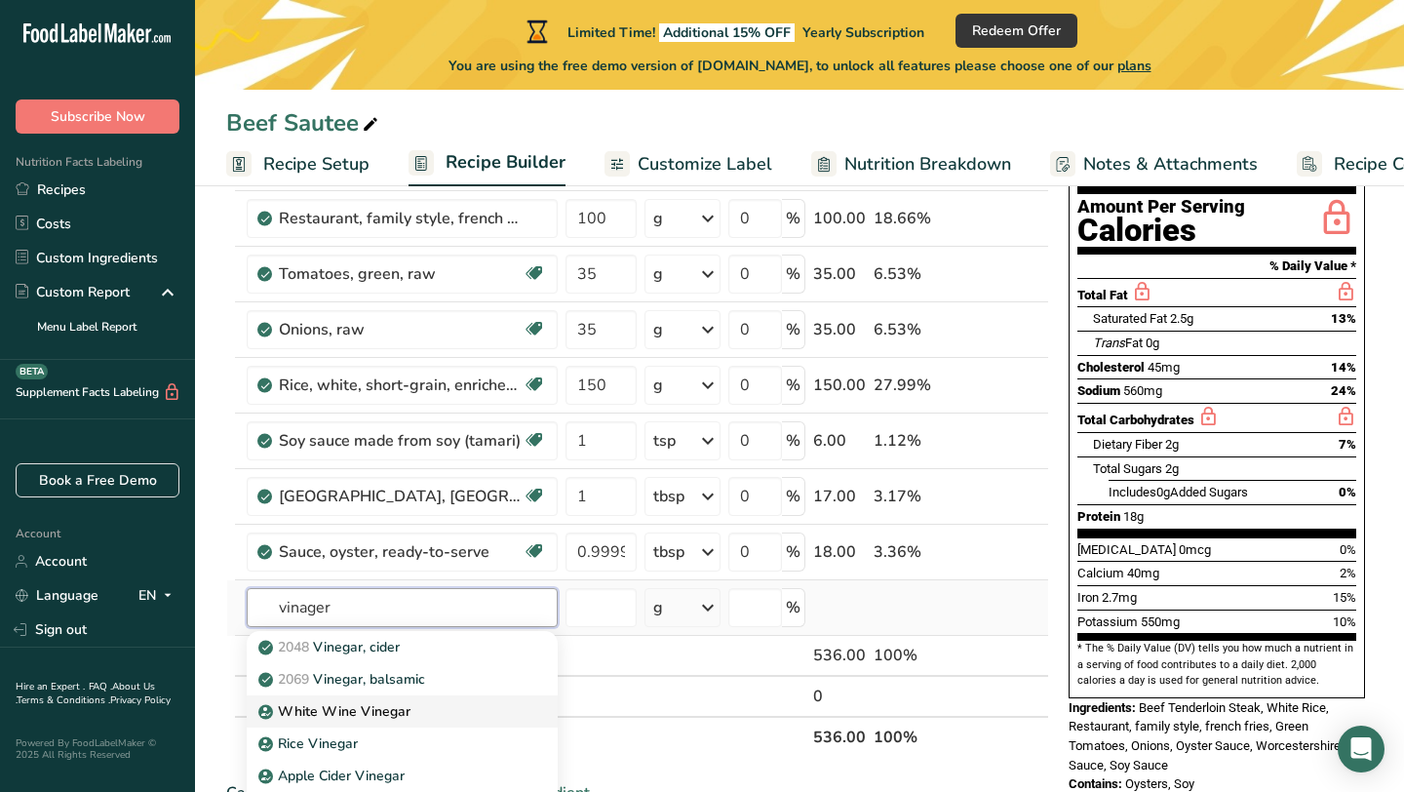
type input "vinager"
click at [459, 698] on link "White Wine Vinegar" at bounding box center [402, 711] width 311 height 32
type input "White Wine Vinegar"
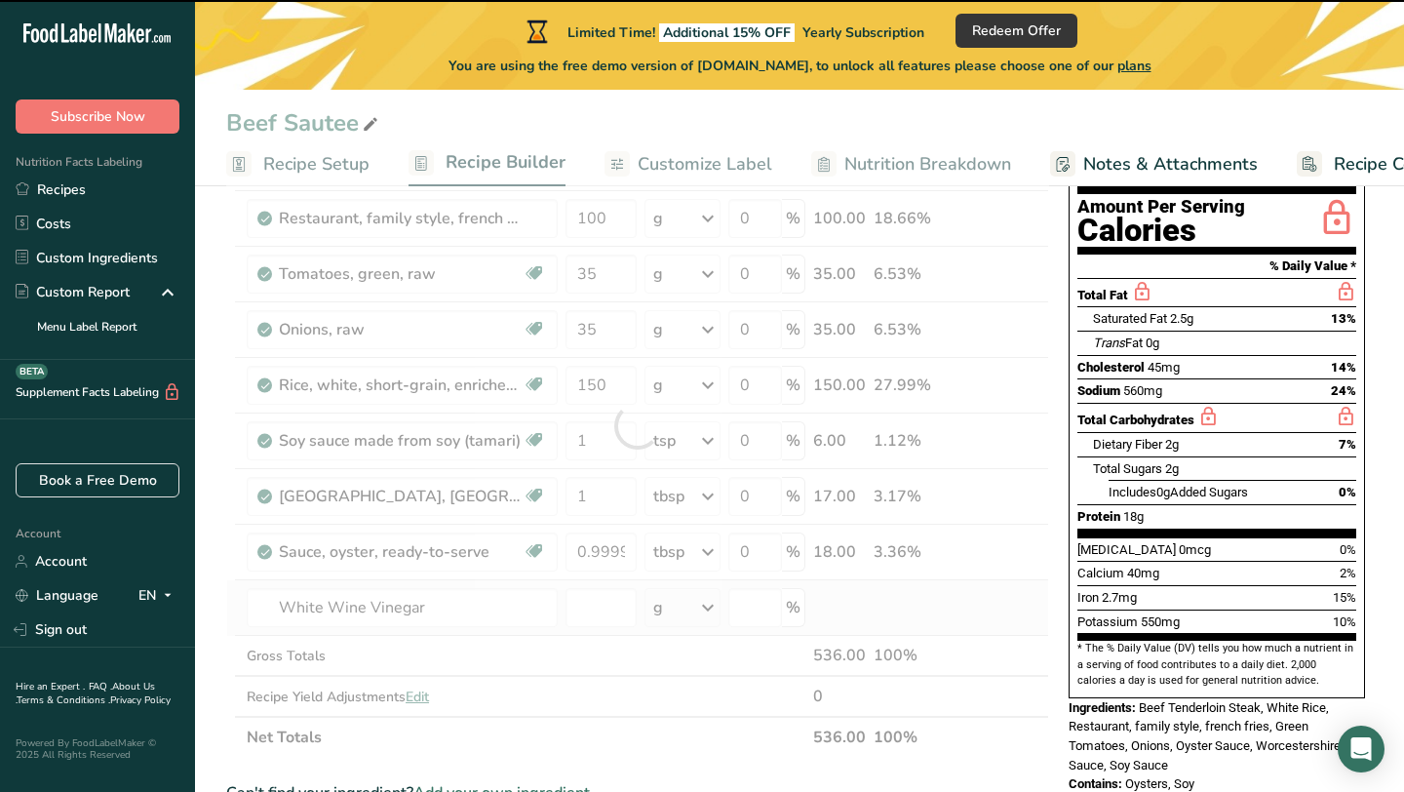
type input "0"
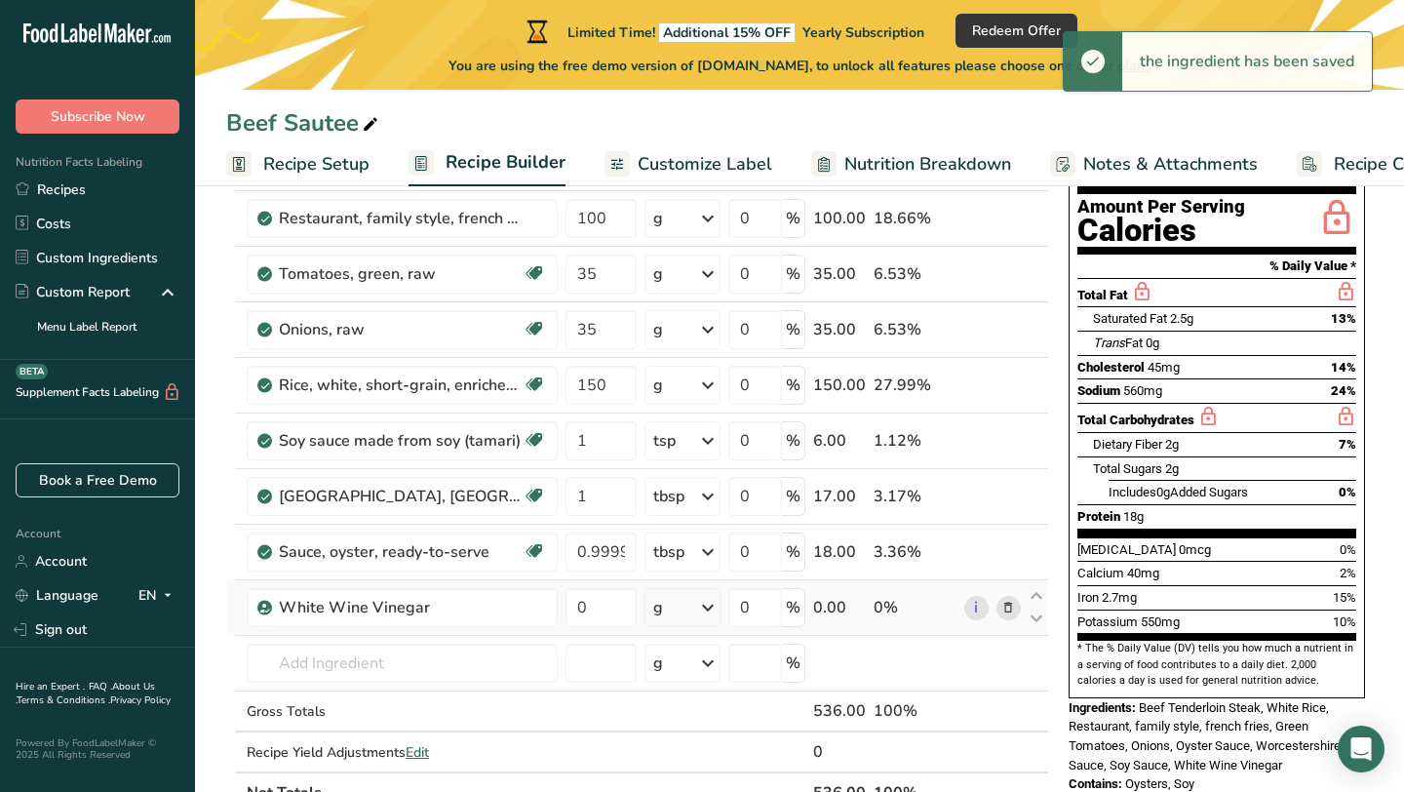
click at [706, 606] on icon at bounding box center [707, 607] width 23 height 35
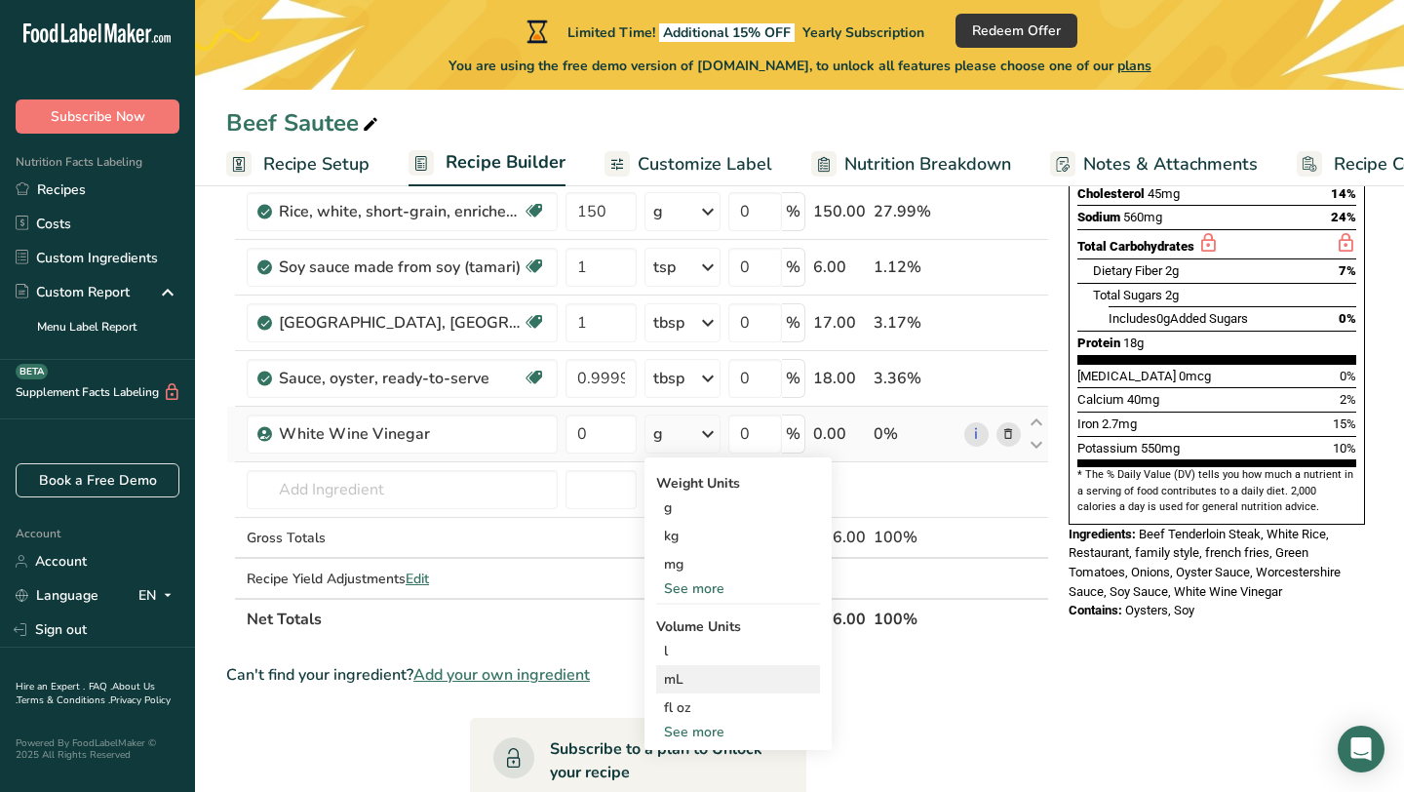
scroll to position [382, 0]
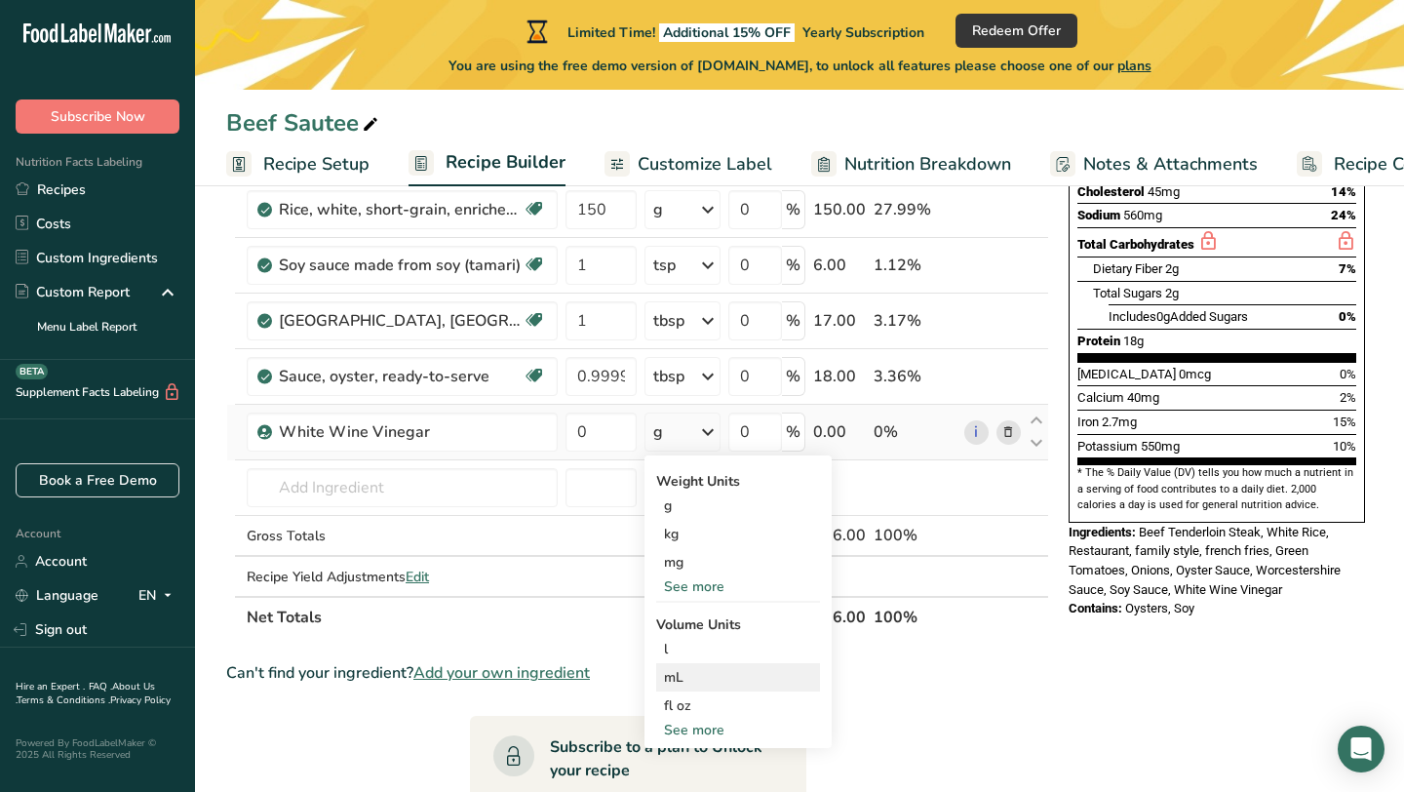
click at [695, 727] on div "See more" at bounding box center [738, 730] width 164 height 20
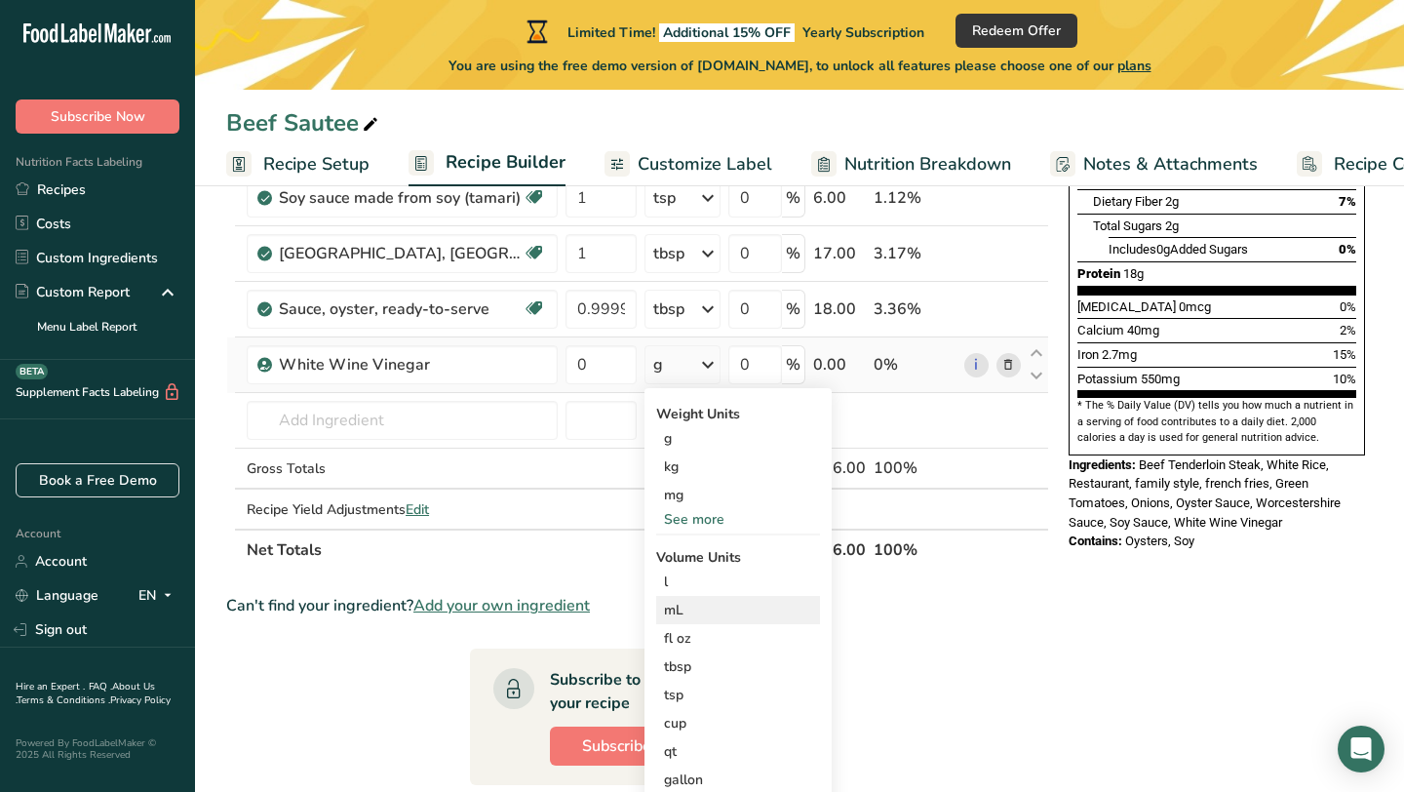
scroll to position [467, 0]
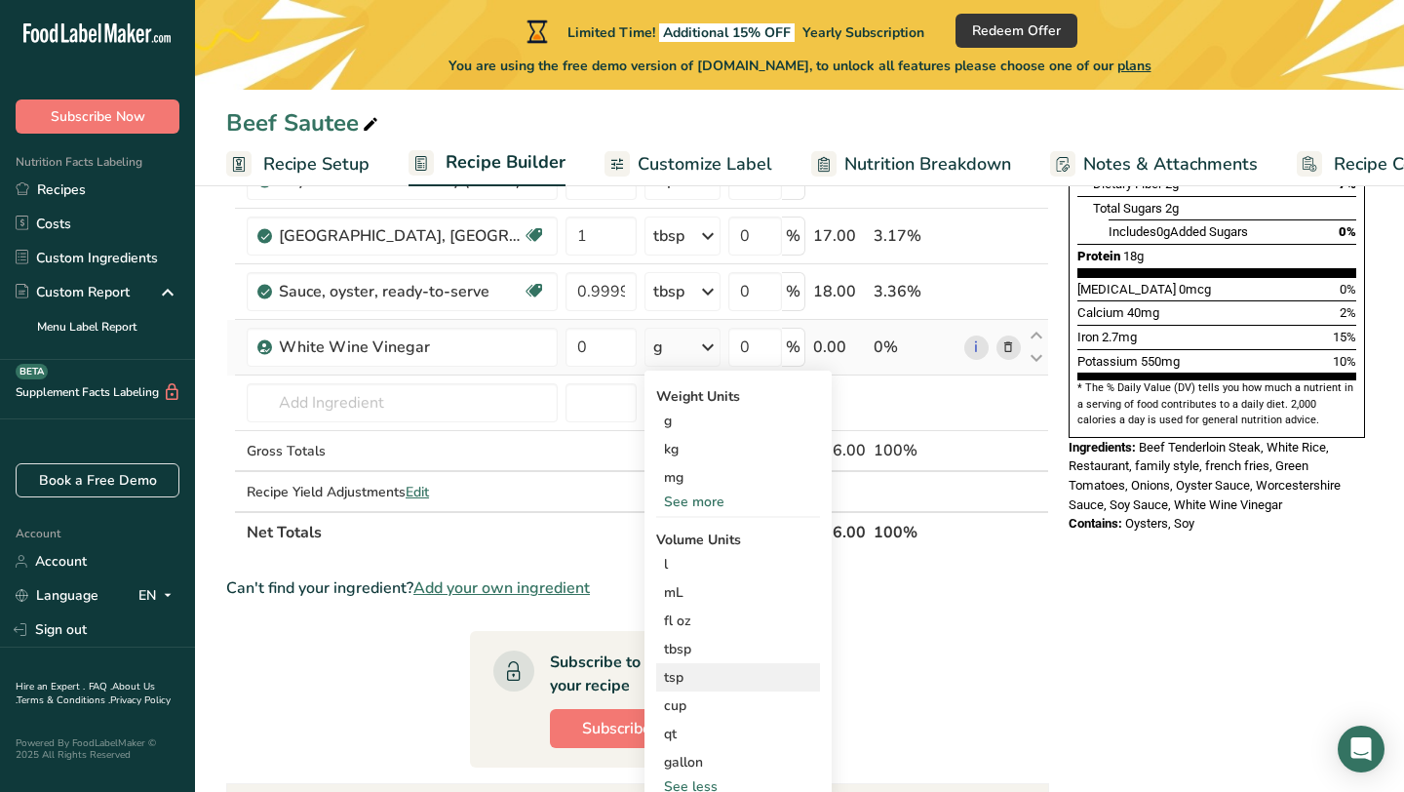
click at [696, 677] on div "tsp" at bounding box center [738, 677] width 148 height 20
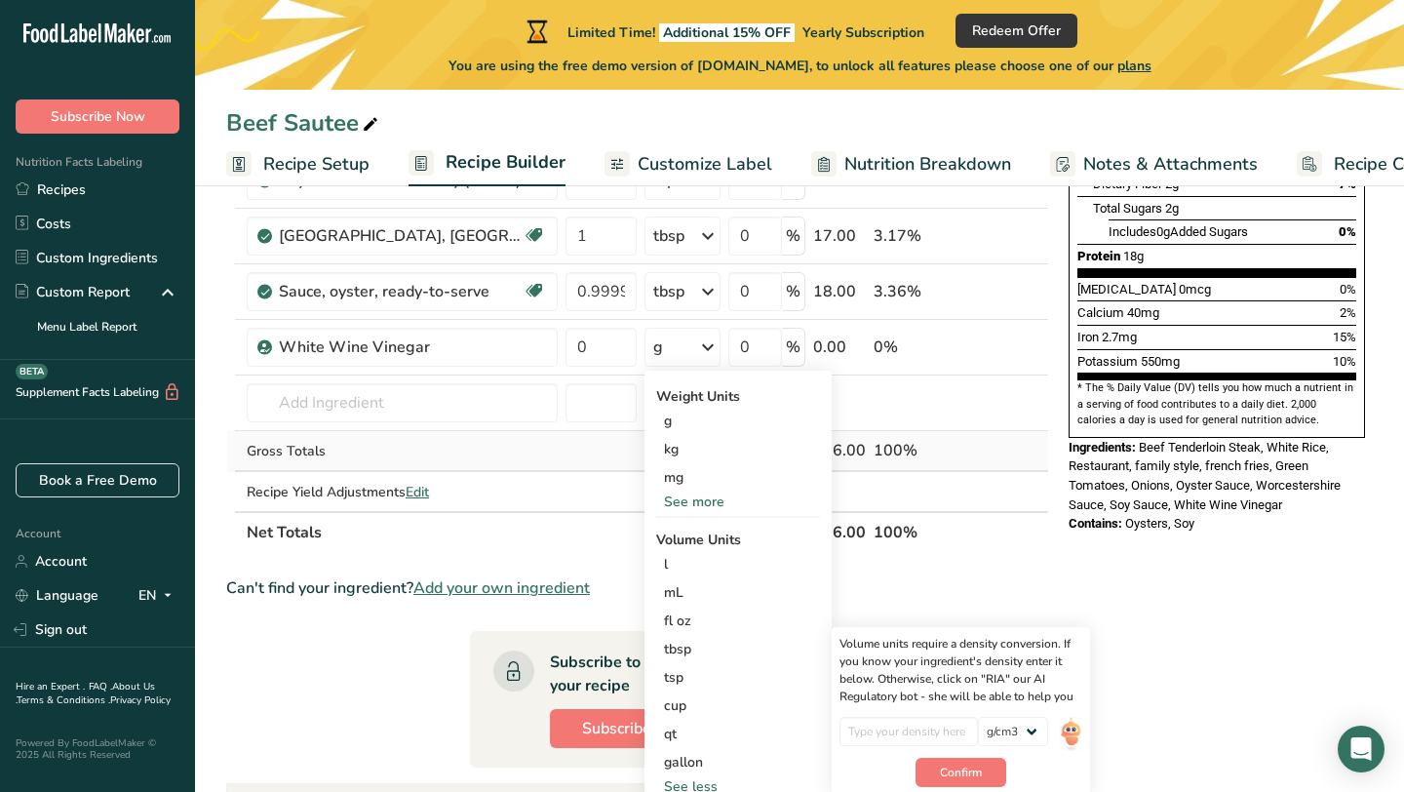
click at [588, 460] on td at bounding box center [601, 451] width 79 height 41
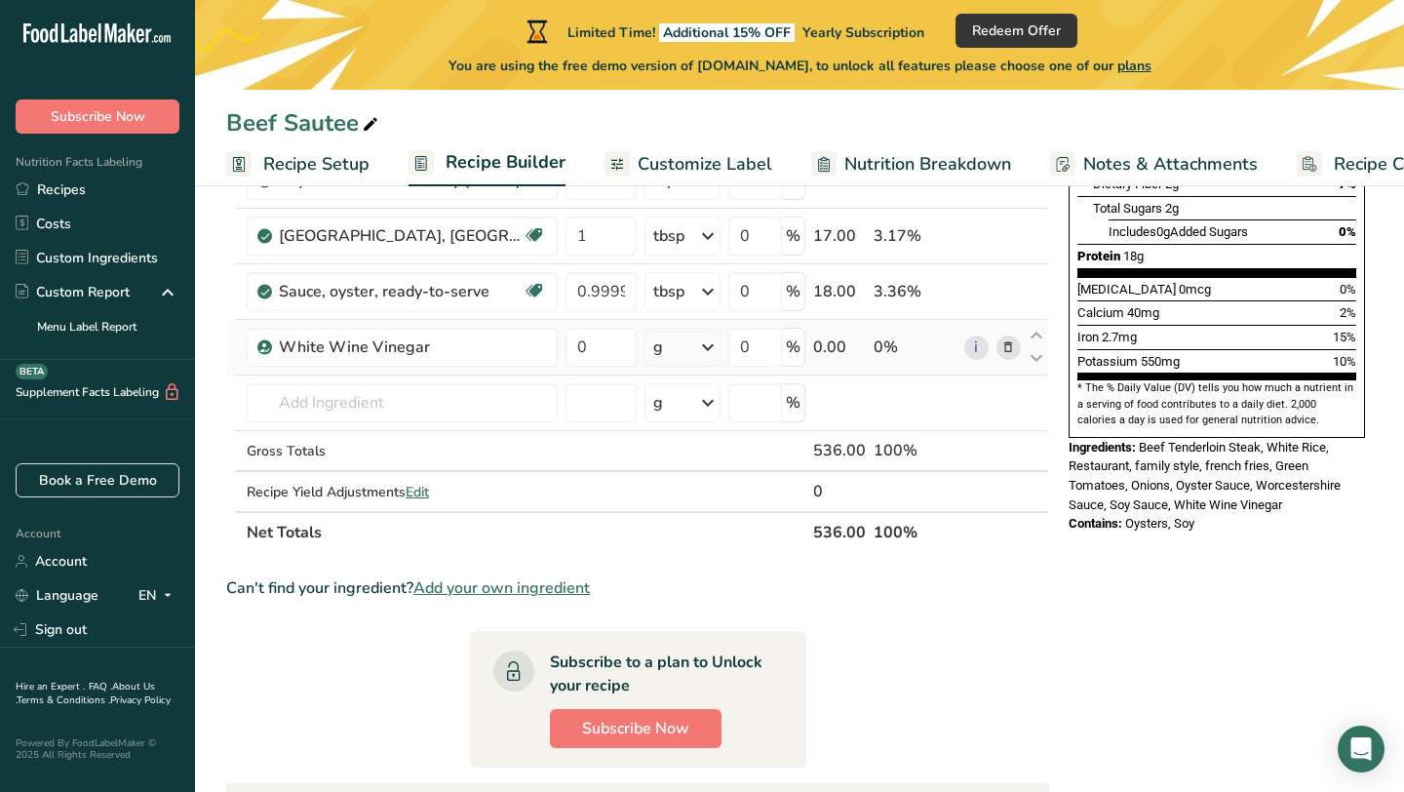
click at [705, 352] on icon at bounding box center [707, 347] width 23 height 35
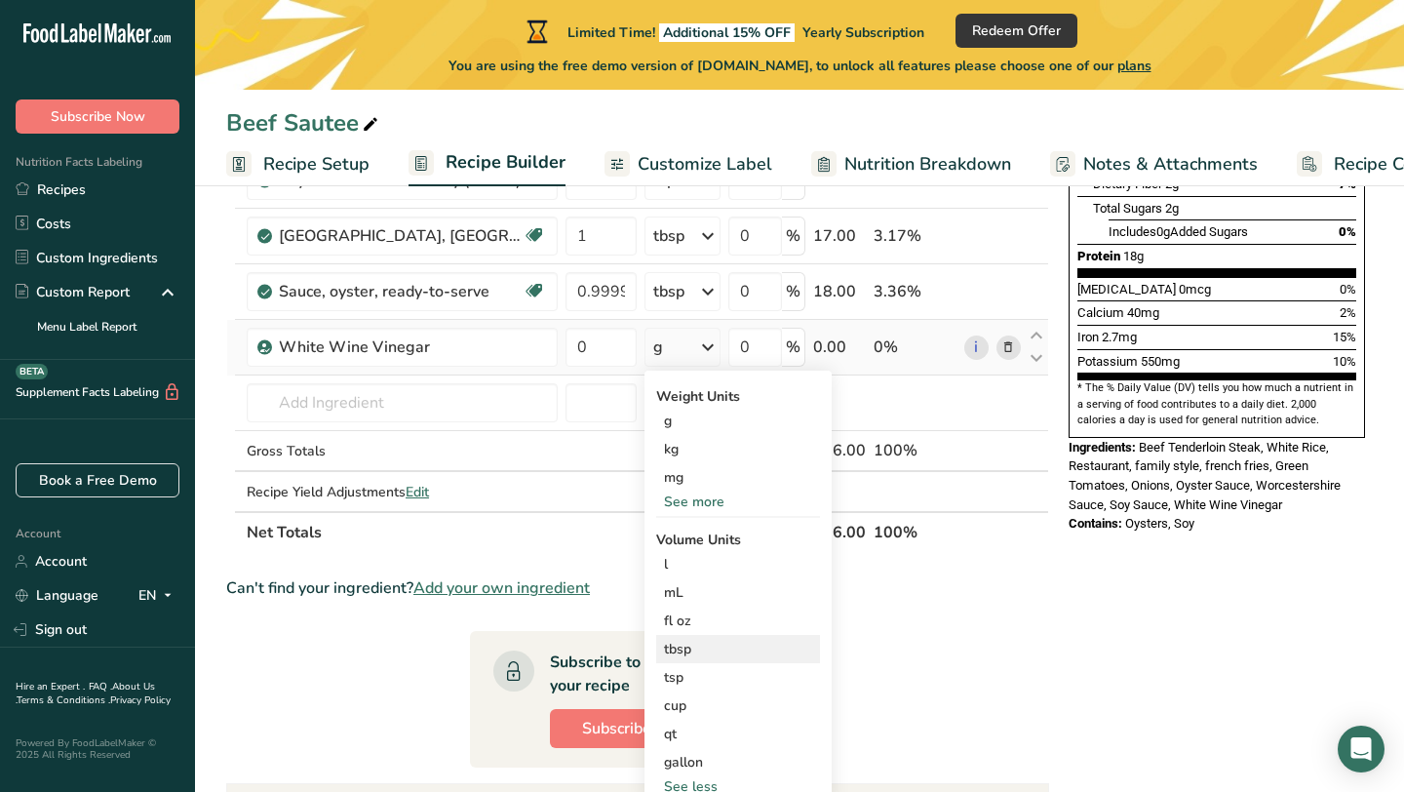
click at [693, 645] on div "tbsp" at bounding box center [738, 649] width 148 height 20
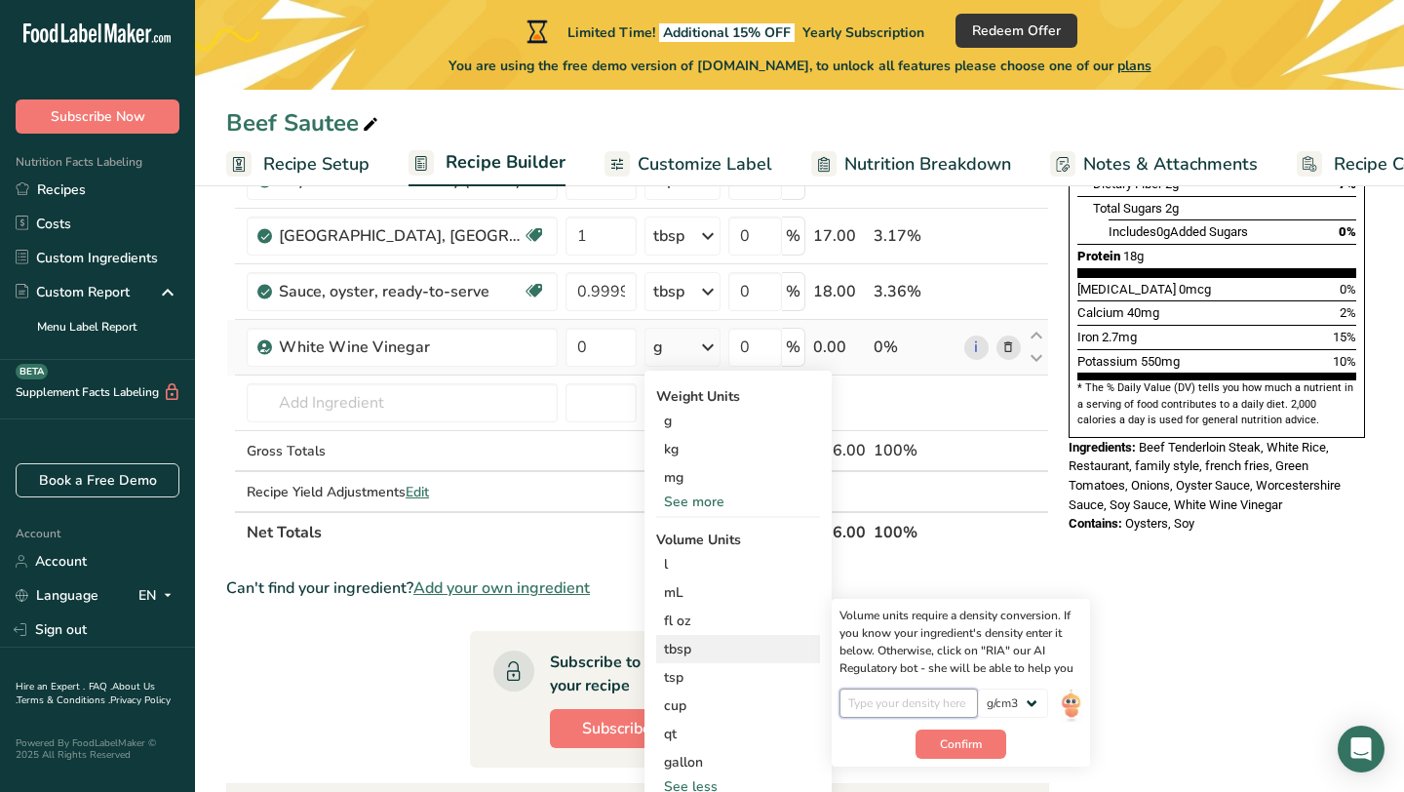
click at [948, 703] on input "number" at bounding box center [909, 703] width 139 height 29
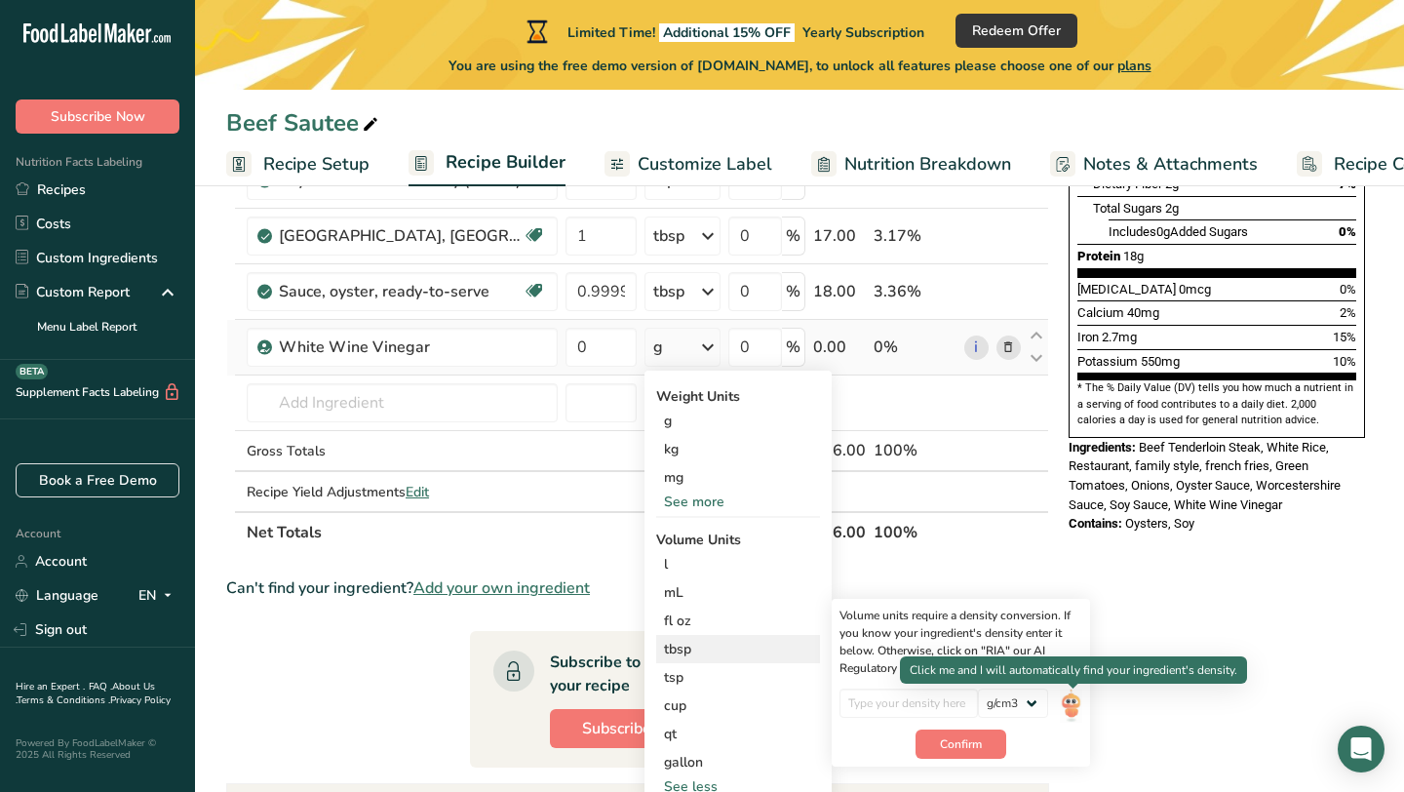
click at [1069, 703] on img at bounding box center [1070, 706] width 21 height 34
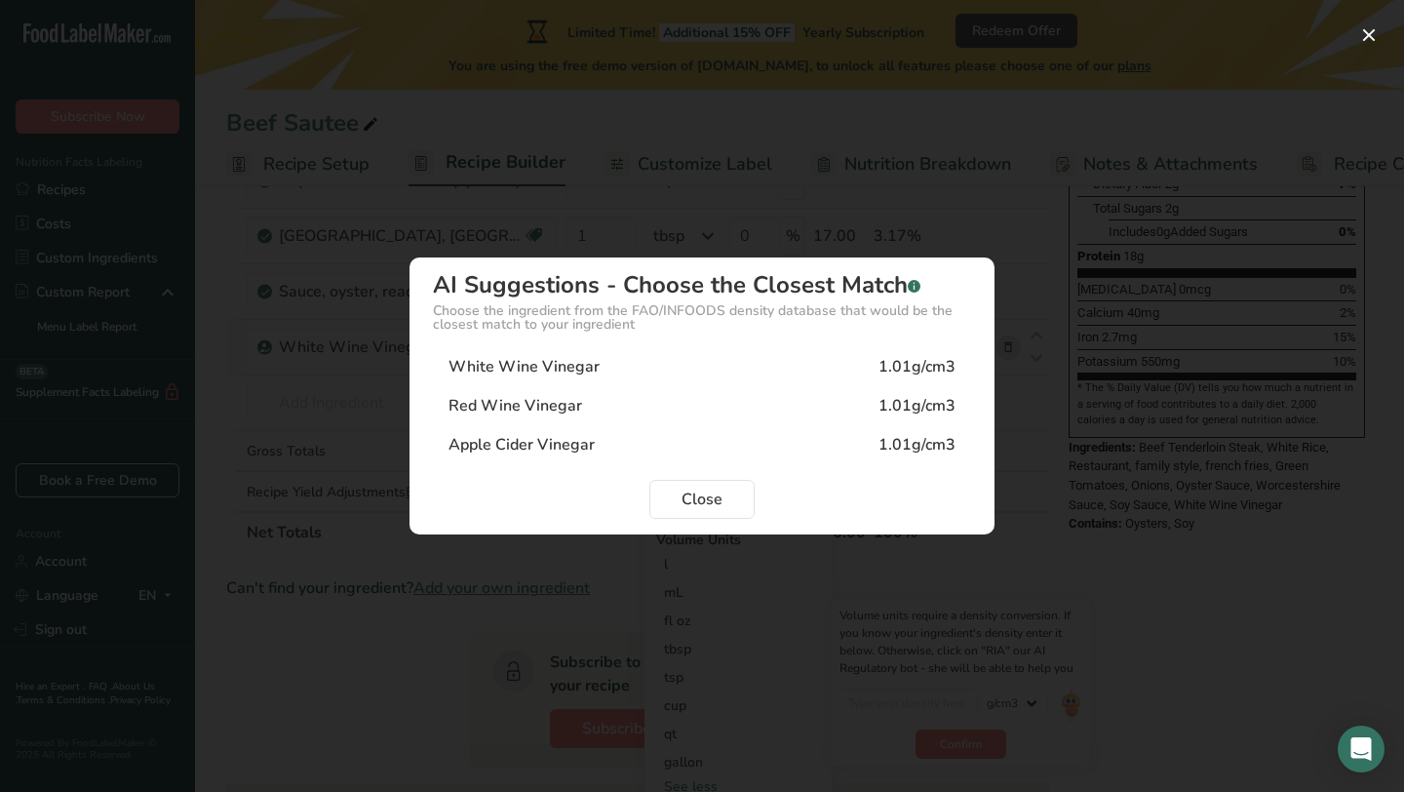
click at [656, 410] on div "Red Wine Vinegar 1.01g/cm3" at bounding box center [702, 405] width 538 height 39
type input "1.01"
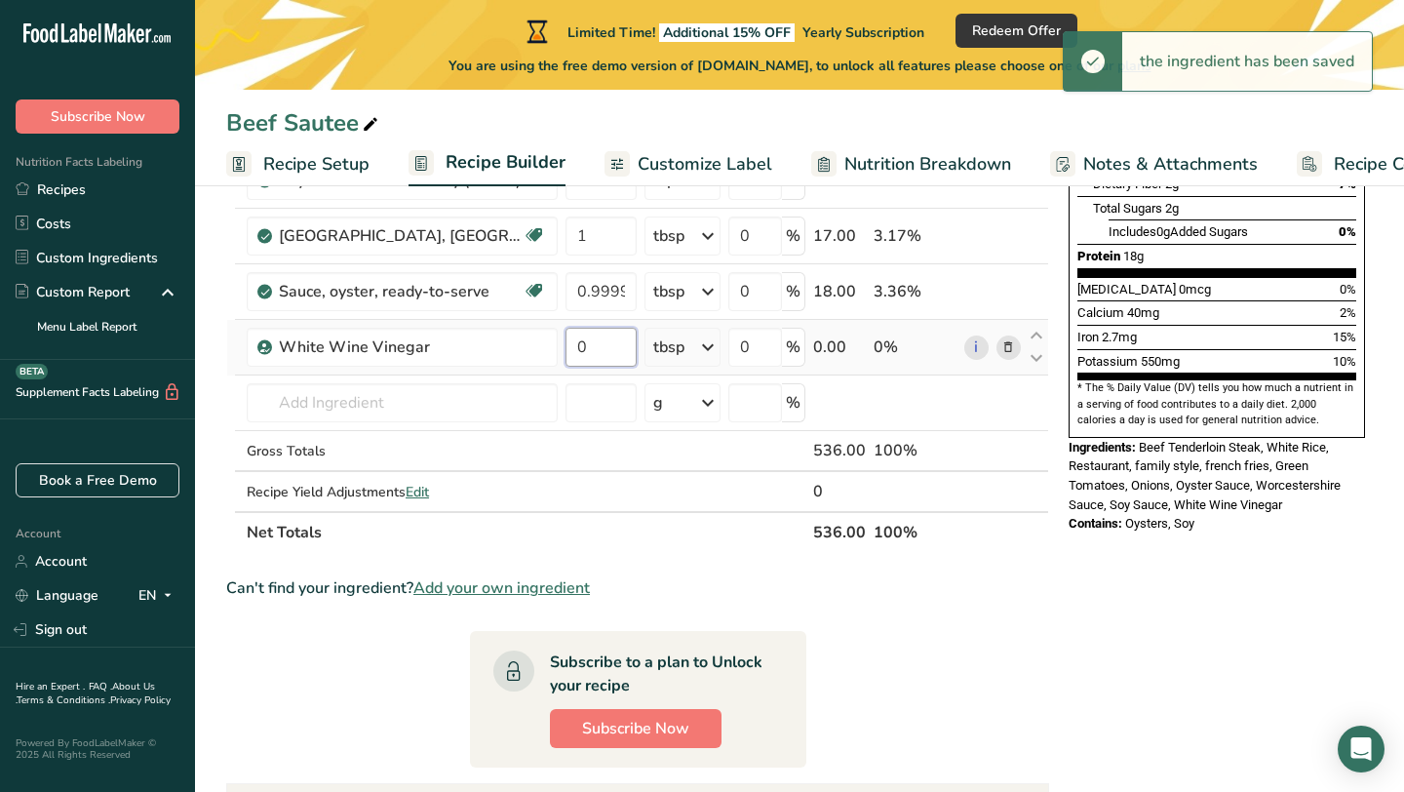
click at [619, 358] on input "0" at bounding box center [601, 347] width 71 height 39
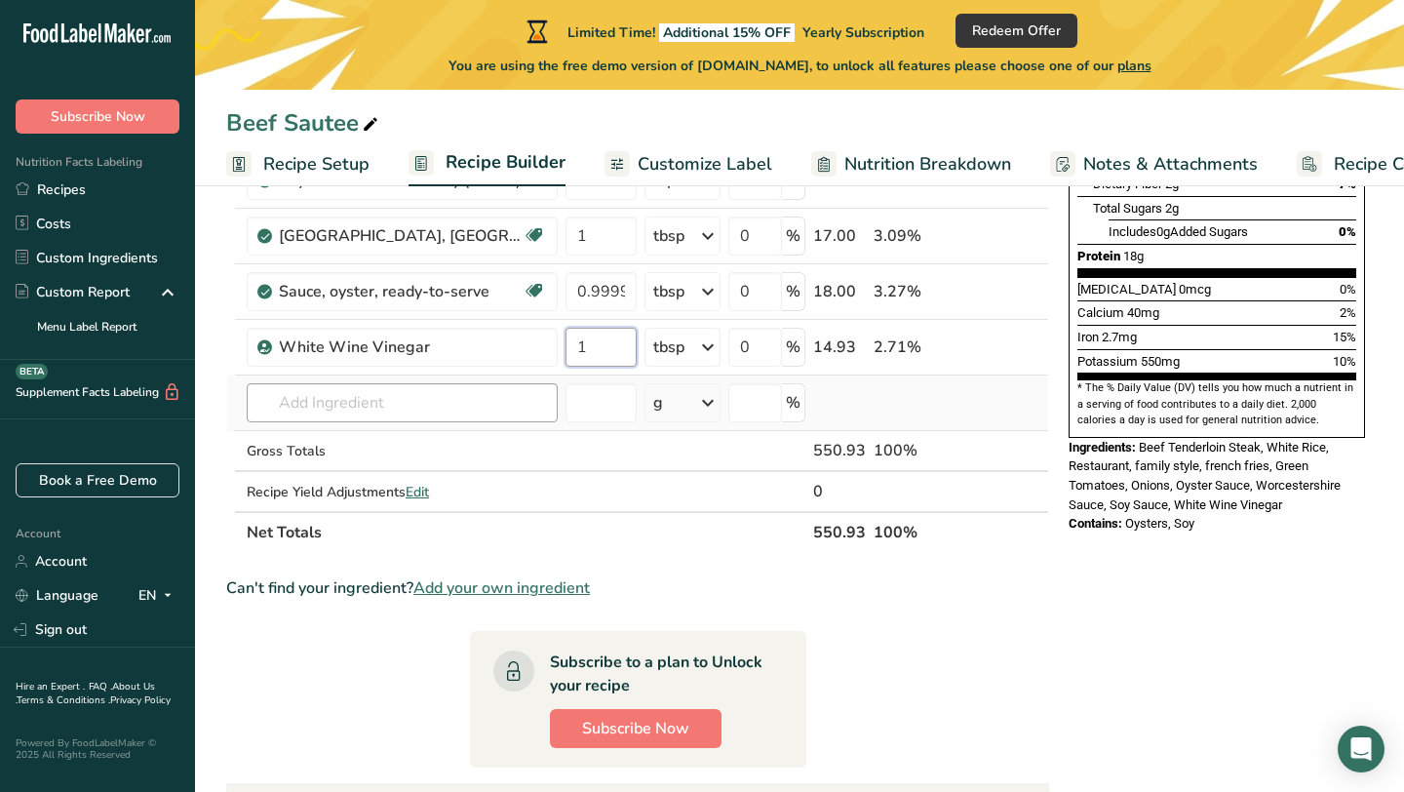
type input "1"
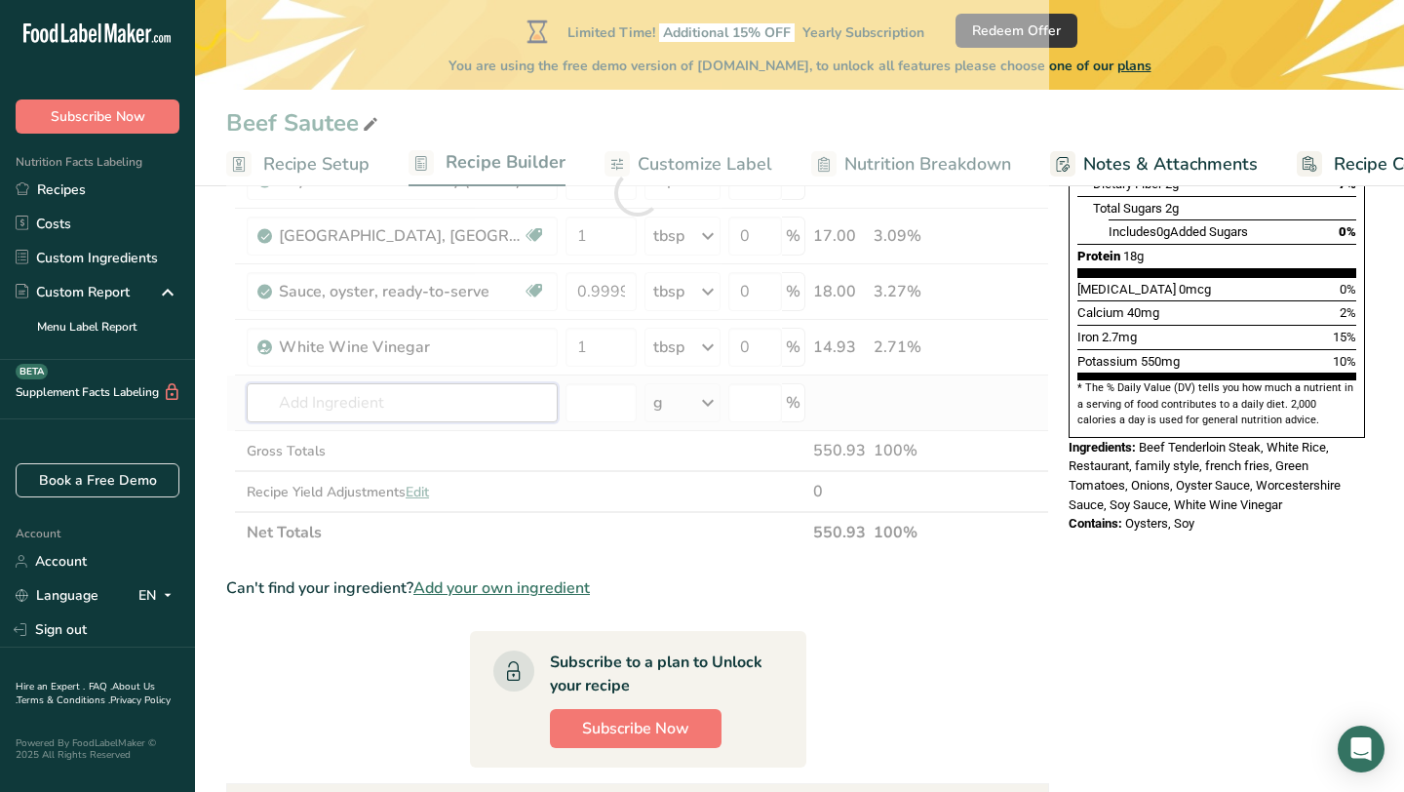
click at [467, 405] on div "Ingredient * Amount * Unit * Waste * .a-a{fill:#347362;}.b-a{fill:#fff;} Grams …" at bounding box center [637, 193] width 823 height 720
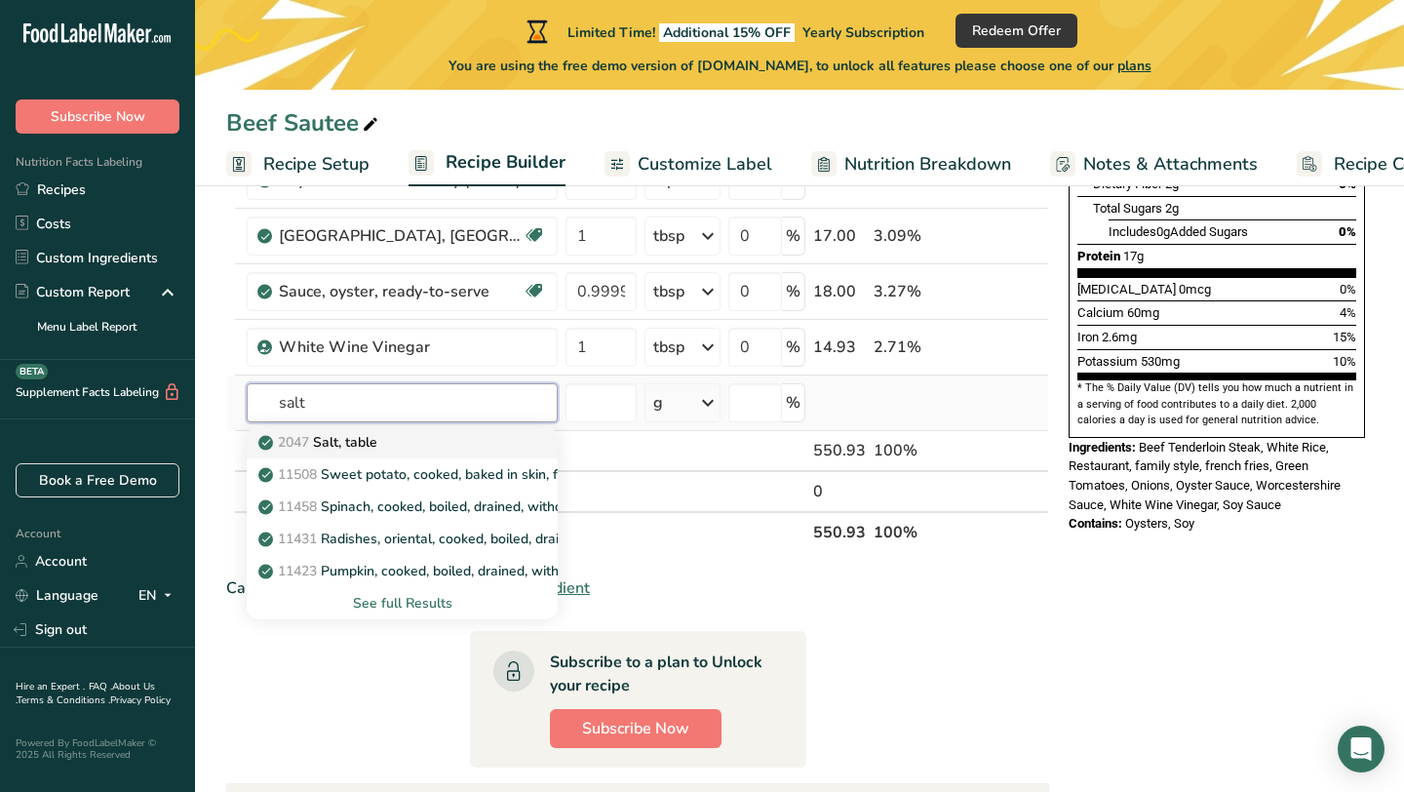
type input "salt"
click at [475, 439] on div "2047 Salt, table" at bounding box center [386, 442] width 249 height 20
type input "Salt, table"
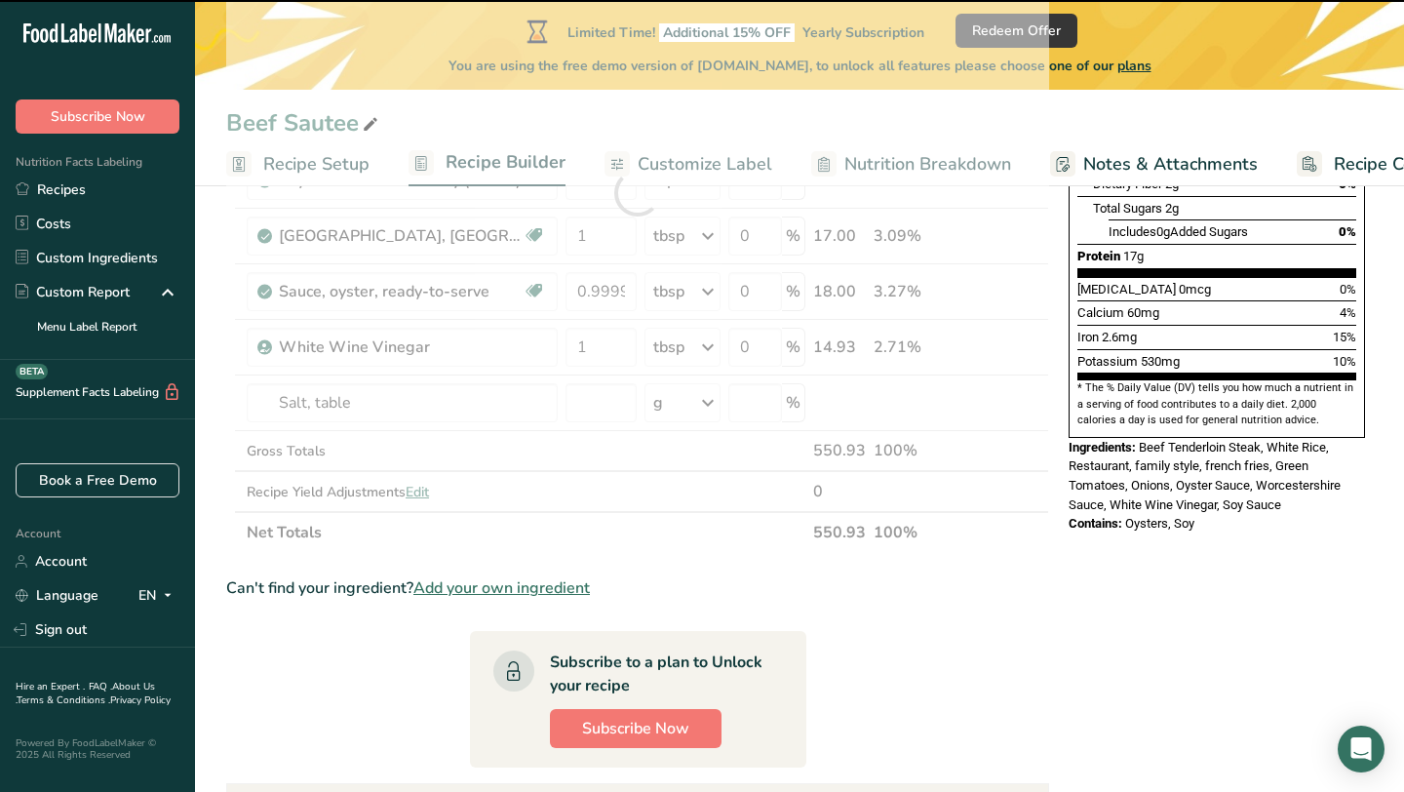
type input "0"
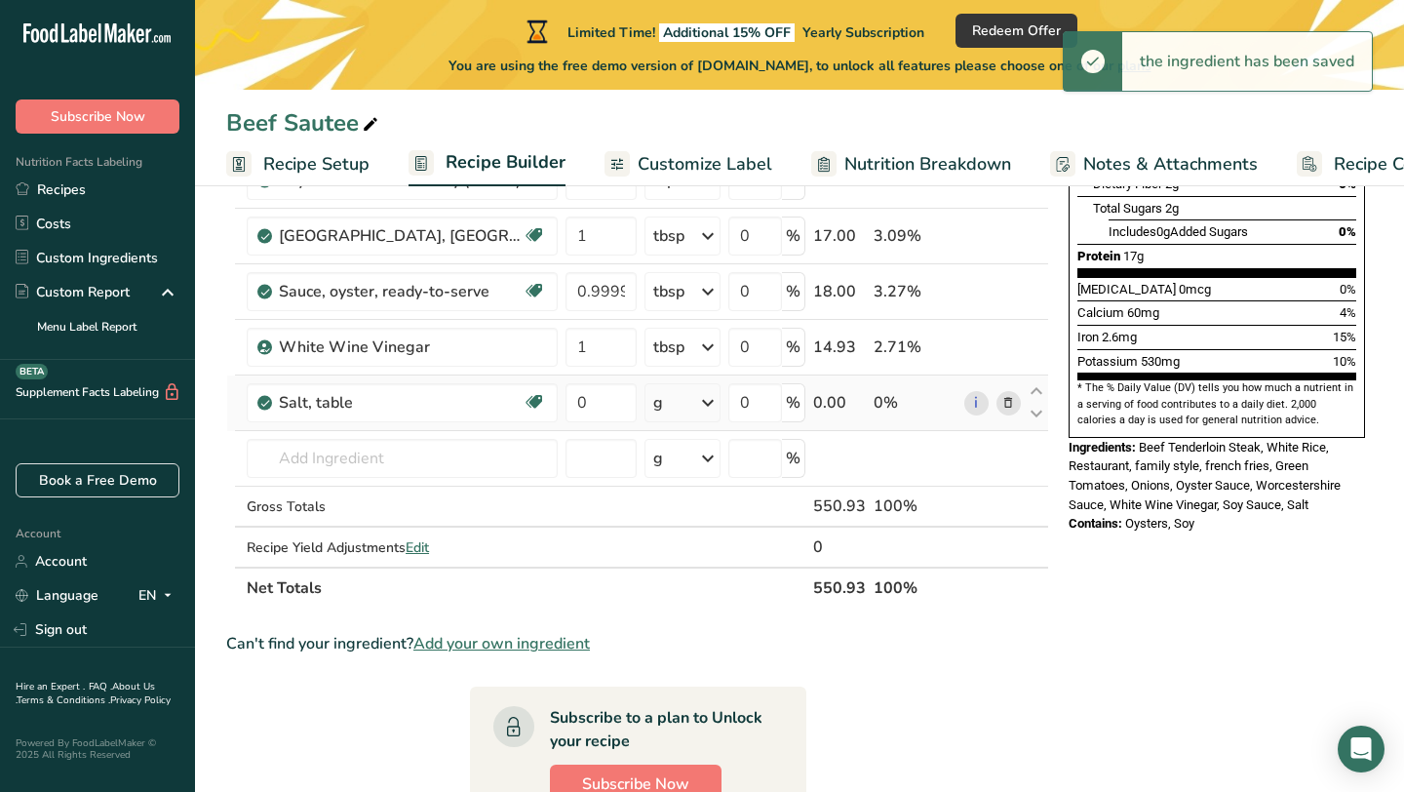
click at [708, 409] on icon at bounding box center [707, 402] width 23 height 35
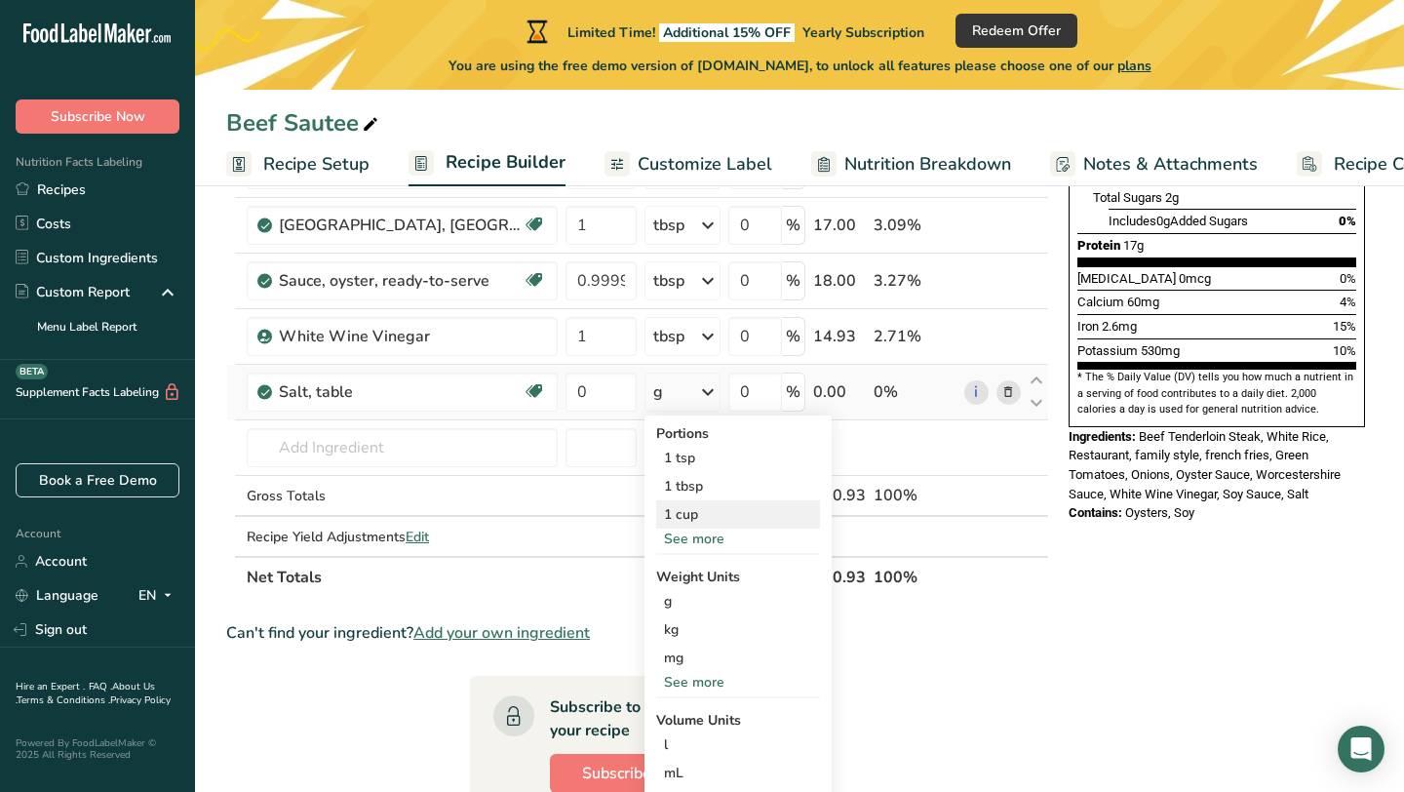
scroll to position [492, 0]
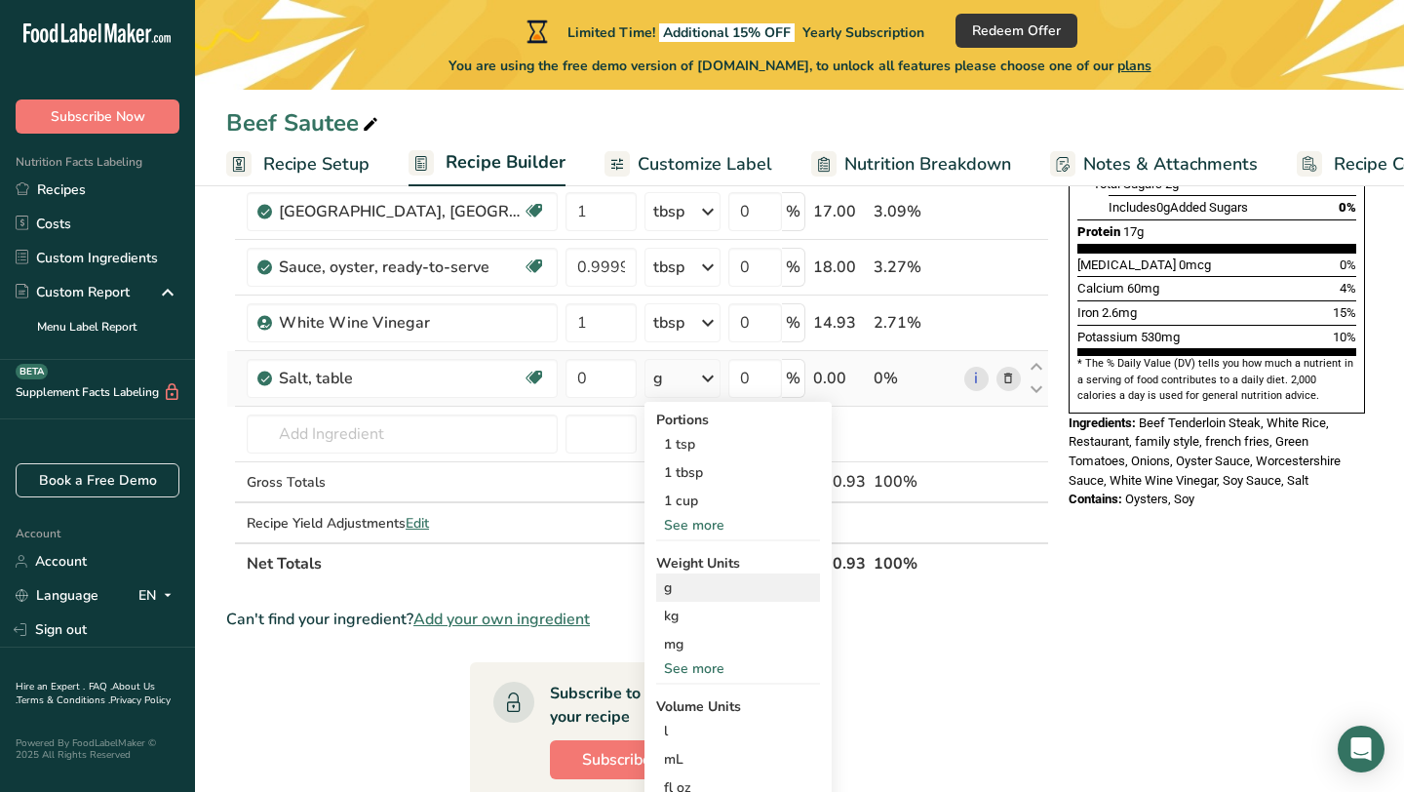
click at [690, 587] on div "g" at bounding box center [738, 587] width 164 height 28
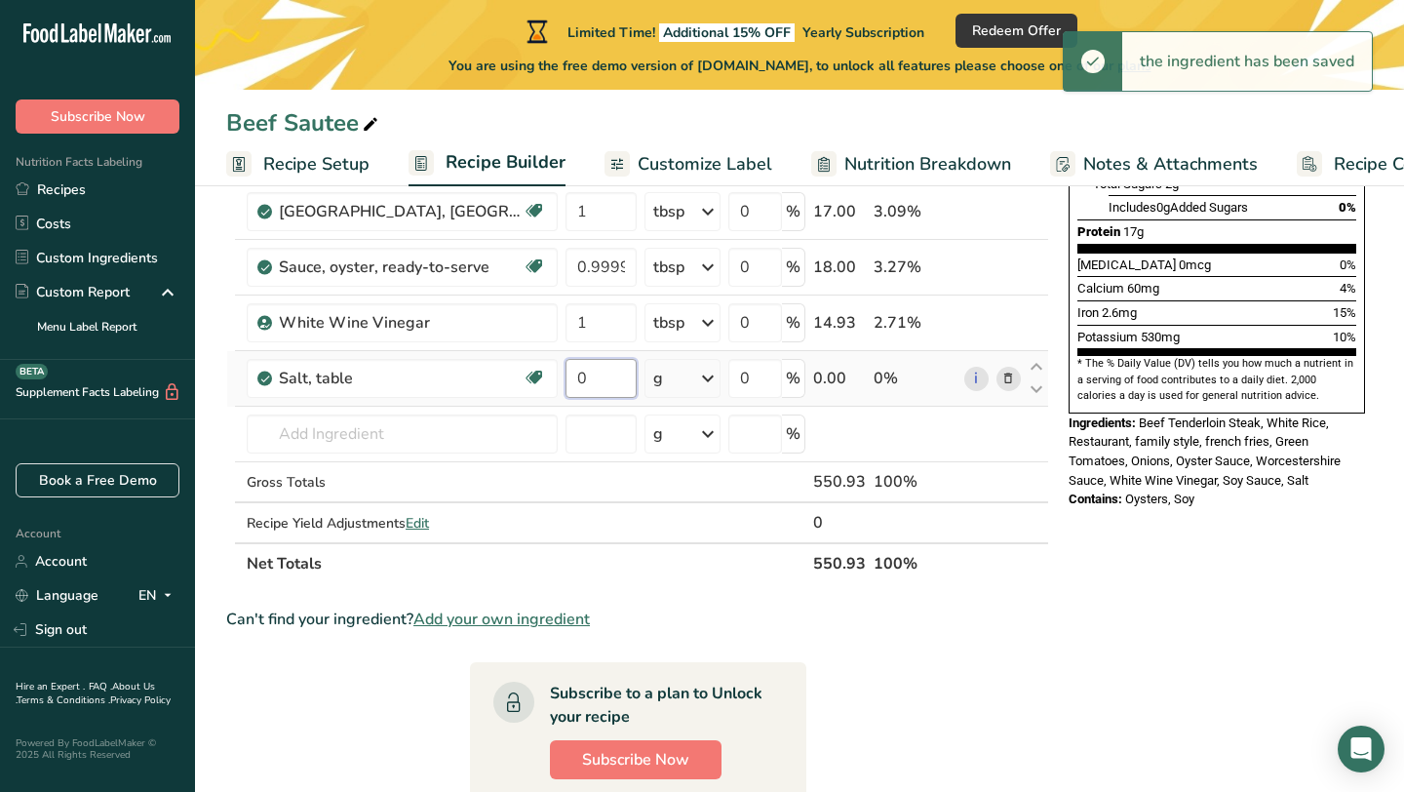
click at [598, 379] on input "0" at bounding box center [601, 378] width 71 height 39
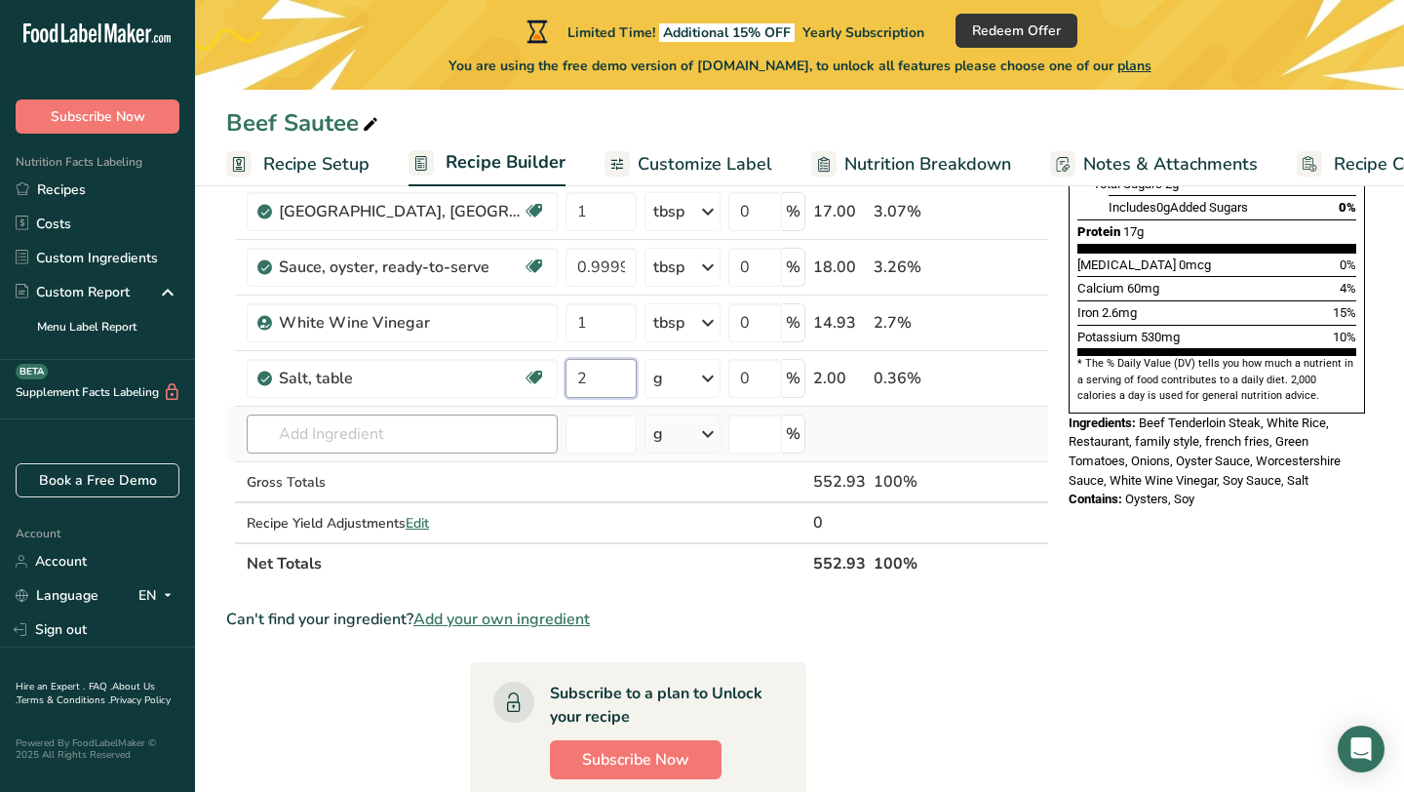
type input "2"
click at [523, 439] on div "Ingredient * Amount * Unit * Waste * .a-a{fill:#347362;}.b-a{fill:#fff;} Grams …" at bounding box center [637, 196] width 823 height 775
type input "a"
type input "m"
click at [414, 436] on input "msg" at bounding box center [402, 433] width 311 height 39
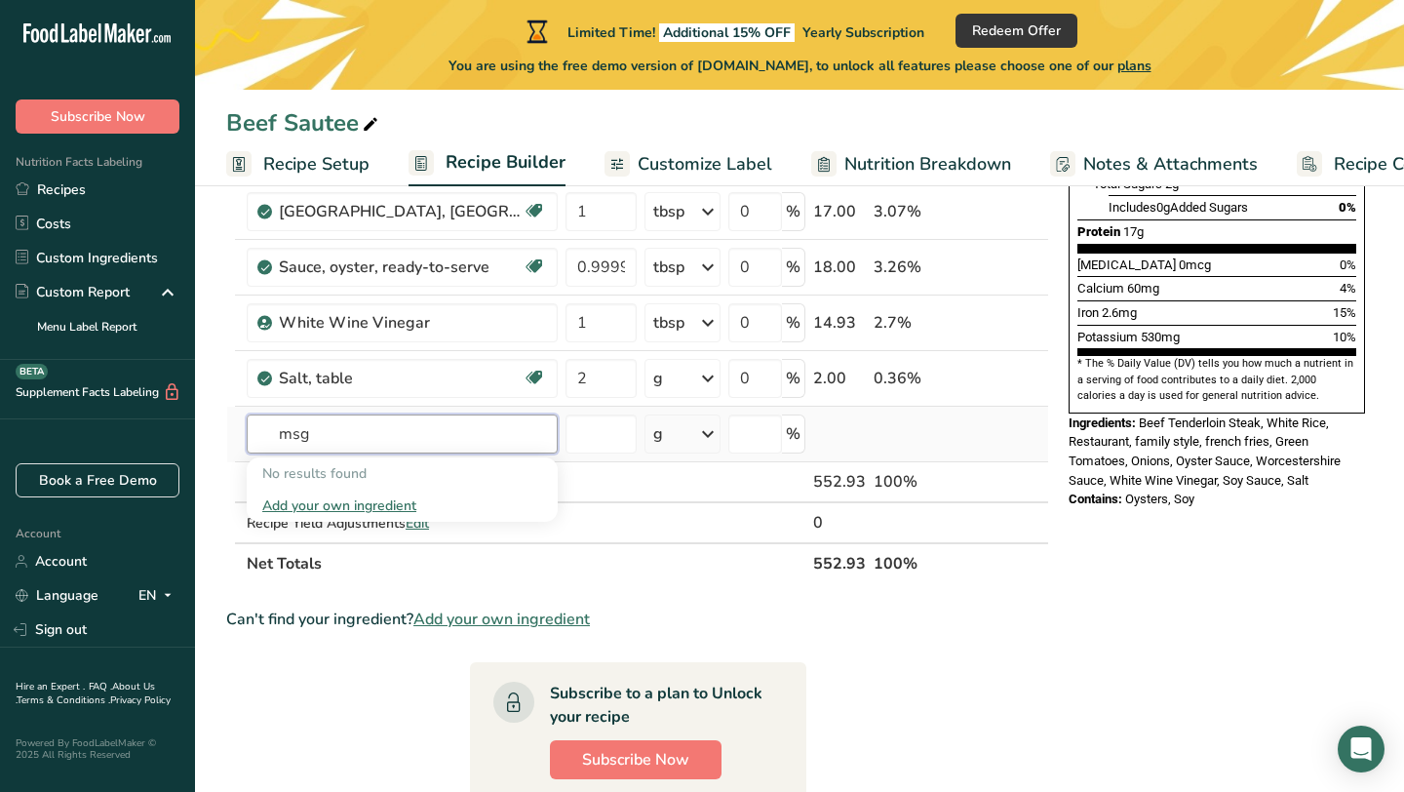
click at [414, 436] on input "msg" at bounding box center [402, 433] width 311 height 39
type input "M"
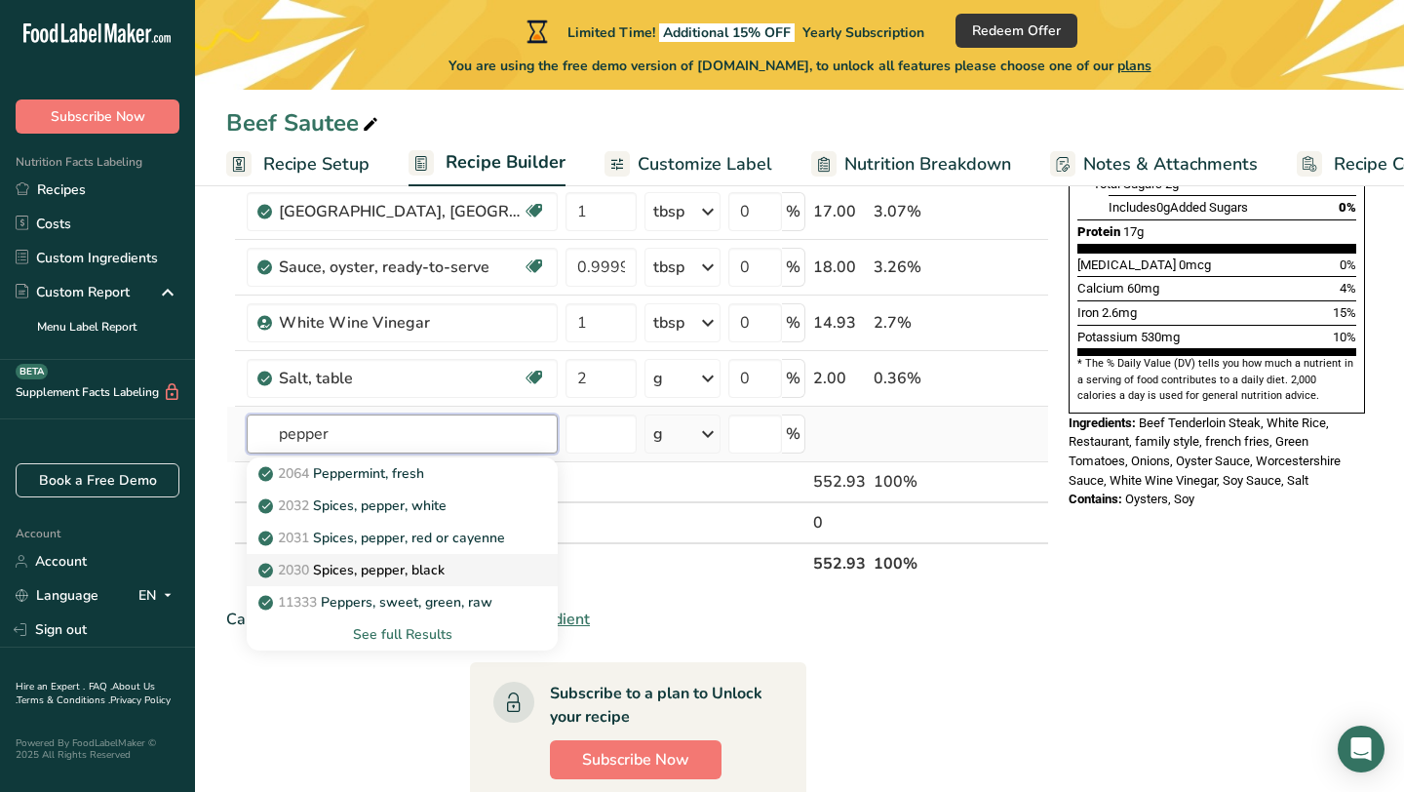
type input "pepper"
click at [439, 576] on p "2030 Spices, pepper, black" at bounding box center [353, 570] width 182 height 20
type input "Spices, pepper, black"
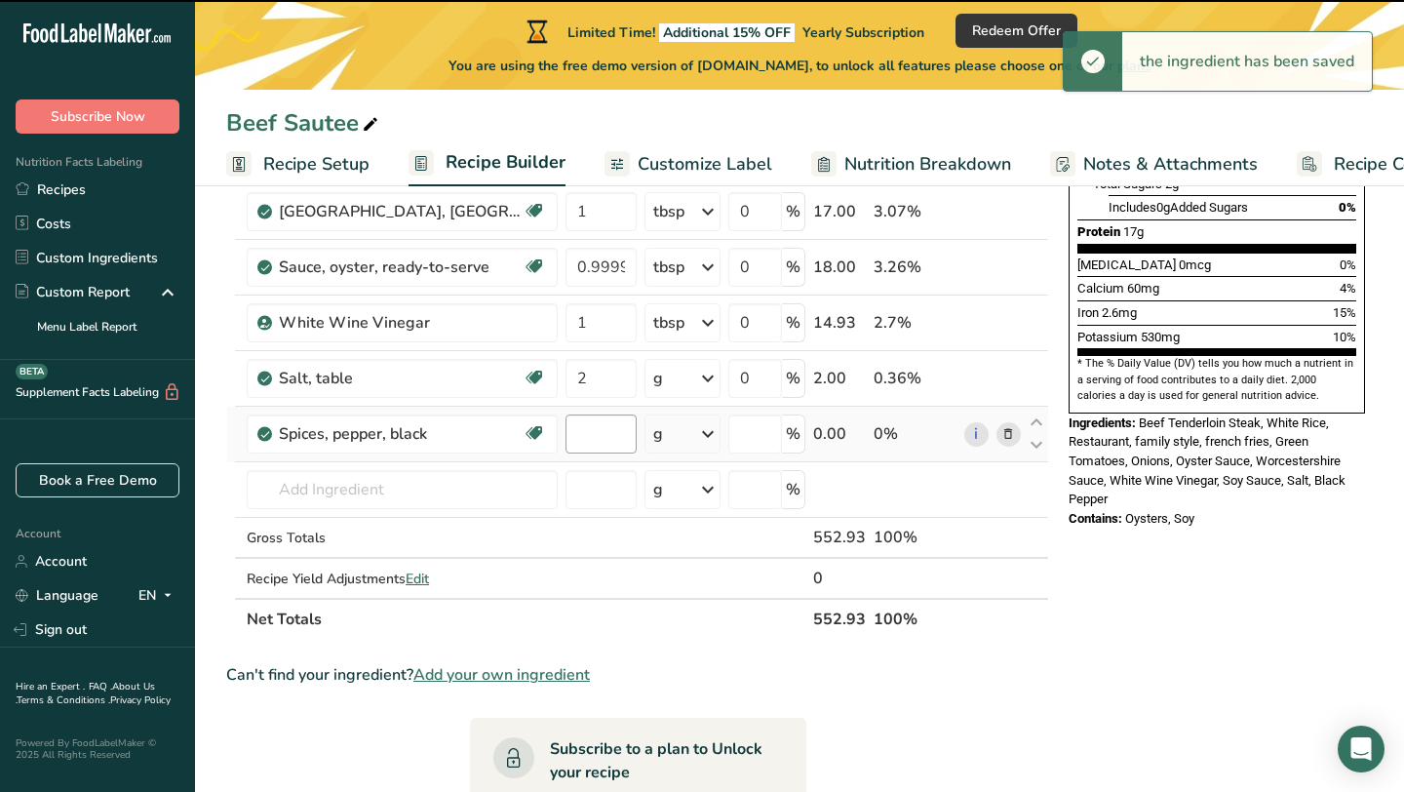
type input "0"
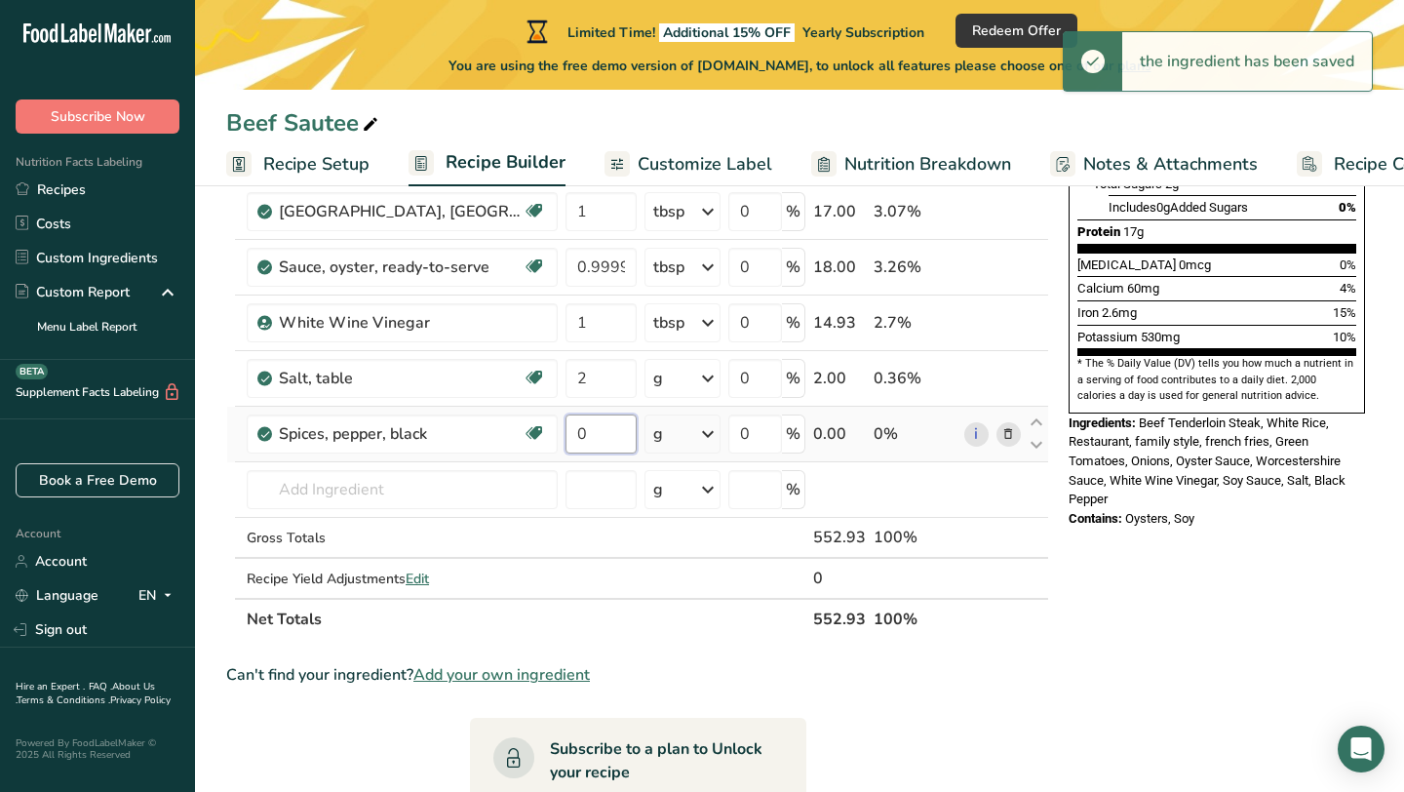
click at [603, 431] on input "0" at bounding box center [601, 433] width 71 height 39
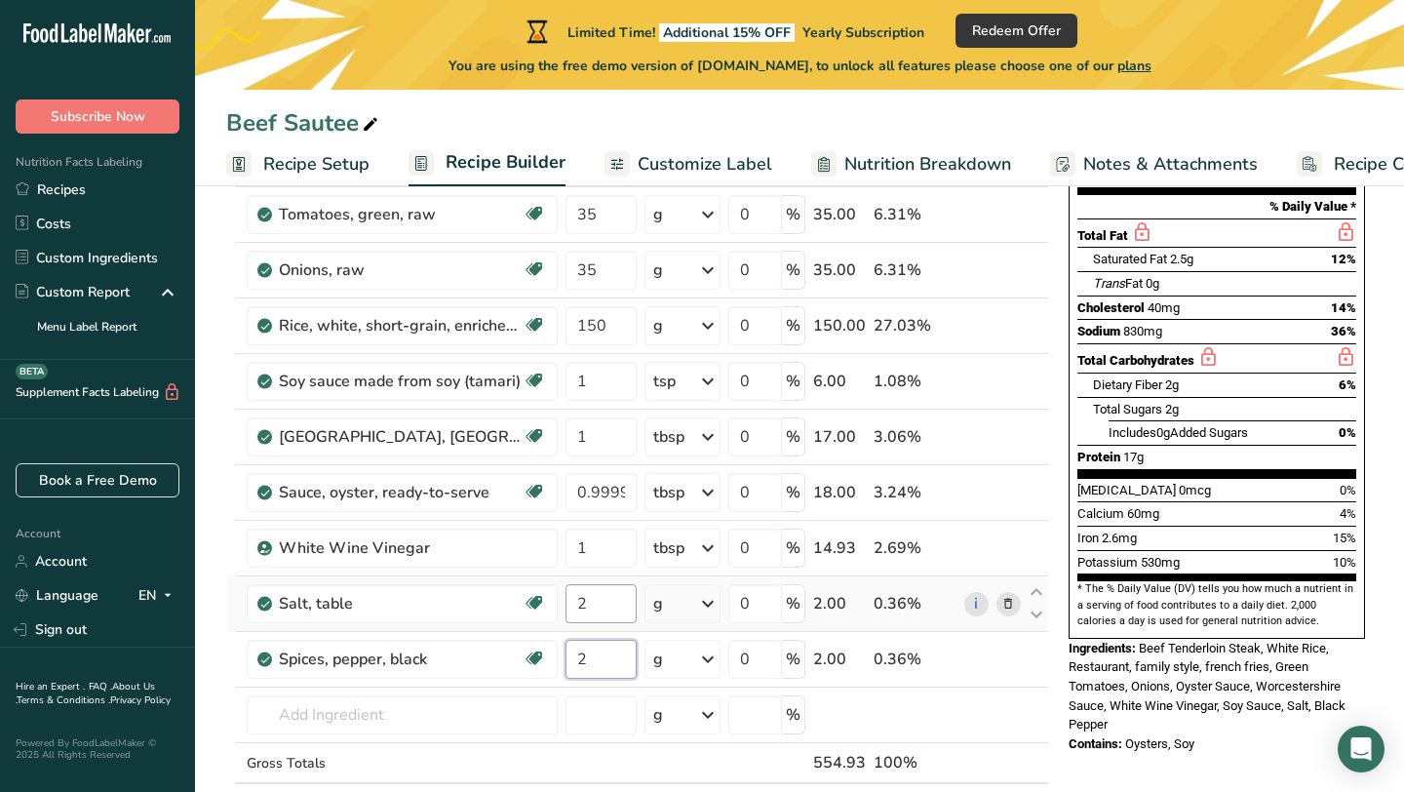
scroll to position [201, 0]
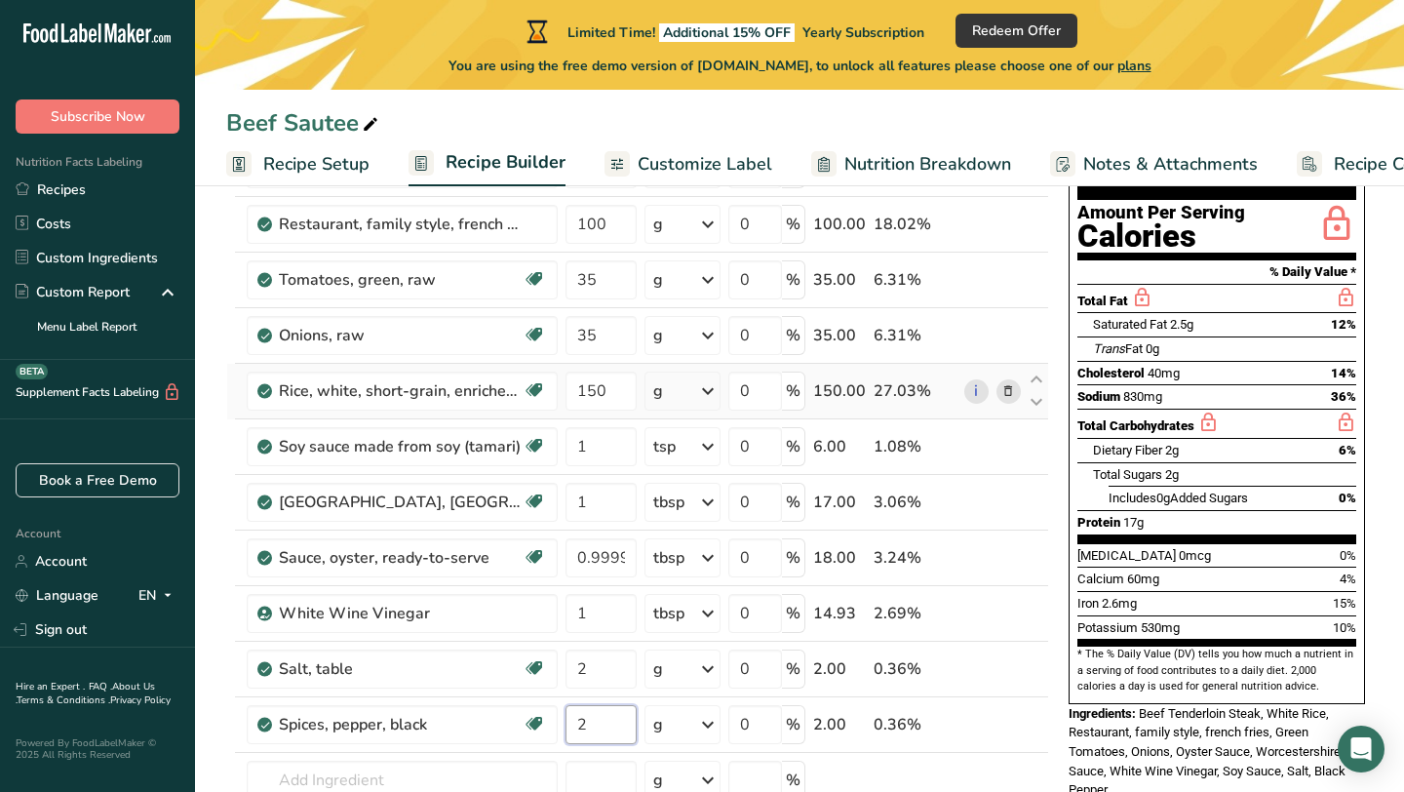
type input "2"
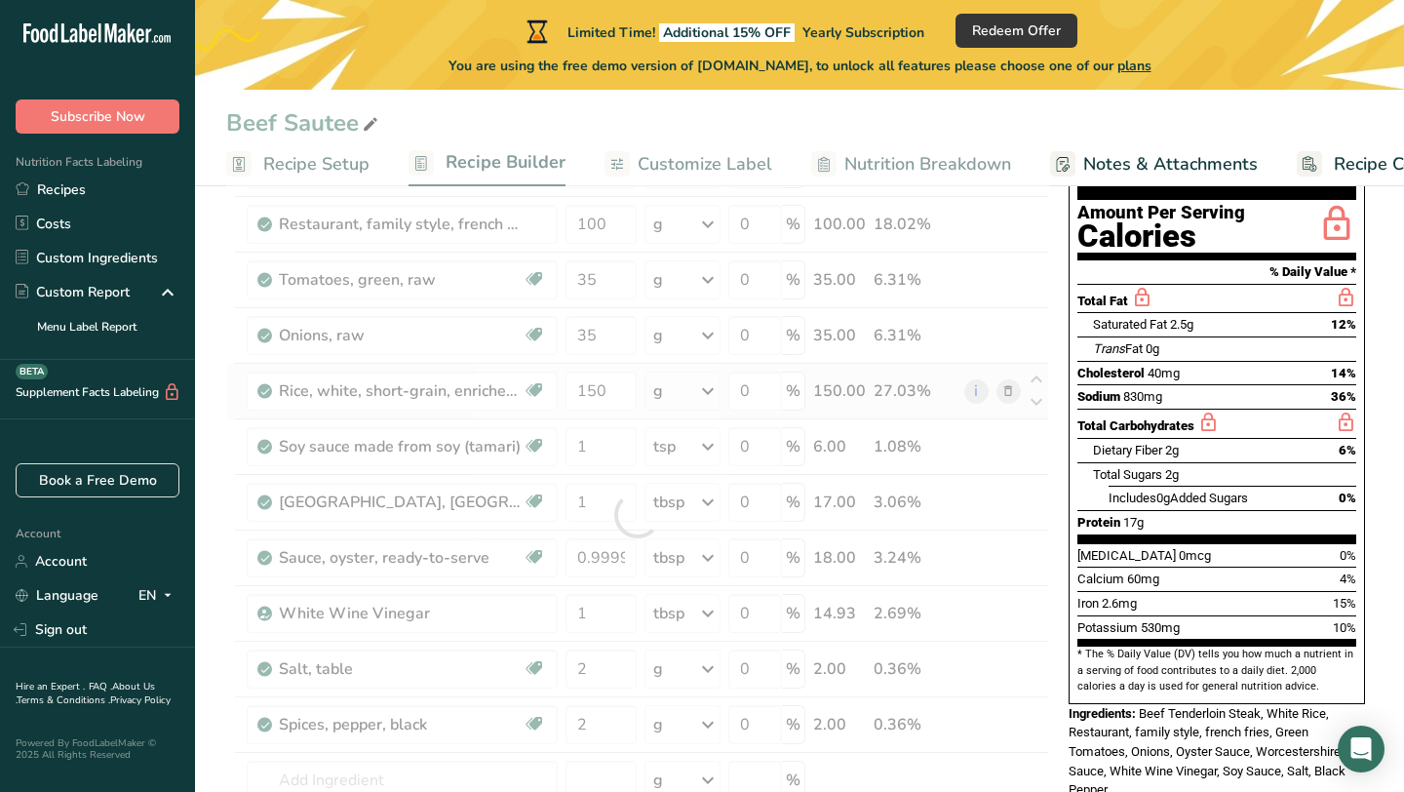
click at [708, 393] on div "Ingredient * Amount * Unit * Waste * .a-a{fill:#347362;}.b-a{fill:#fff;} Grams …" at bounding box center [637, 514] width 823 height 831
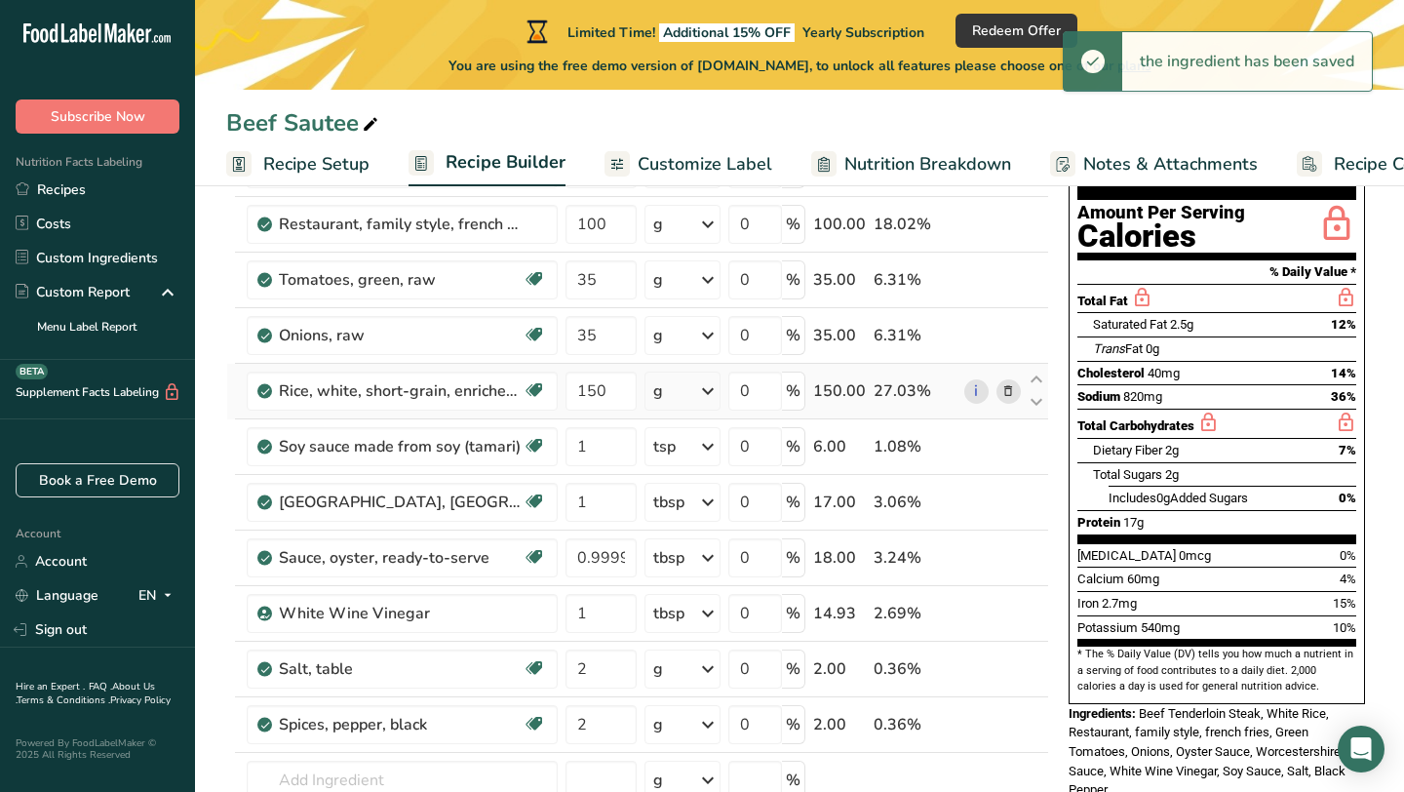
click at [708, 392] on icon at bounding box center [707, 391] width 23 height 35
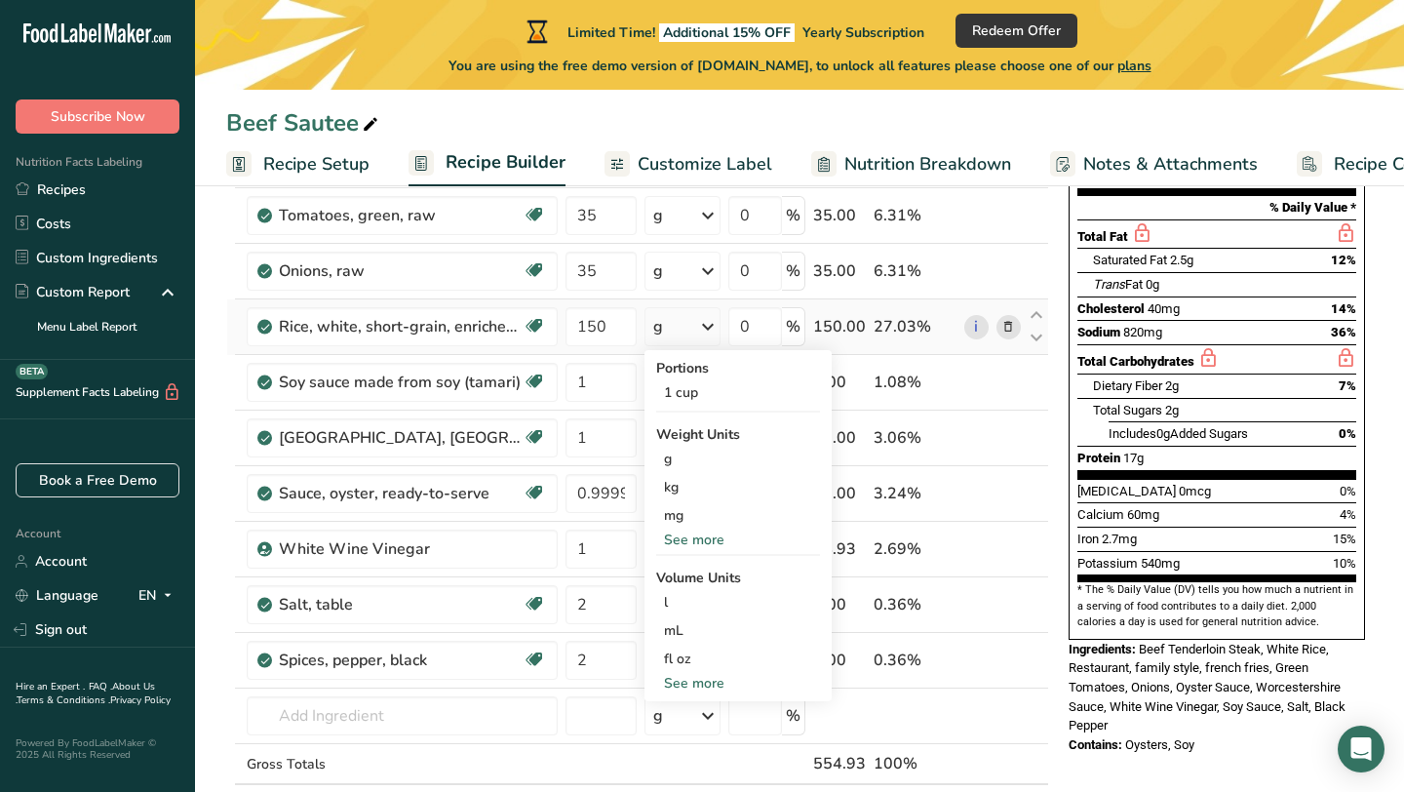
scroll to position [251, 0]
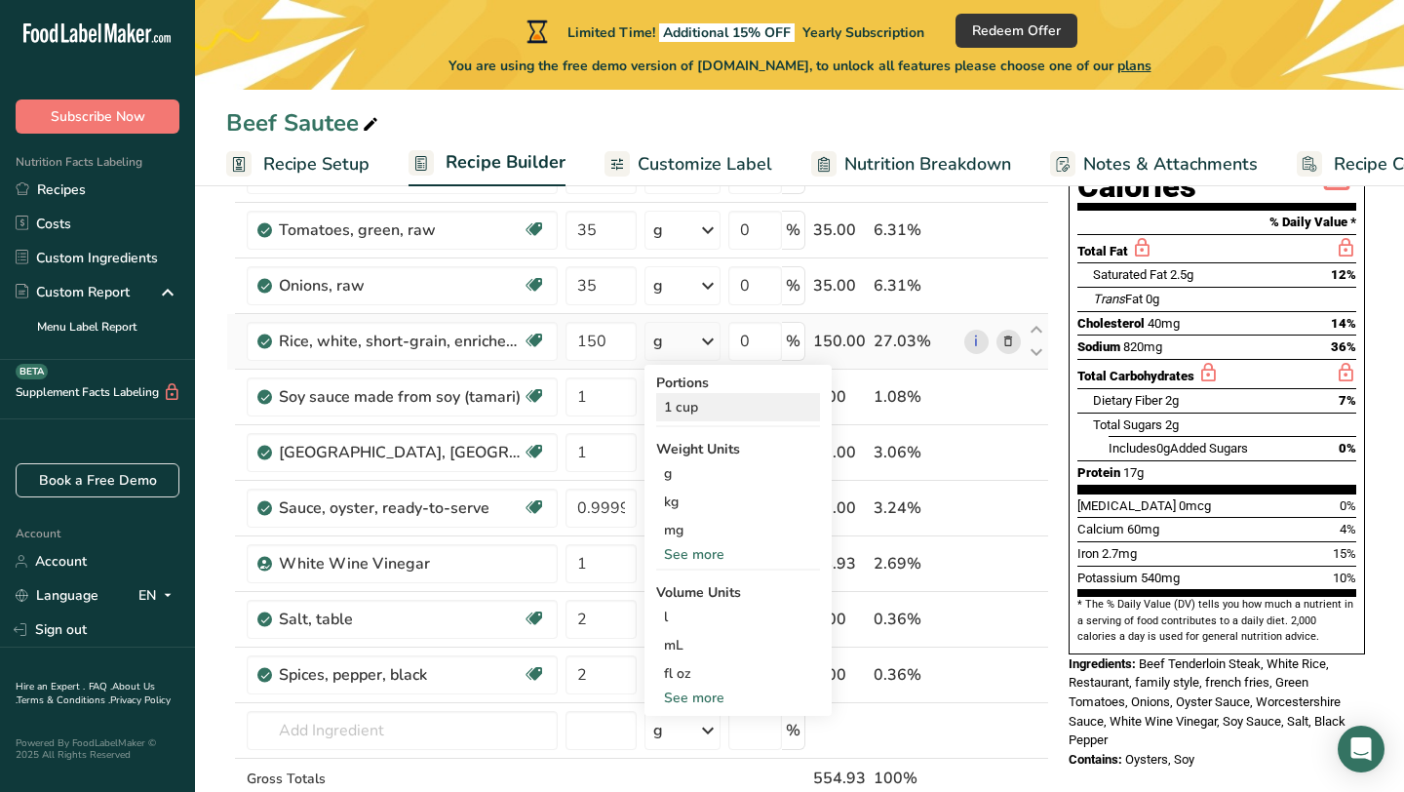
click at [695, 411] on div "1 cup" at bounding box center [738, 407] width 164 height 28
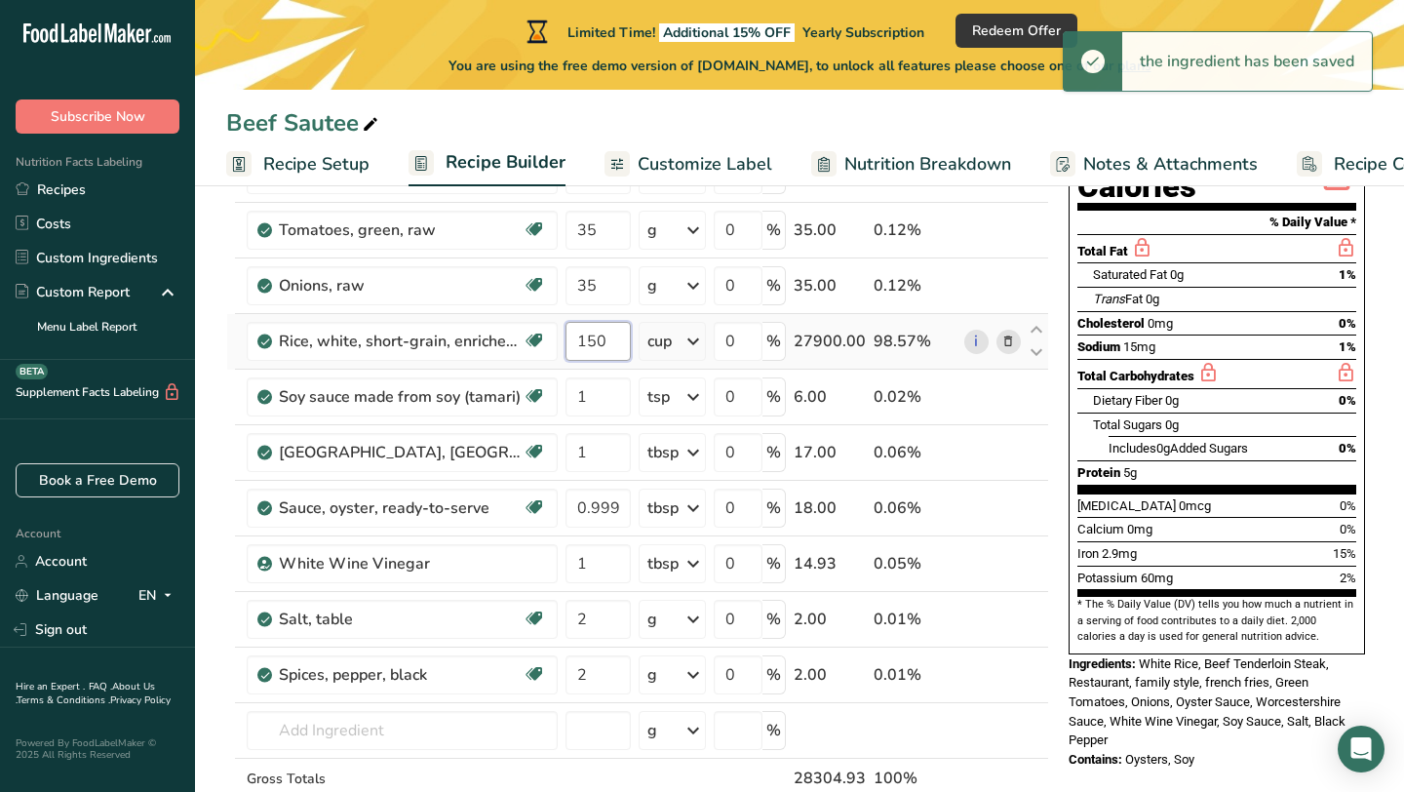
click at [607, 341] on input "150" at bounding box center [598, 341] width 65 height 39
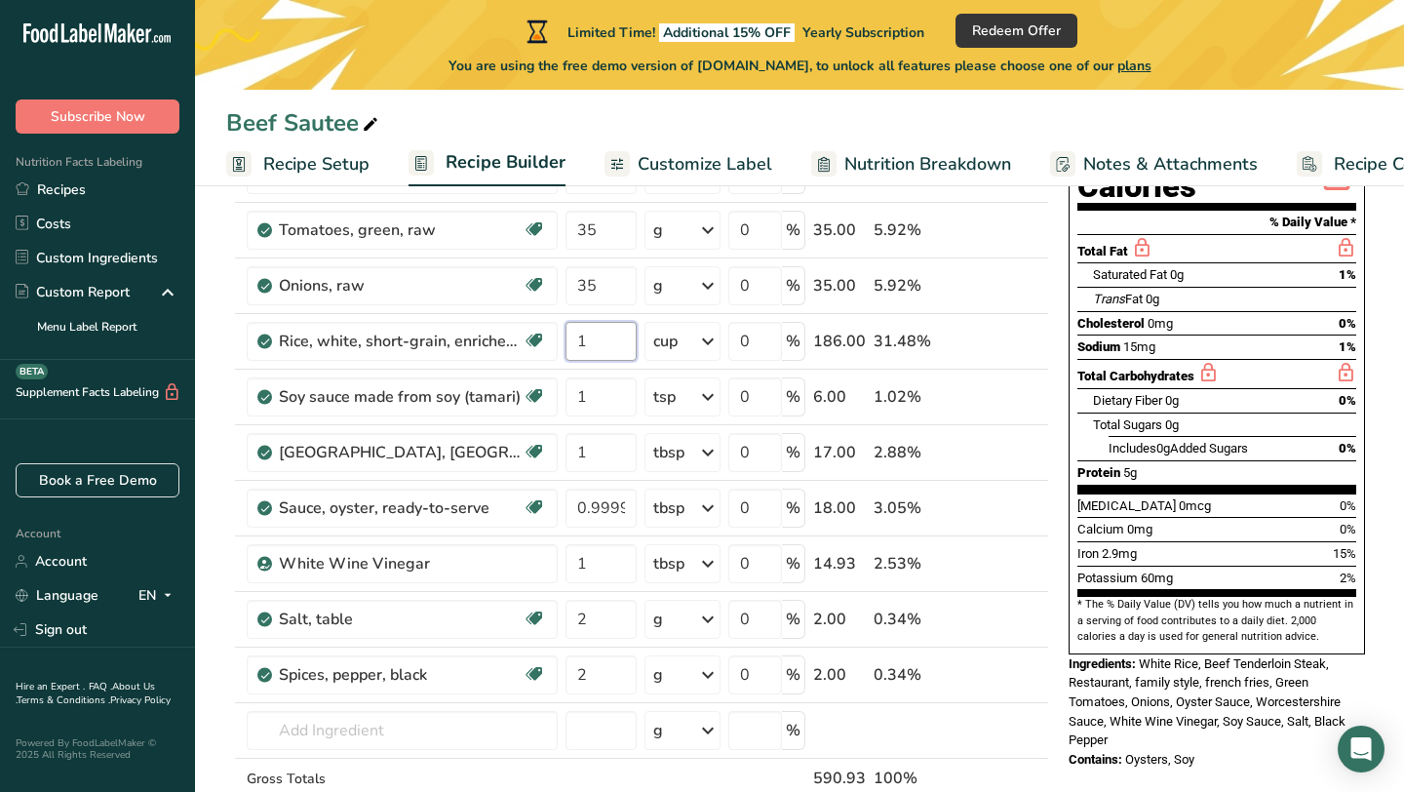
type input "1"
click at [1120, 597] on section "* The % Daily Value (DV) tells you how much a nutrient in a serving of food con…" at bounding box center [1217, 621] width 279 height 48
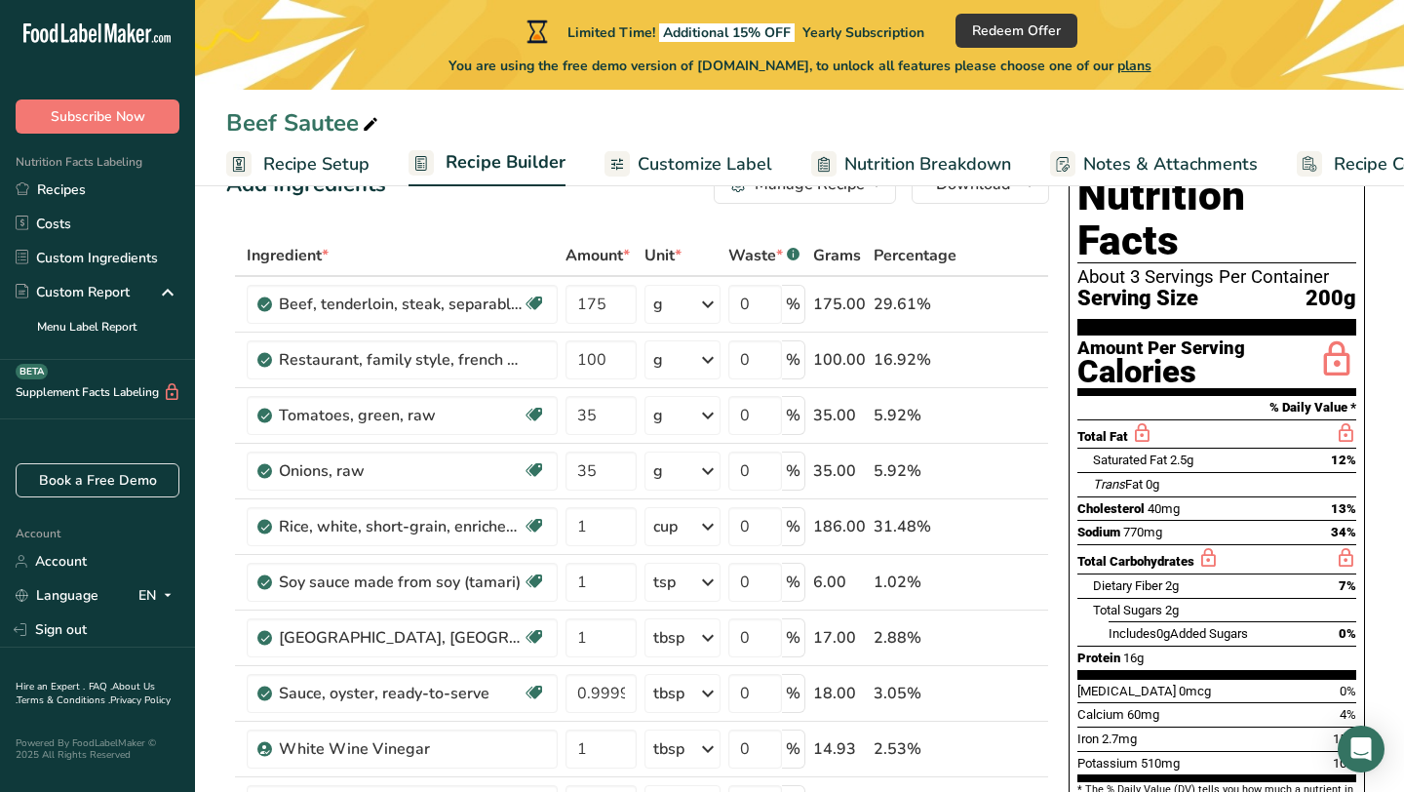
scroll to position [0, 0]
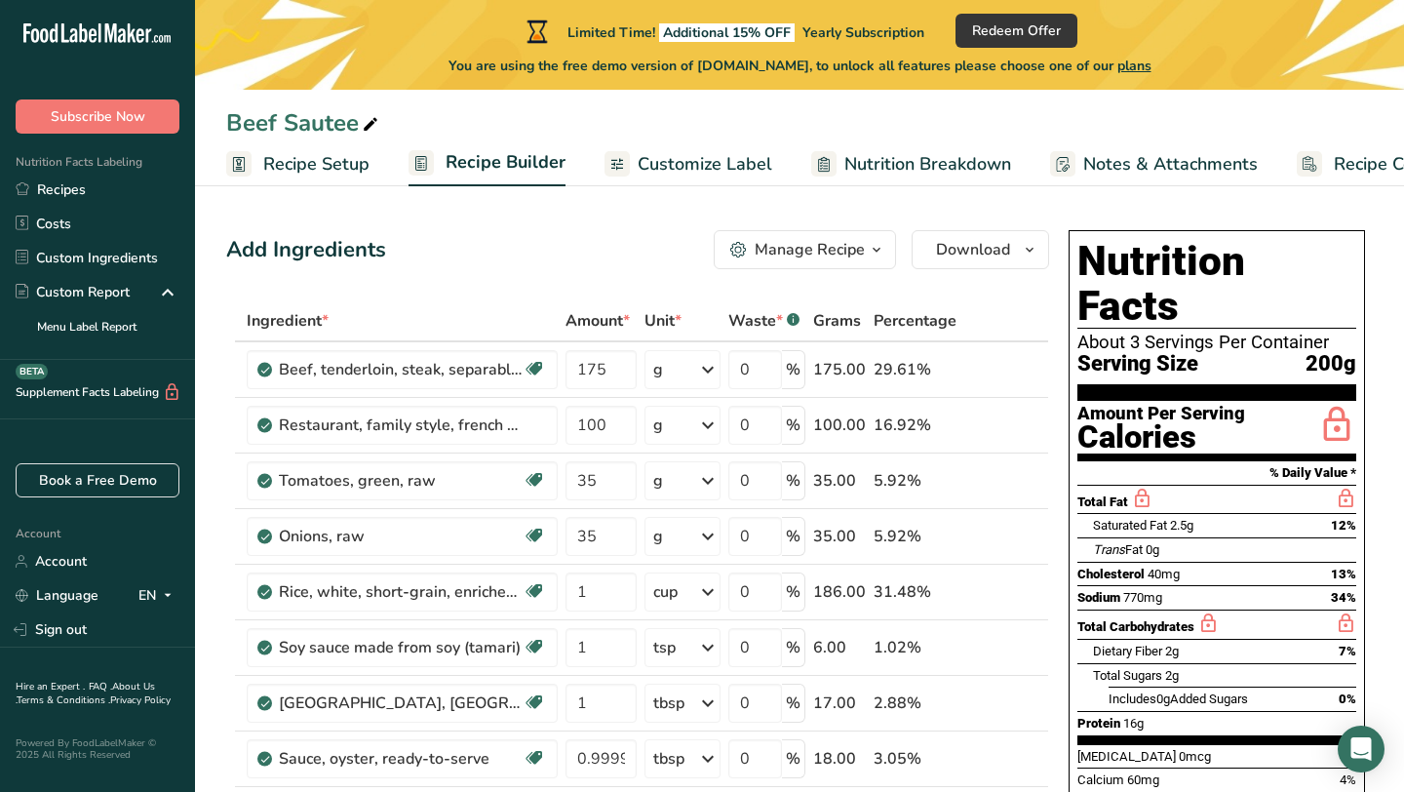
click at [628, 163] on link "Customize Label" at bounding box center [689, 164] width 168 height 44
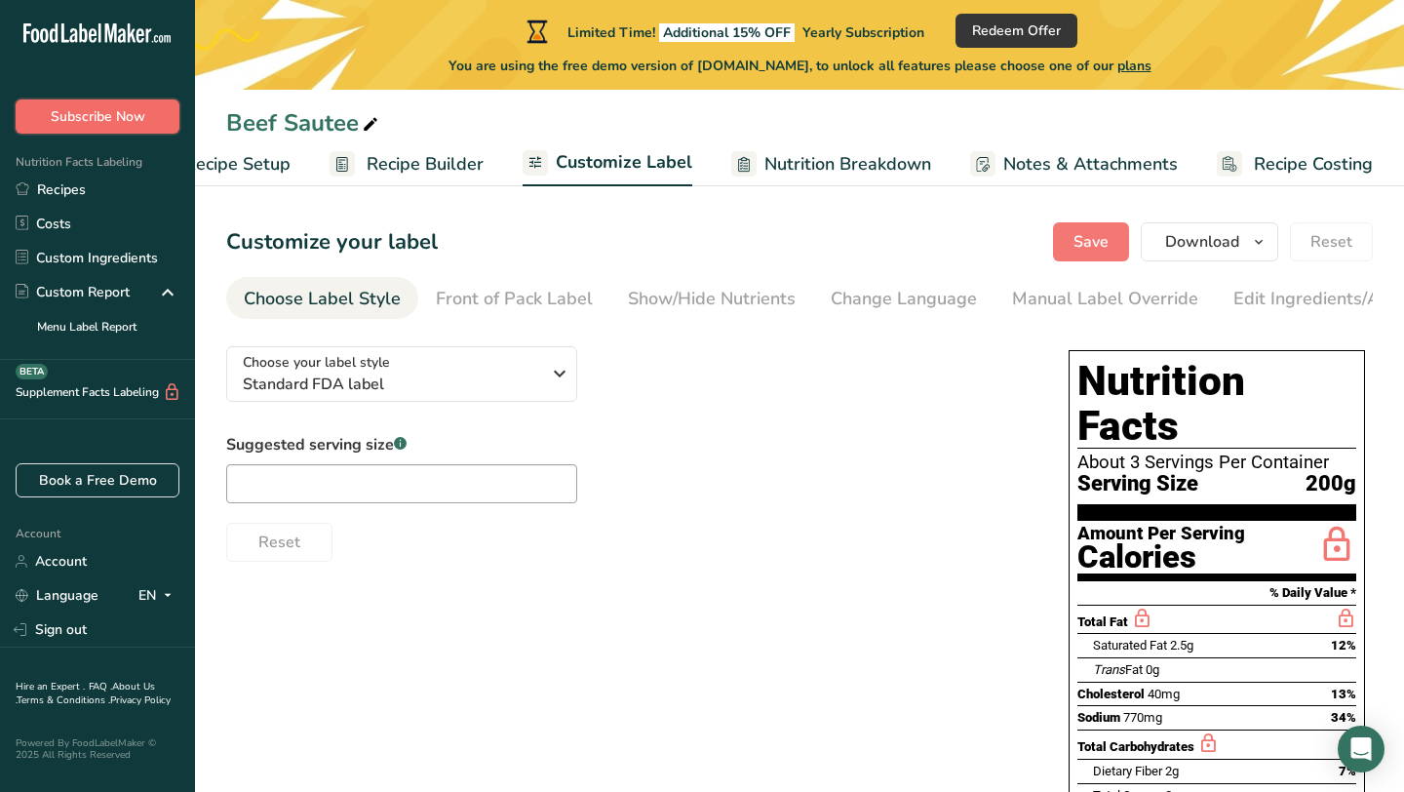
click at [109, 119] on span "Subscribe Now" at bounding box center [98, 116] width 95 height 20
